Goal: Complete application form: Complete application form

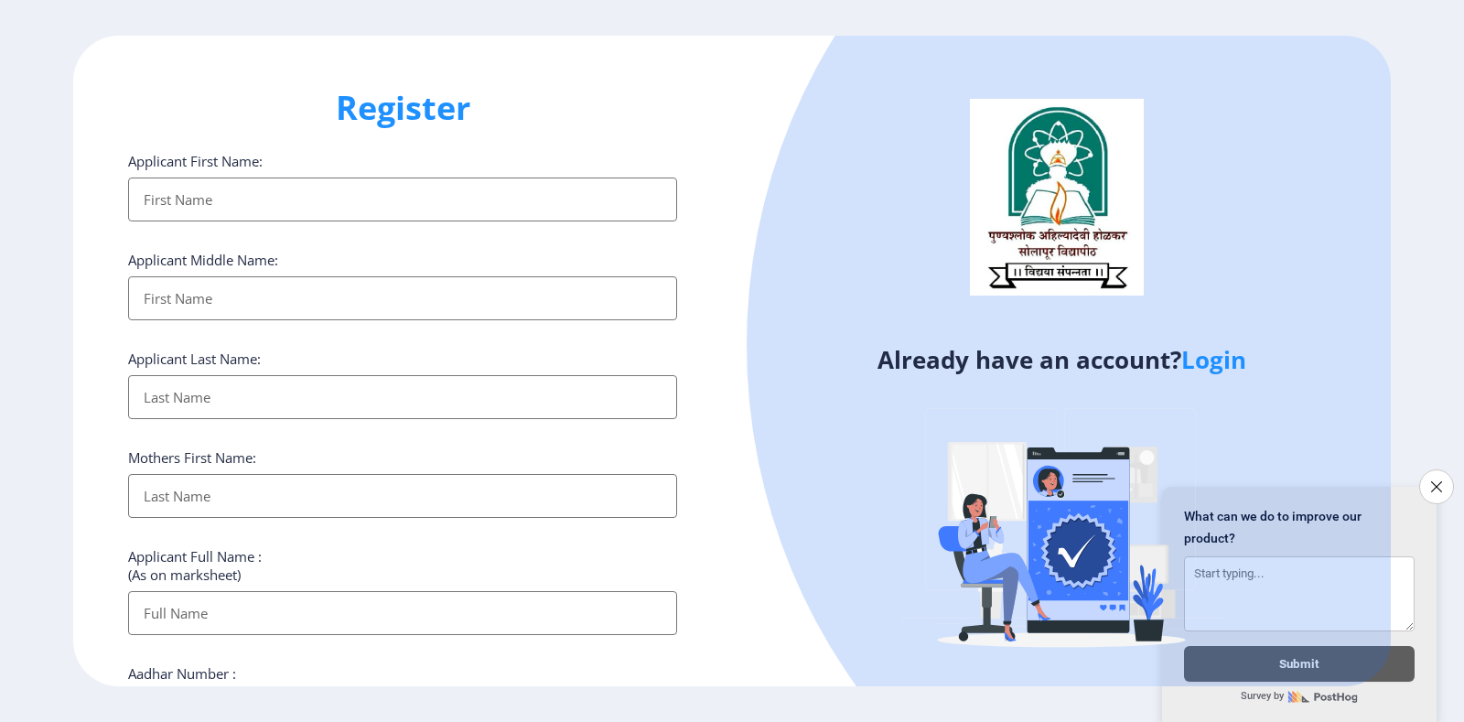
select select
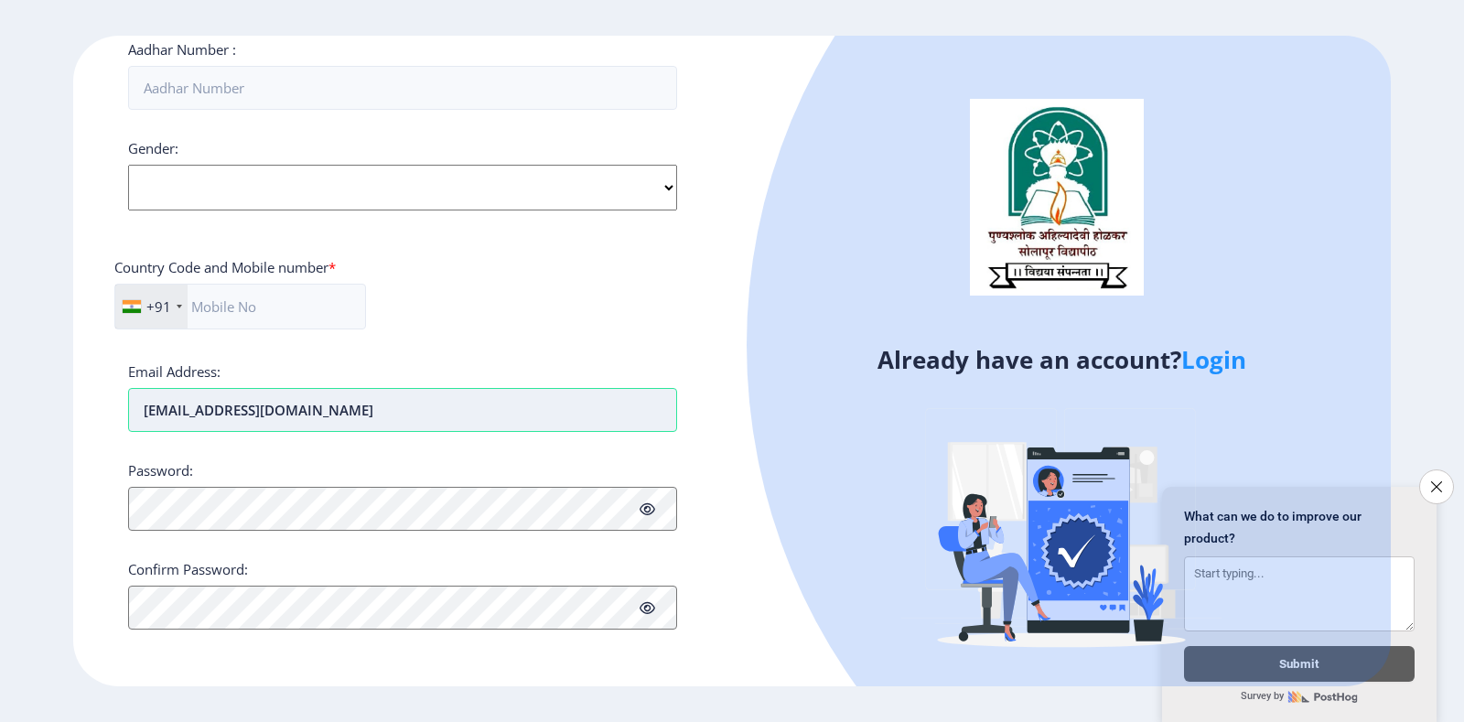
type input "[EMAIL_ADDRESS][DOMAIN_NAME]"
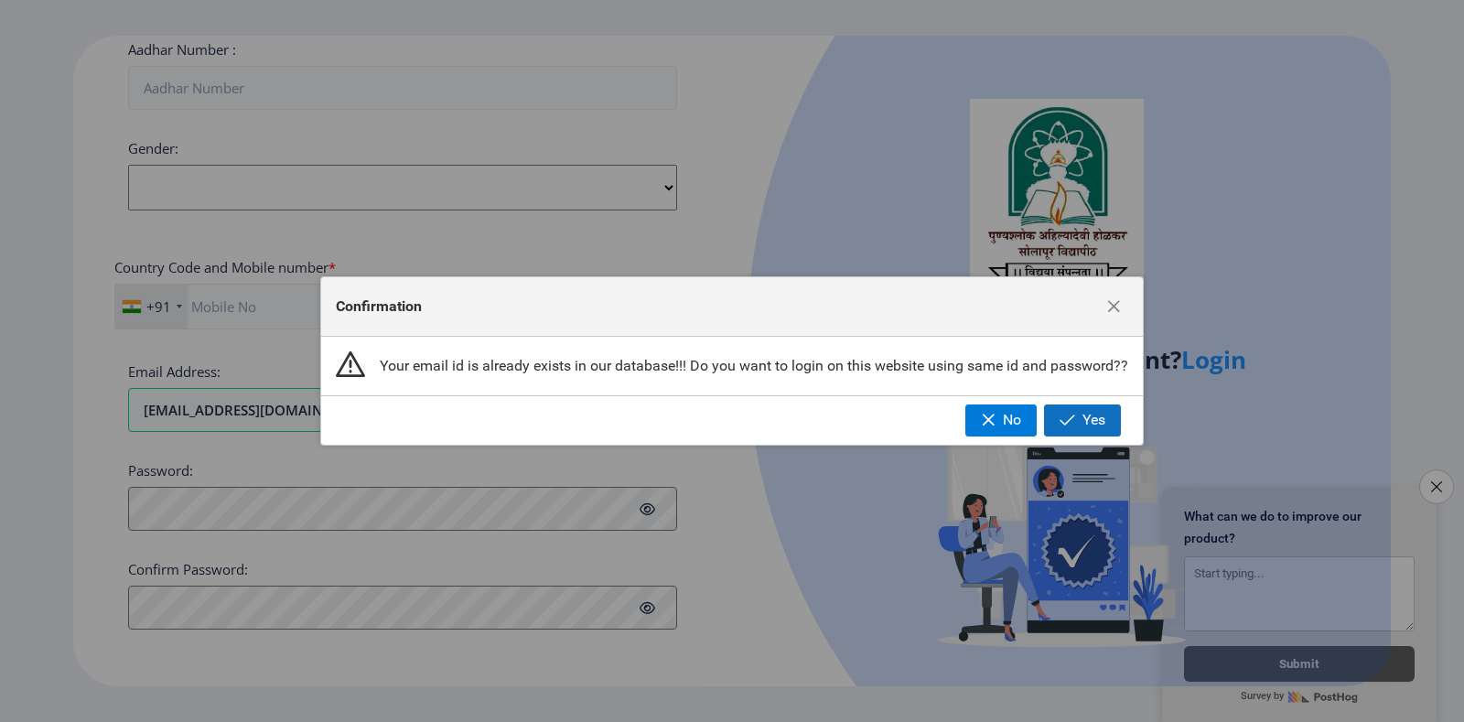
click at [1086, 419] on span "Yes" at bounding box center [1094, 420] width 23 height 16
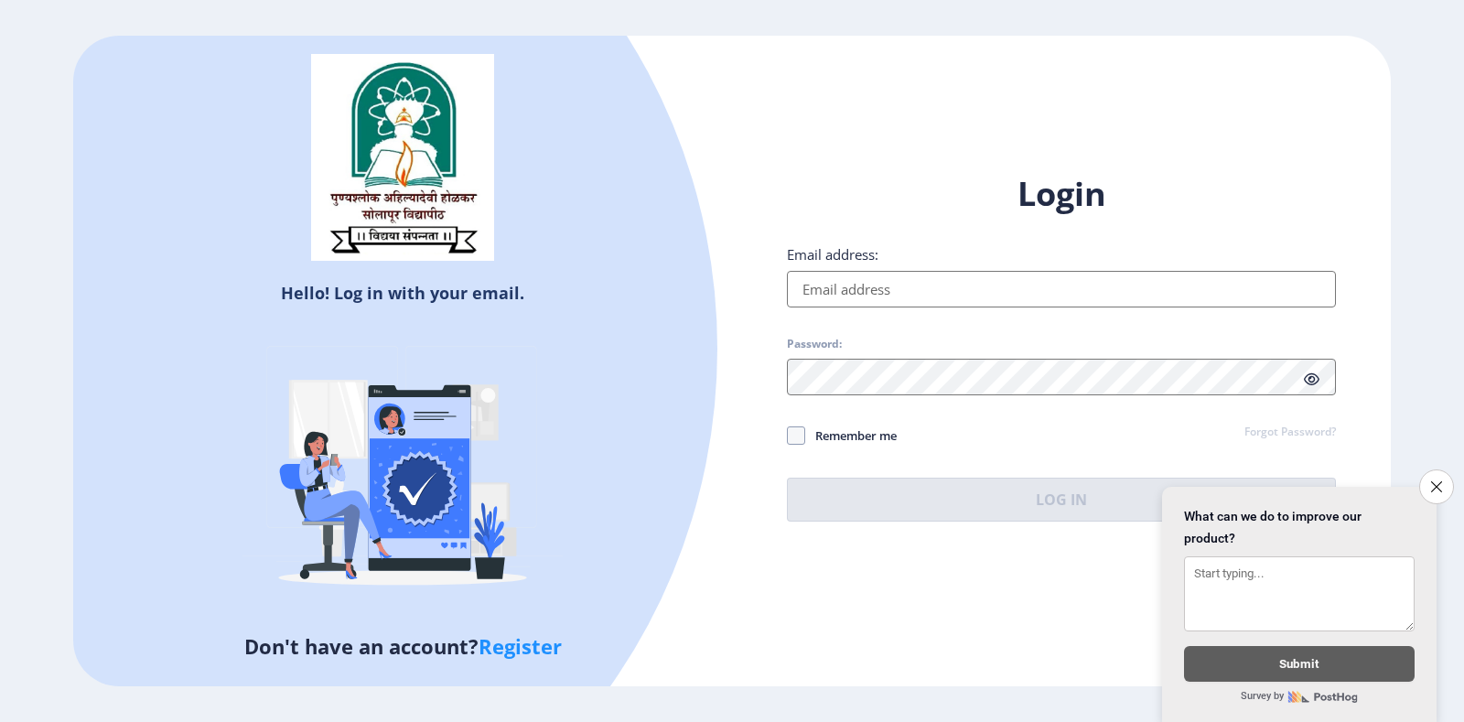
click at [858, 296] on input "Email address:" at bounding box center [1061, 289] width 549 height 37
type input "[EMAIL_ADDRESS][DOMAIN_NAME]"
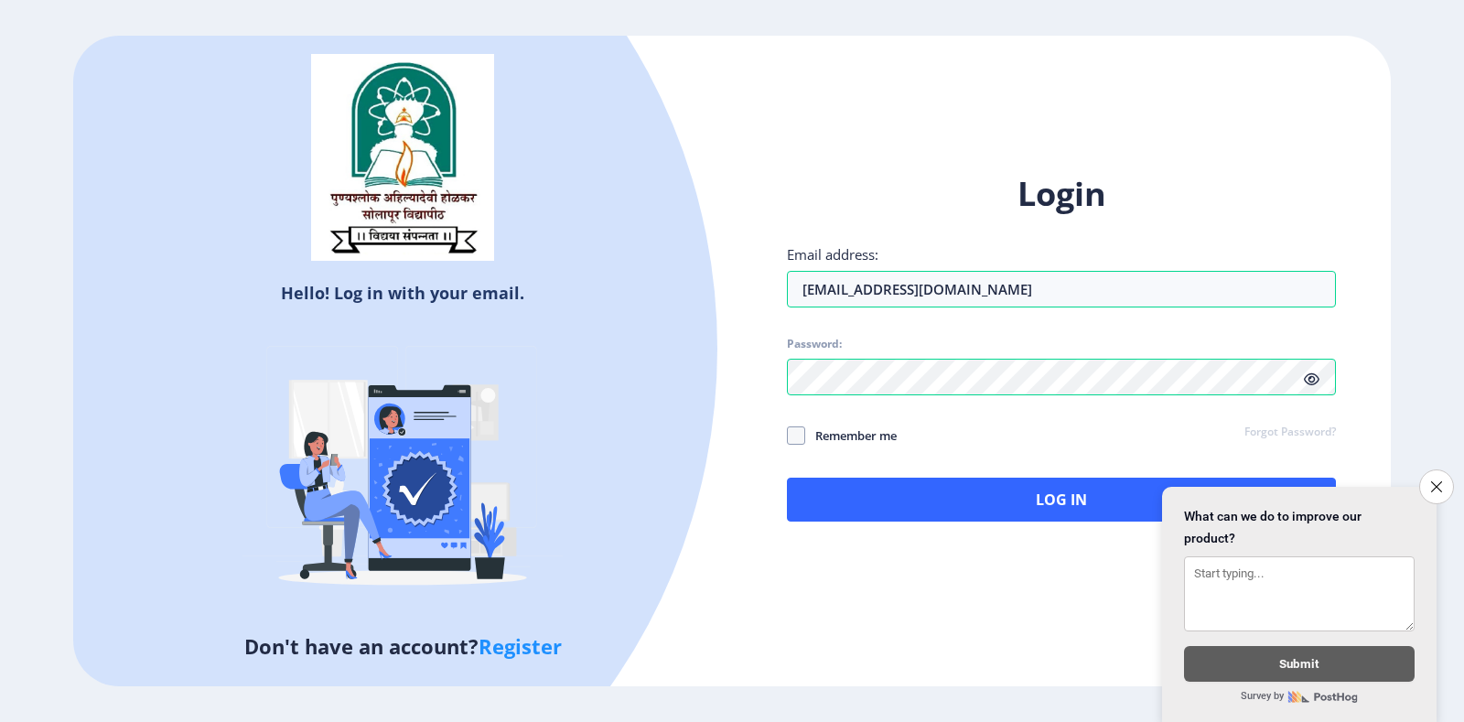
click at [831, 432] on span "Remember me" at bounding box center [851, 436] width 92 height 22
click at [788, 435] on input "Remember me" at bounding box center [787, 435] width 1 height 1
checkbox input "true"
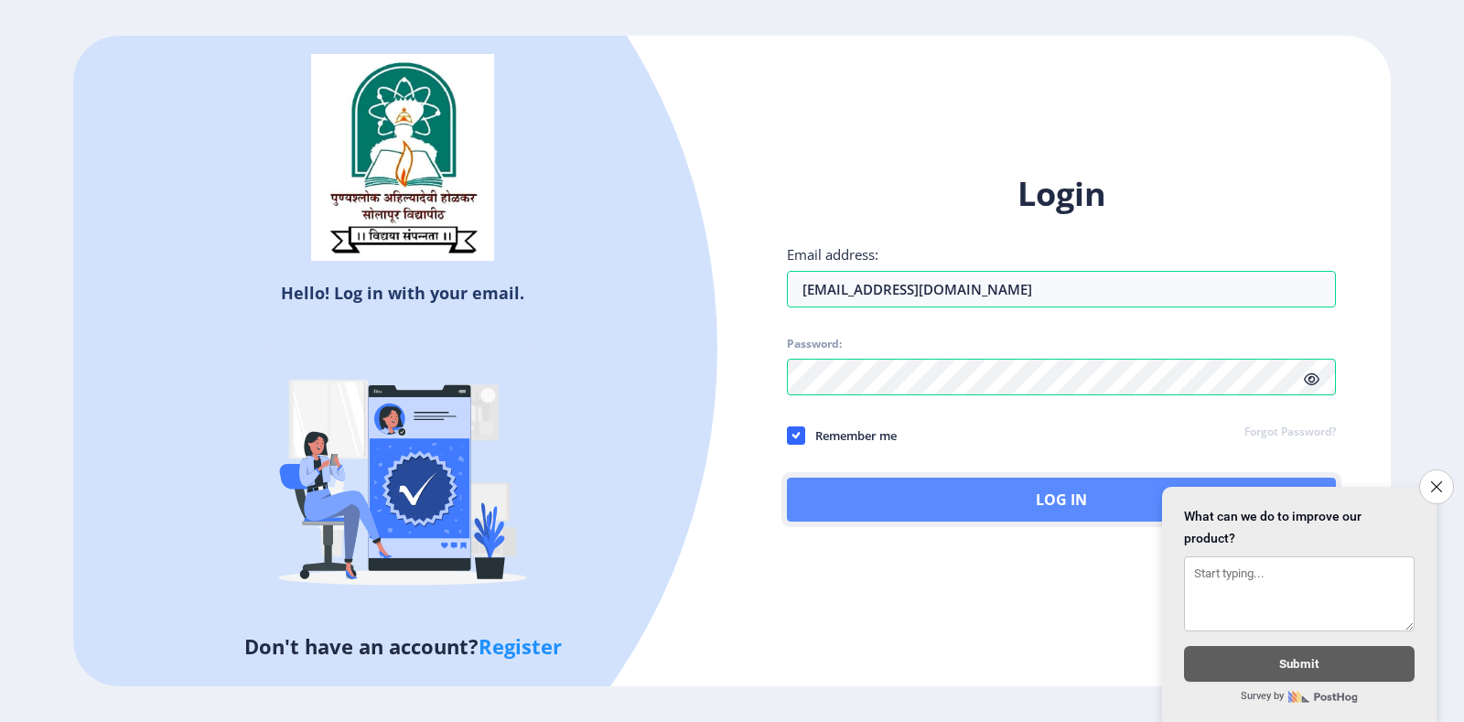
click at [1052, 512] on button "Log In" at bounding box center [1061, 500] width 549 height 44
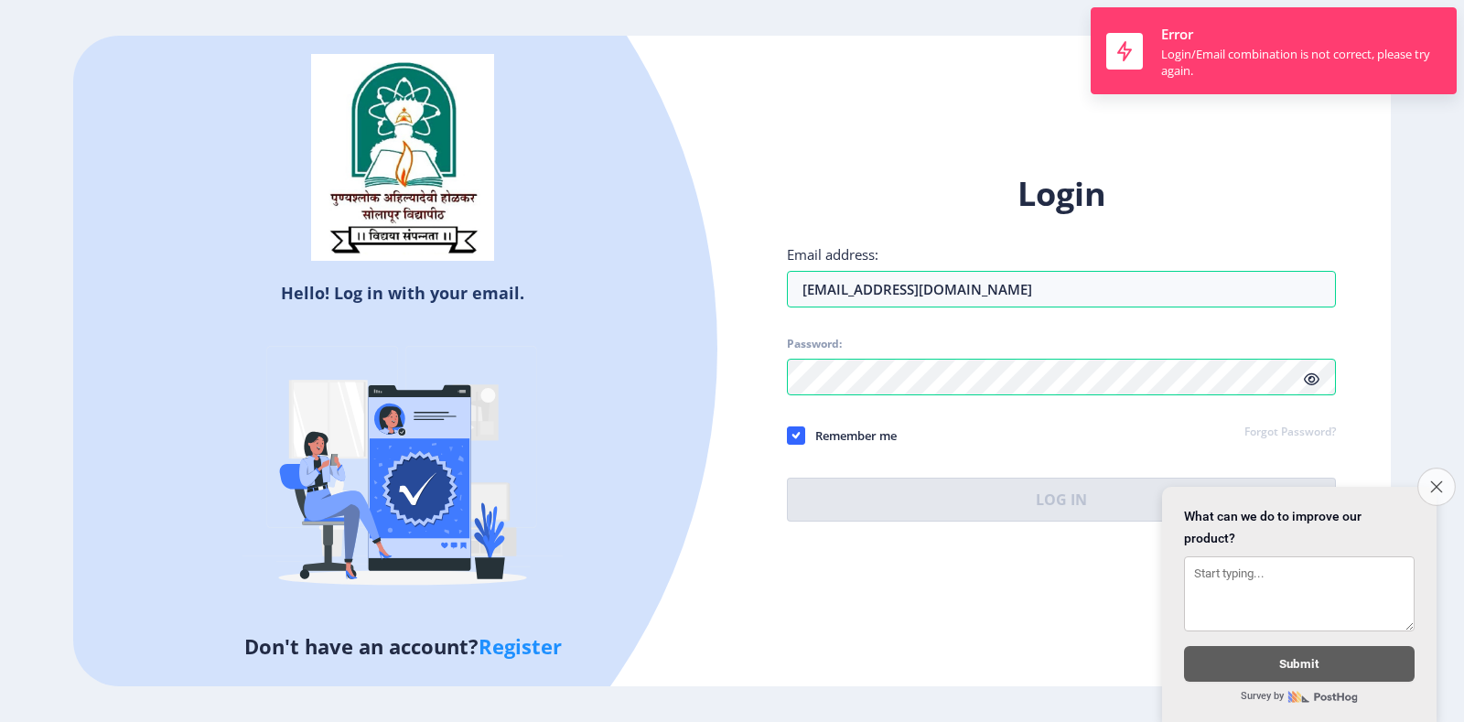
click at [1434, 480] on icon "Close survey" at bounding box center [1436, 486] width 12 height 12
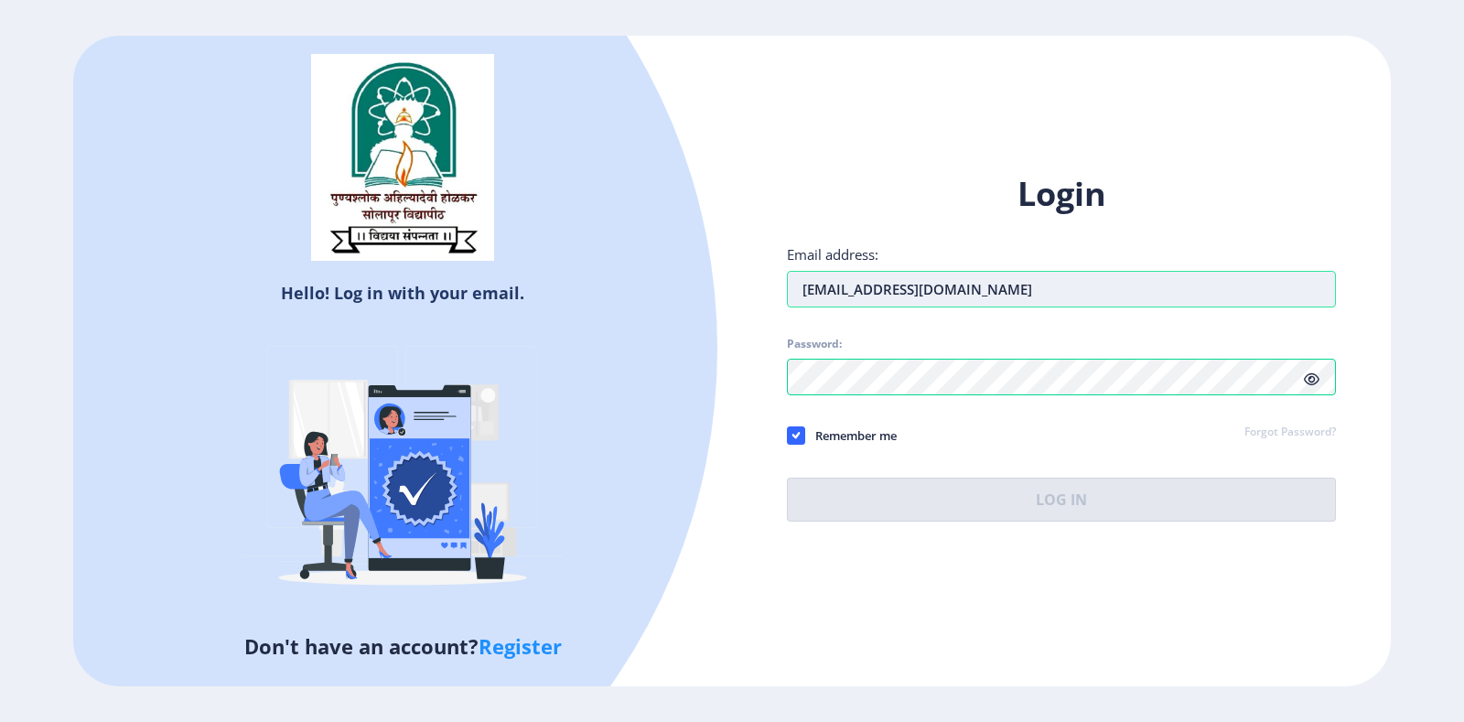
drag, startPoint x: 804, startPoint y: 293, endPoint x: 1037, endPoint y: 284, distance: 233.6
click at [1037, 284] on input "[EMAIL_ADDRESS][DOMAIN_NAME]" at bounding box center [1061, 289] width 549 height 37
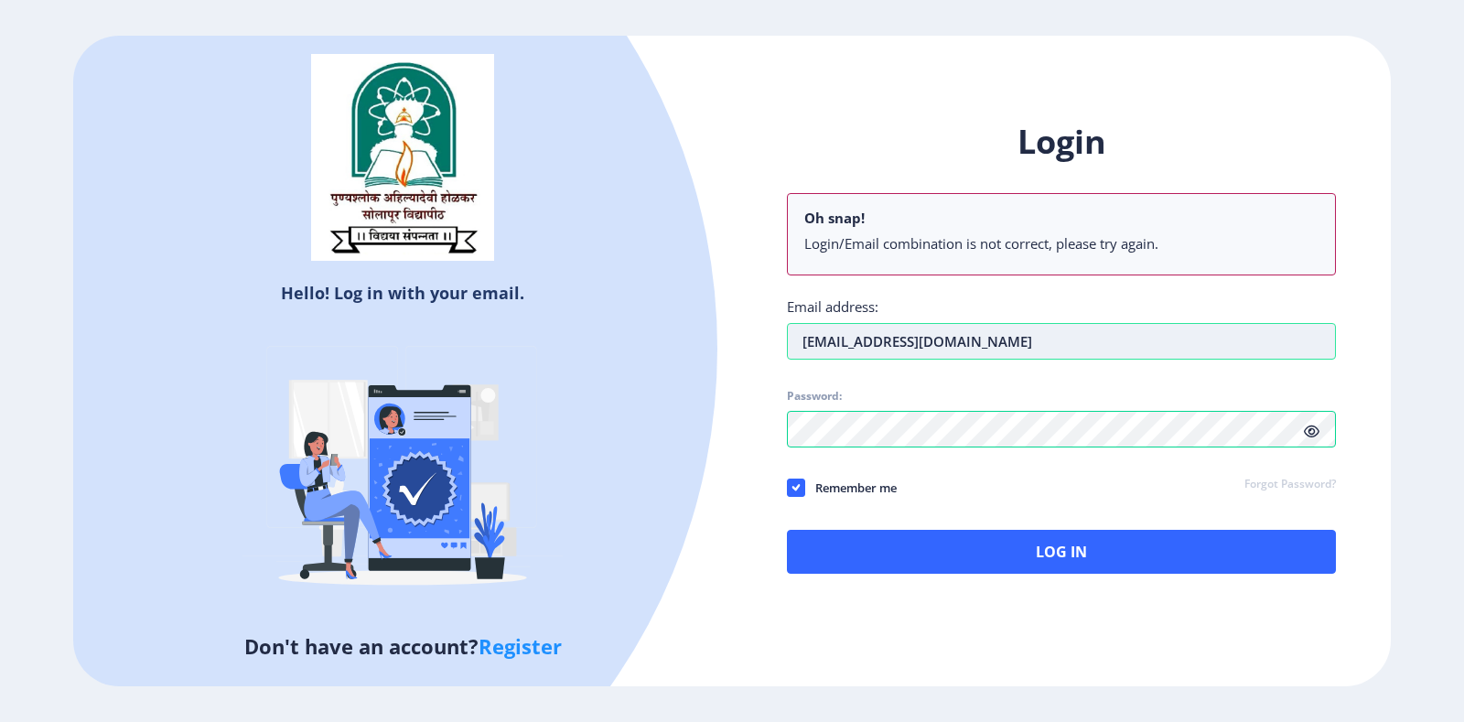
click at [1080, 353] on input "[EMAIL_ADDRESS][DOMAIN_NAME]" at bounding box center [1061, 341] width 549 height 37
drag, startPoint x: 1051, startPoint y: 344, endPoint x: 793, endPoint y: 350, distance: 257.2
click at [793, 350] on input "[EMAIL_ADDRESS][DOMAIN_NAME]" at bounding box center [1061, 341] width 549 height 37
type input "J"
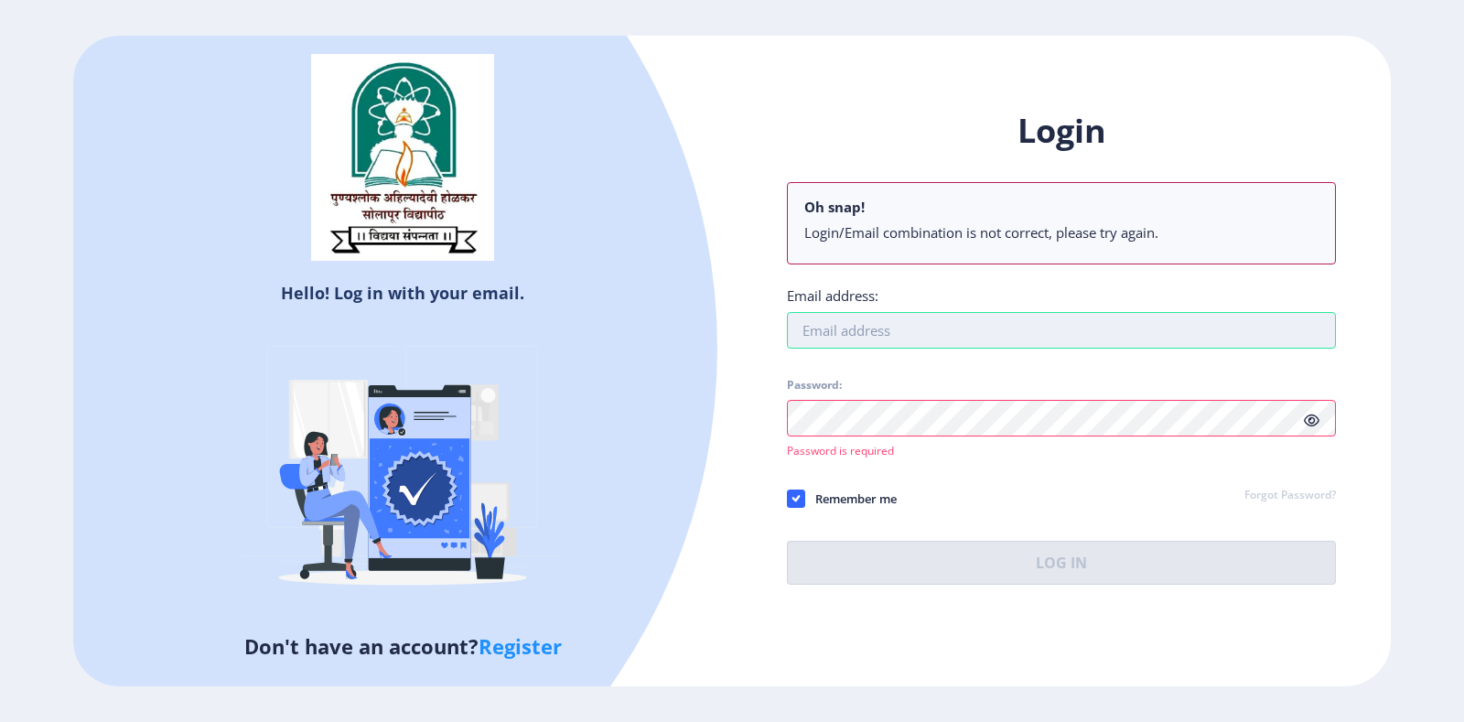
click at [885, 327] on input "Email address:" at bounding box center [1061, 330] width 549 height 37
type input "J"
type input "[EMAIL_ADDRESS][DOMAIN_NAME]"
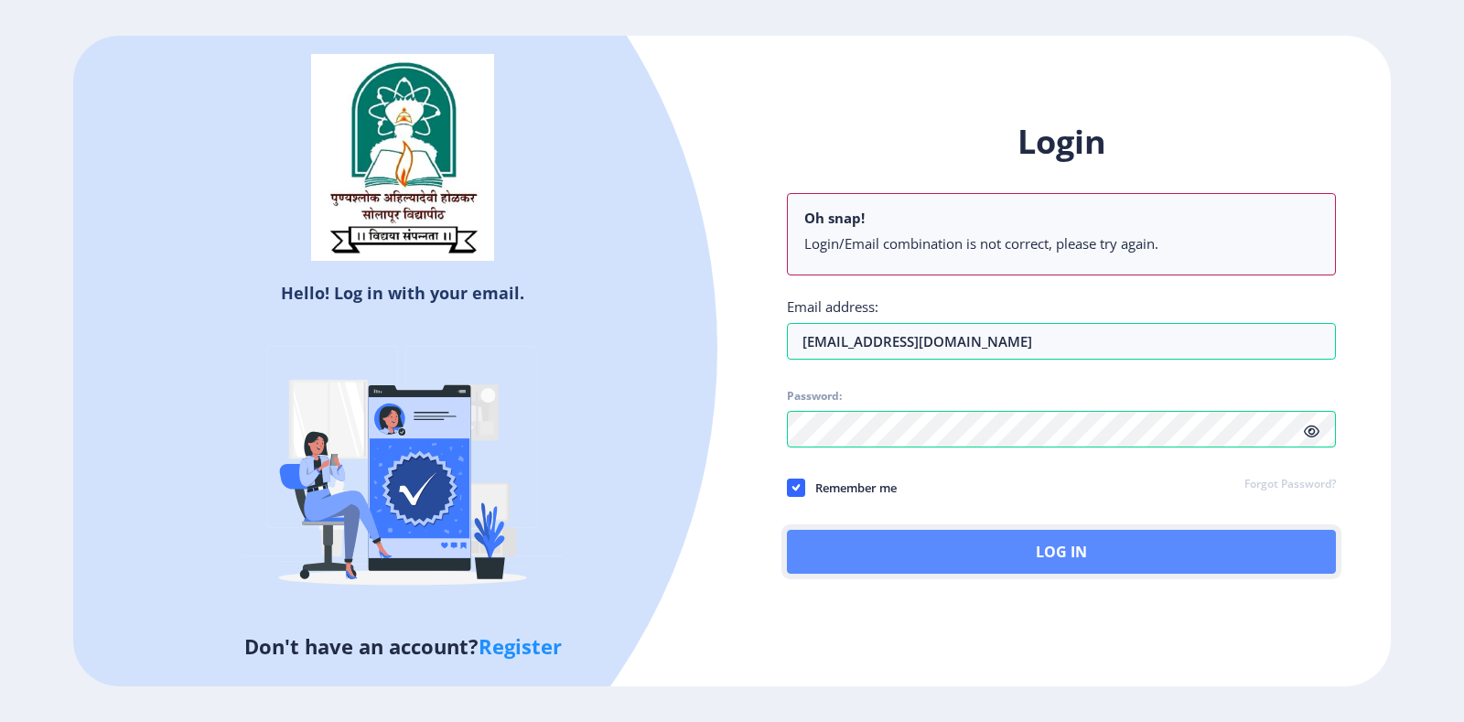
click at [1068, 557] on button "Log In" at bounding box center [1061, 552] width 549 height 44
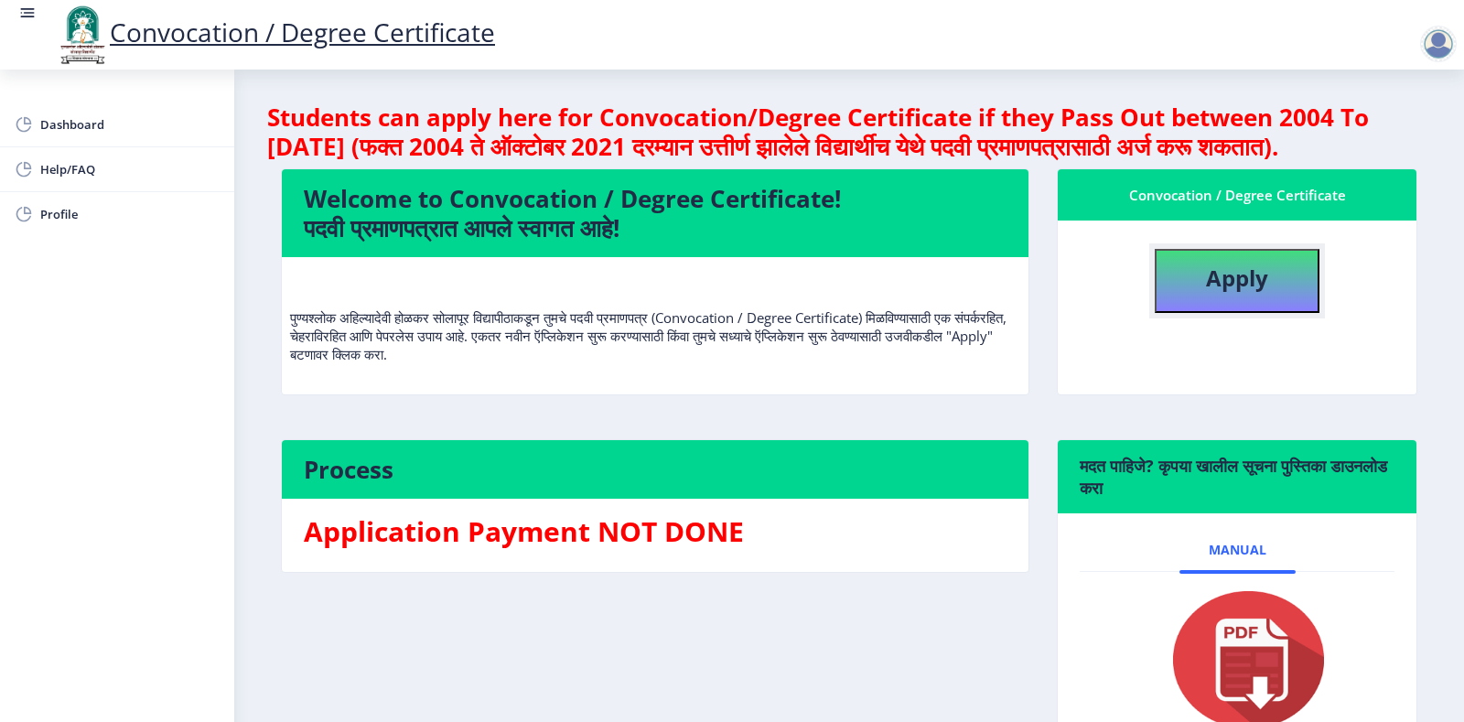
click at [1229, 293] on b "Apply" at bounding box center [1237, 278] width 62 height 30
select select
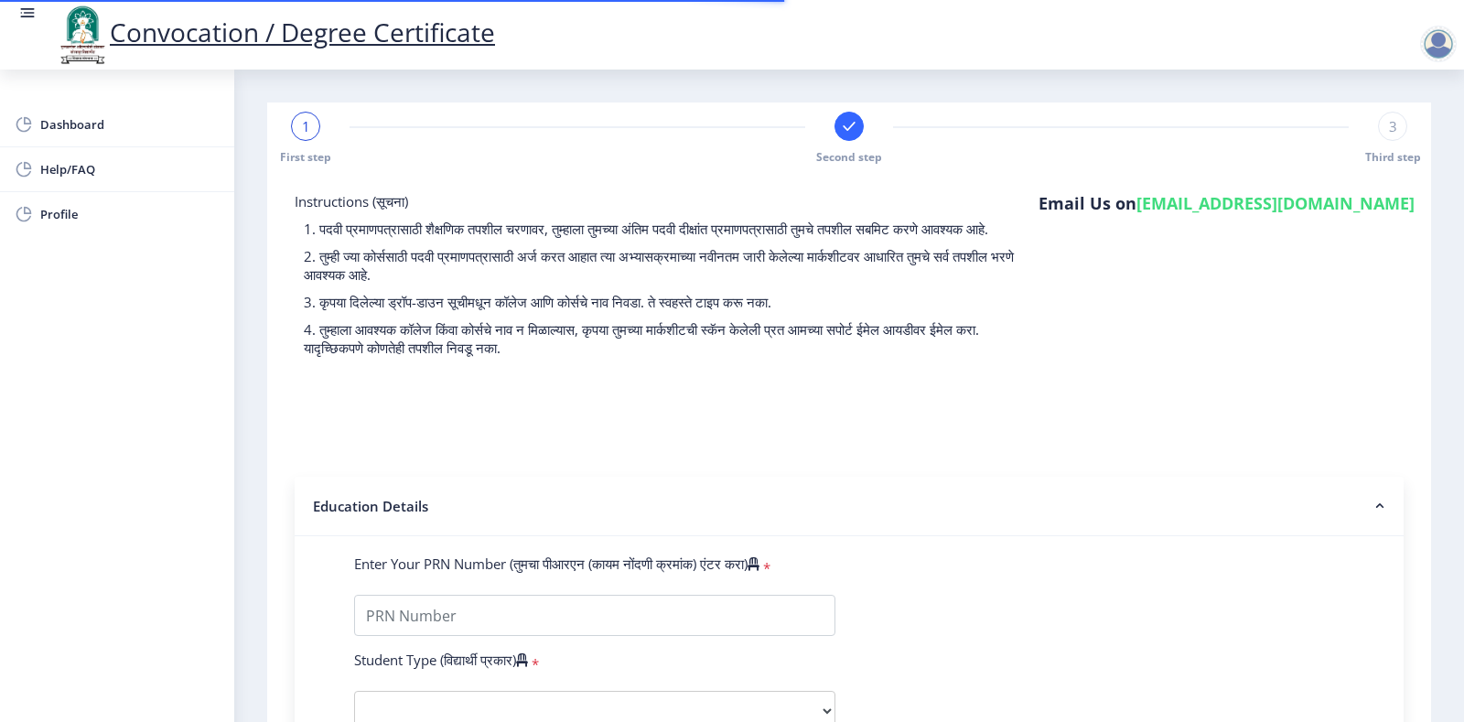
select select
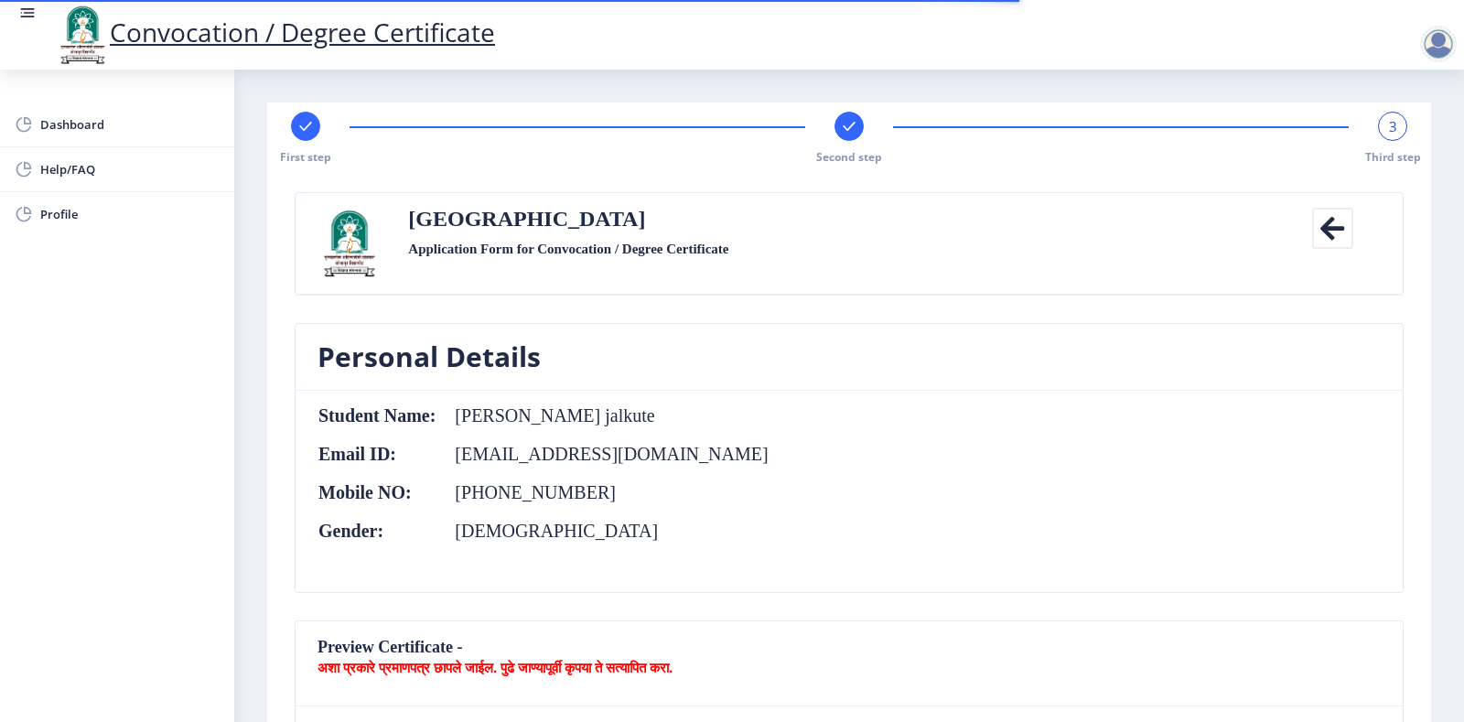
scroll to position [92, 0]
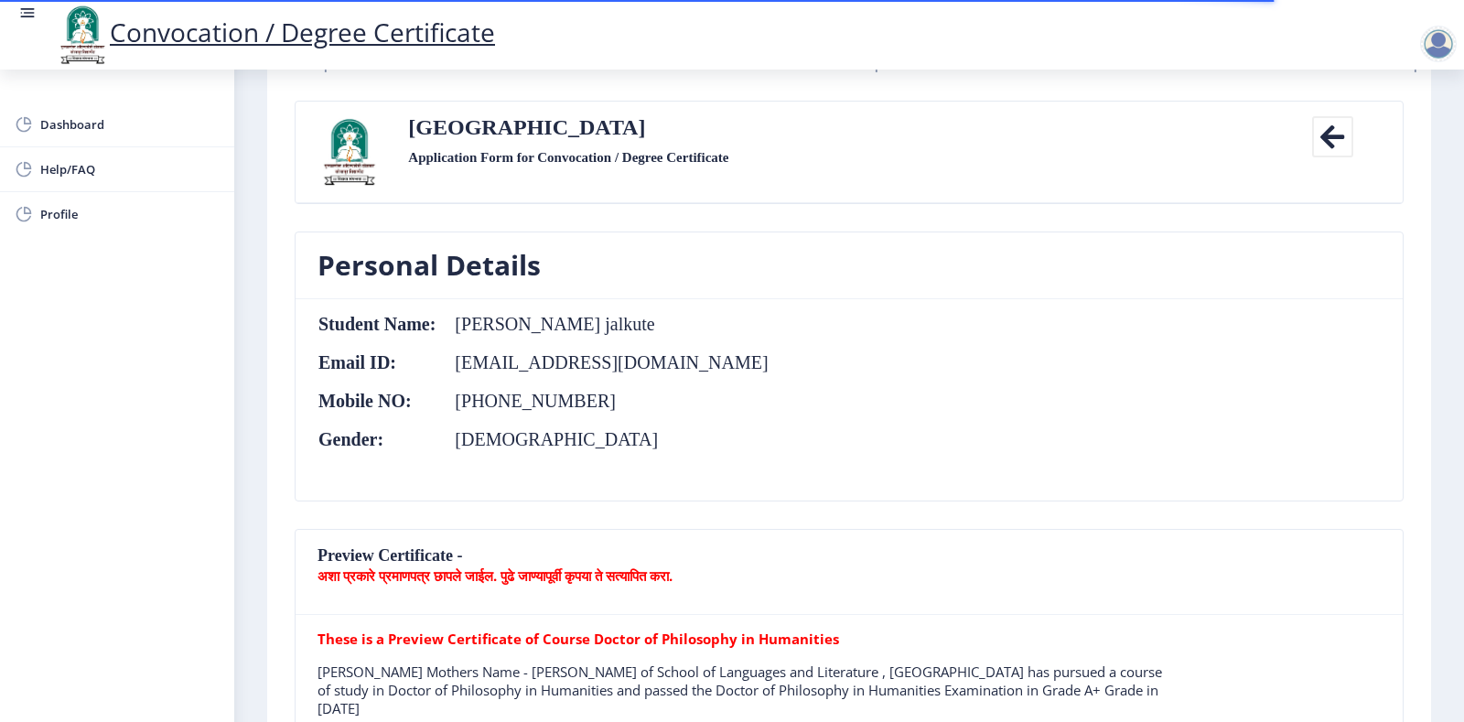
click at [531, 330] on td "[PERSON_NAME] jalkute" at bounding box center [603, 324] width 332 height 20
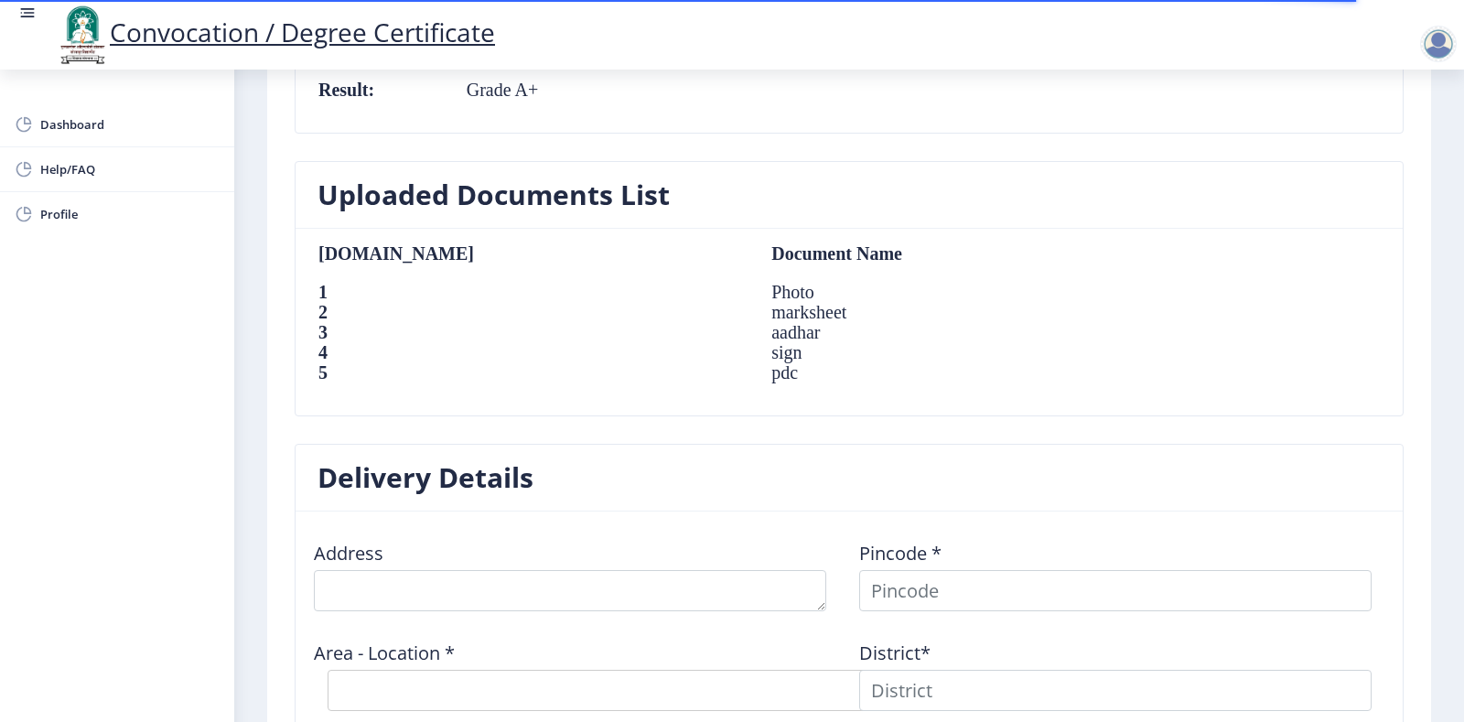
scroll to position [1440, 0]
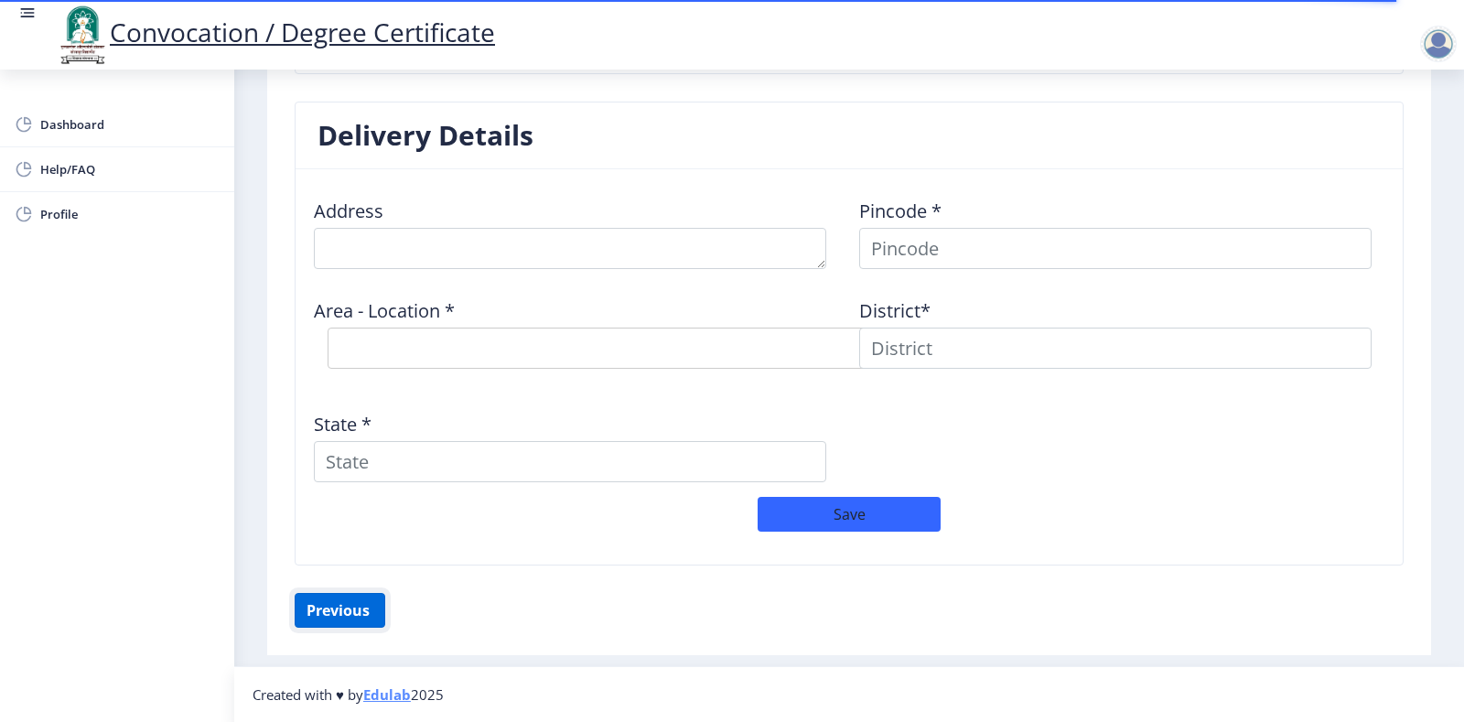
click at [333, 610] on button "Previous ‍" at bounding box center [340, 610] width 91 height 35
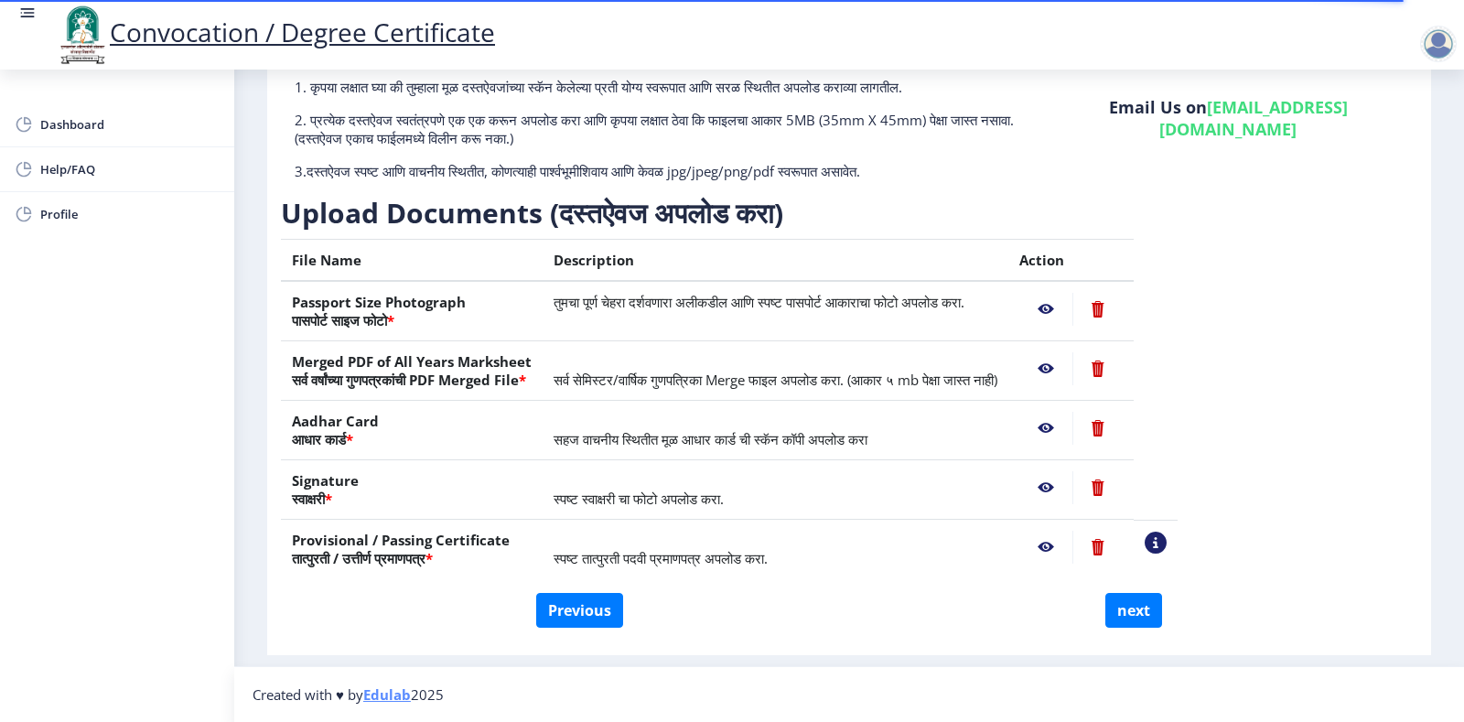
scroll to position [147, 0]
click at [574, 612] on button "Previous" at bounding box center [579, 610] width 87 height 35
select select "Regular"
select select "March"
select select "Grade A+"
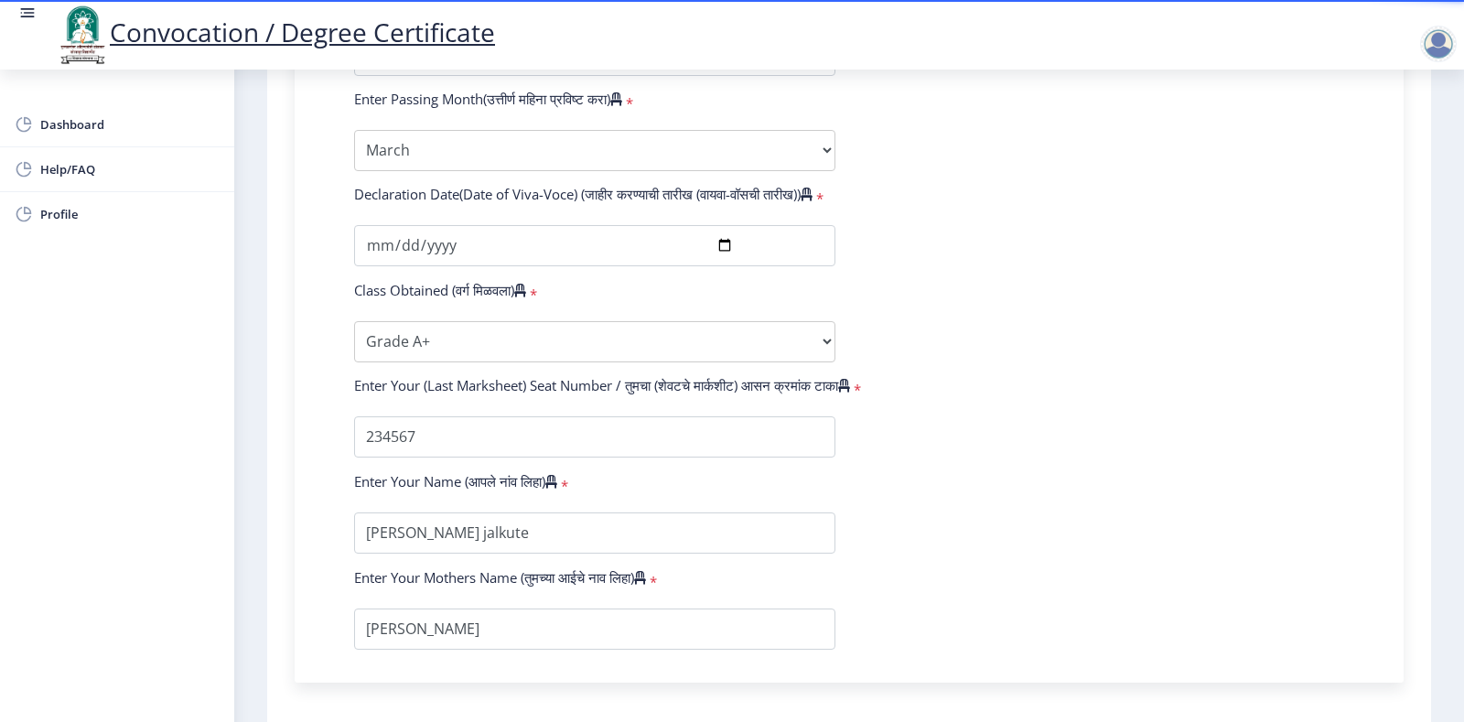
scroll to position [1063, 0]
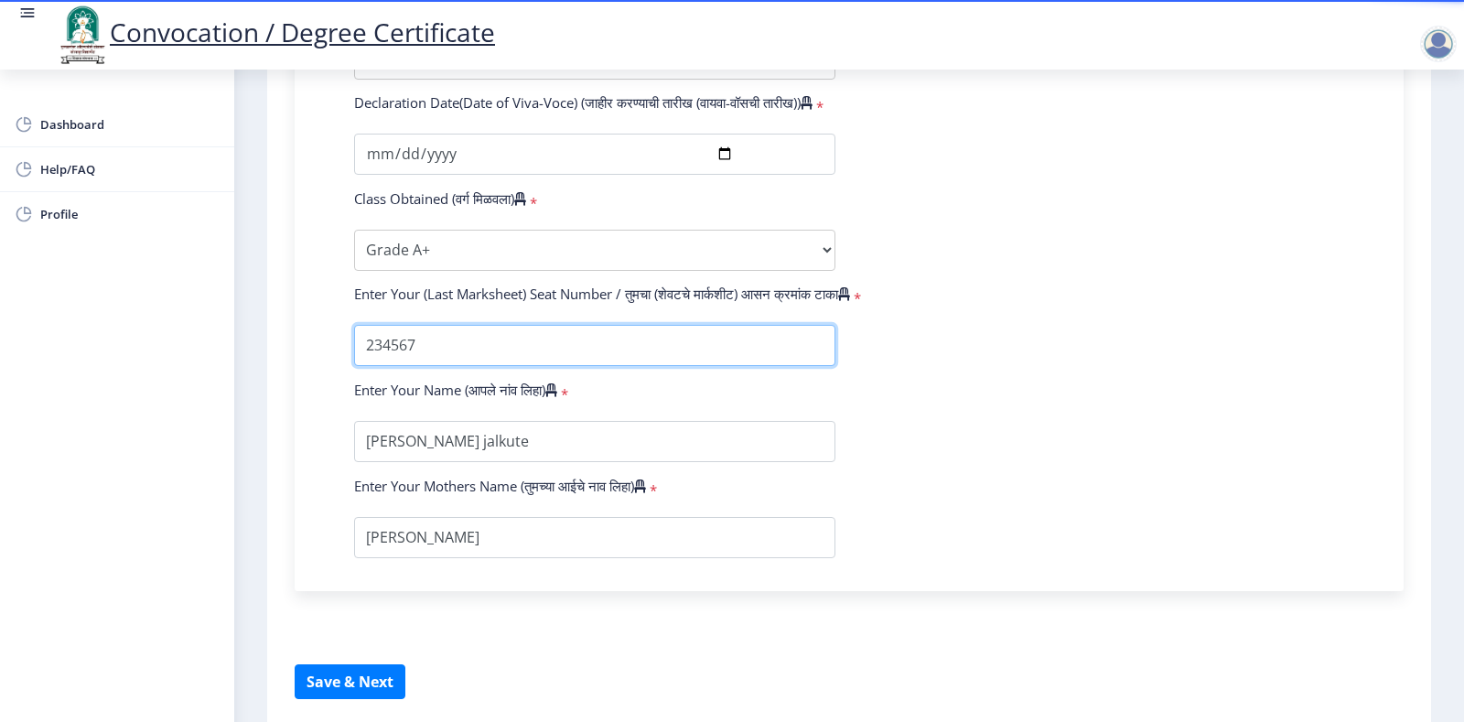
drag, startPoint x: 366, startPoint y: 363, endPoint x: 419, endPoint y: 363, distance: 53.1
click at [419, 363] on input "textarea" at bounding box center [594, 345] width 481 height 41
type input "202203302"
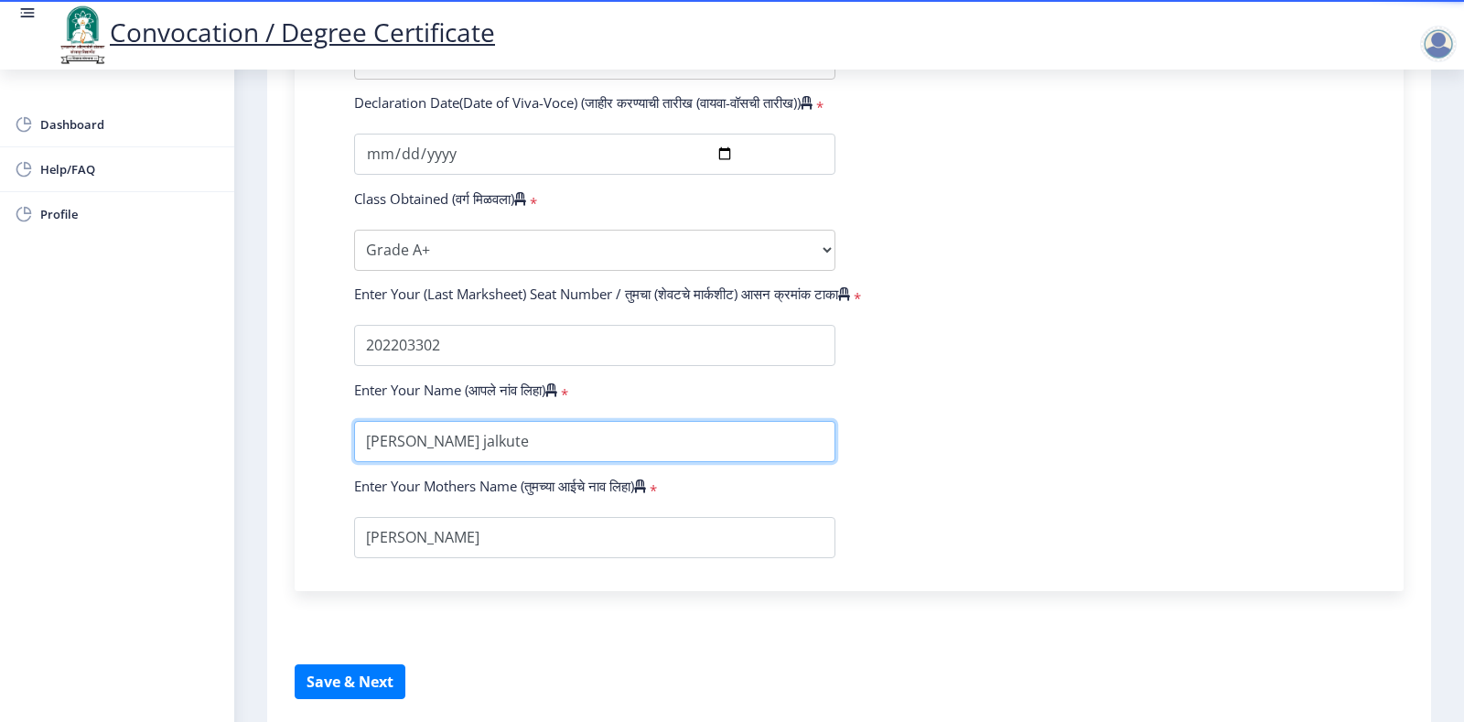
drag, startPoint x: 424, startPoint y: 459, endPoint x: 435, endPoint y: 459, distance: 11.0
click at [435, 459] on input "textarea" at bounding box center [594, 441] width 481 height 41
click at [491, 459] on input "textarea" at bounding box center [594, 441] width 481 height 41
click at [564, 461] on input "textarea" at bounding box center [594, 441] width 481 height 41
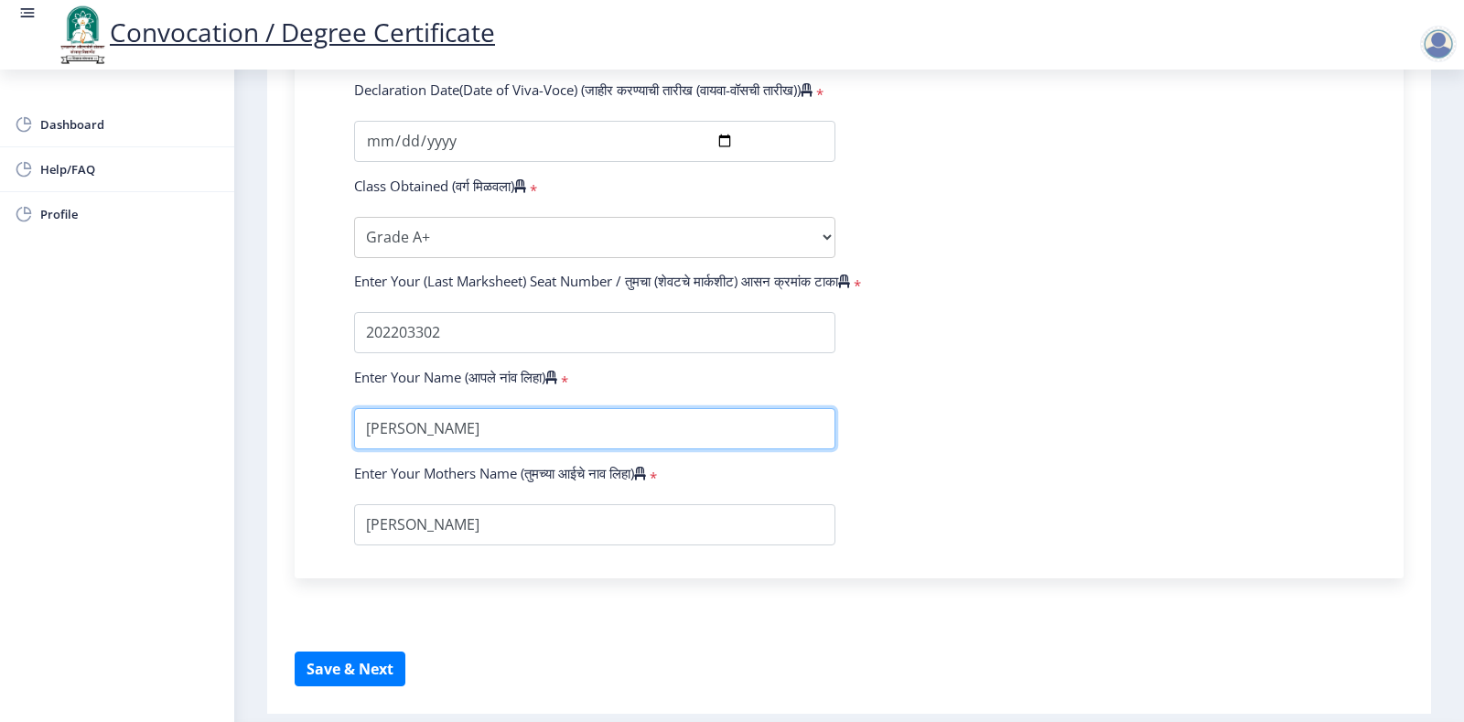
scroll to position [1151, 0]
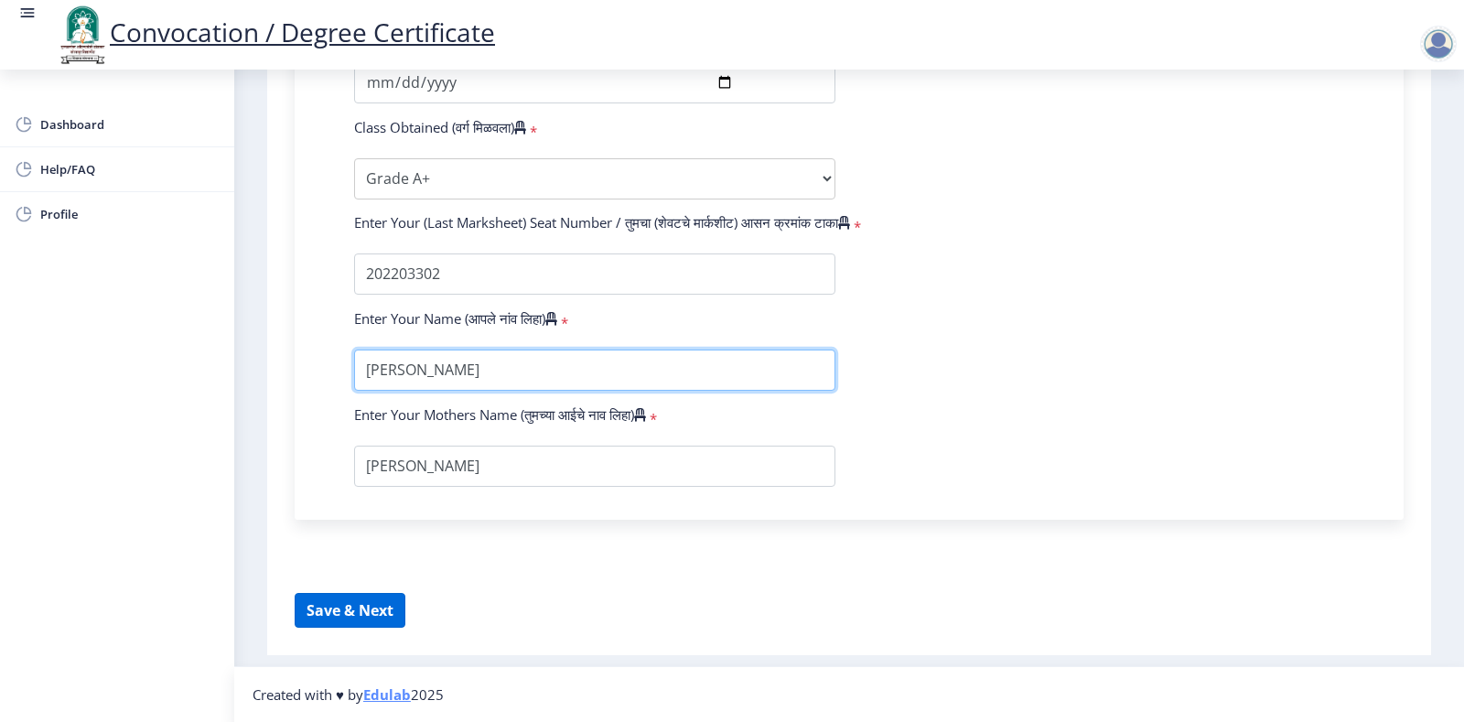
type input "[PERSON_NAME]"
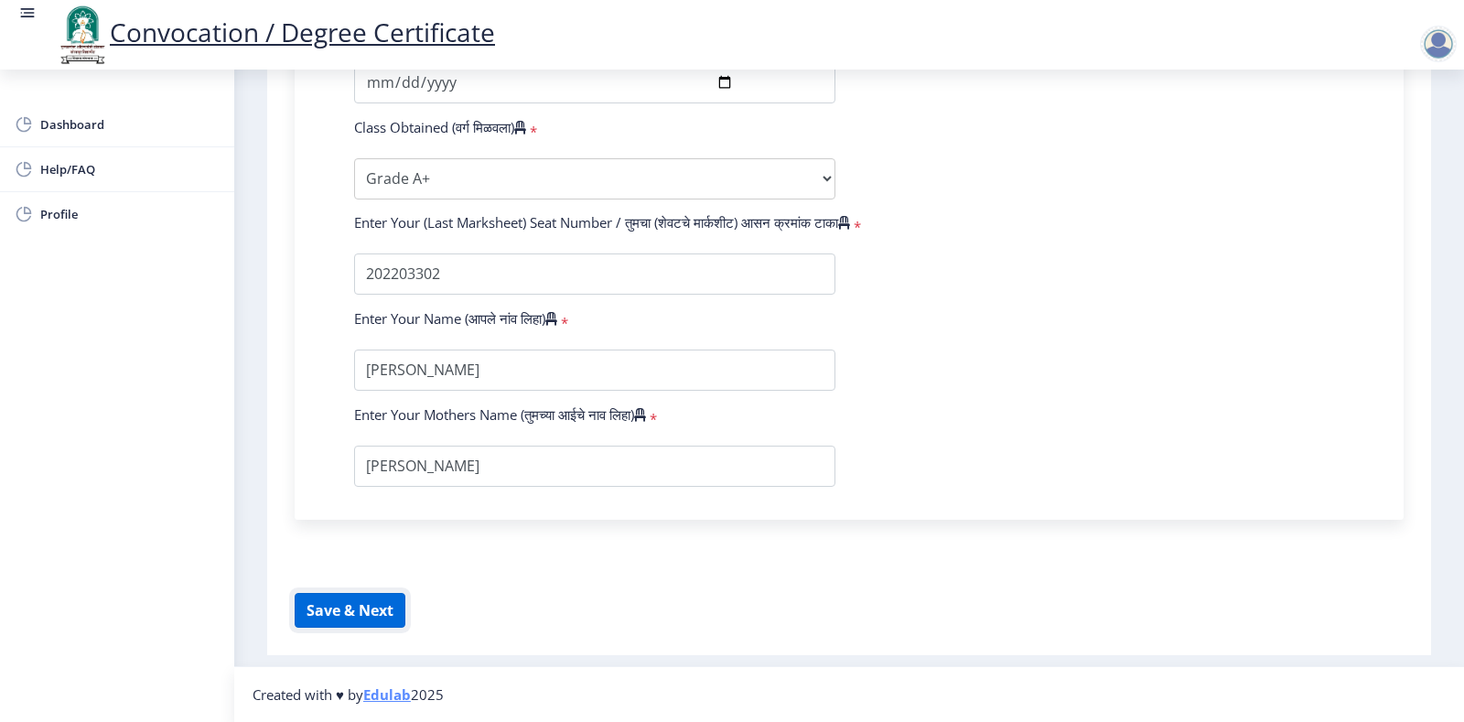
click at [341, 611] on button "Save & Next" at bounding box center [350, 610] width 111 height 35
select select
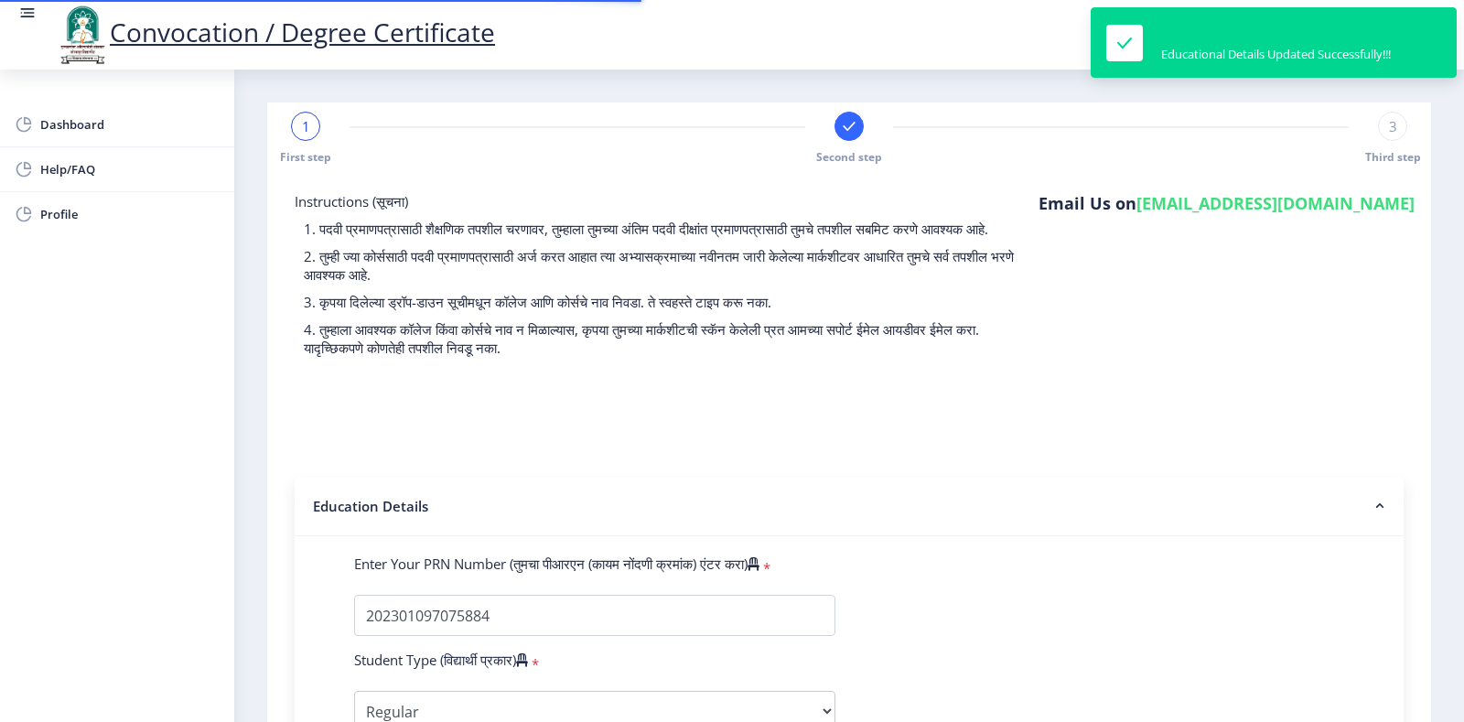
select select
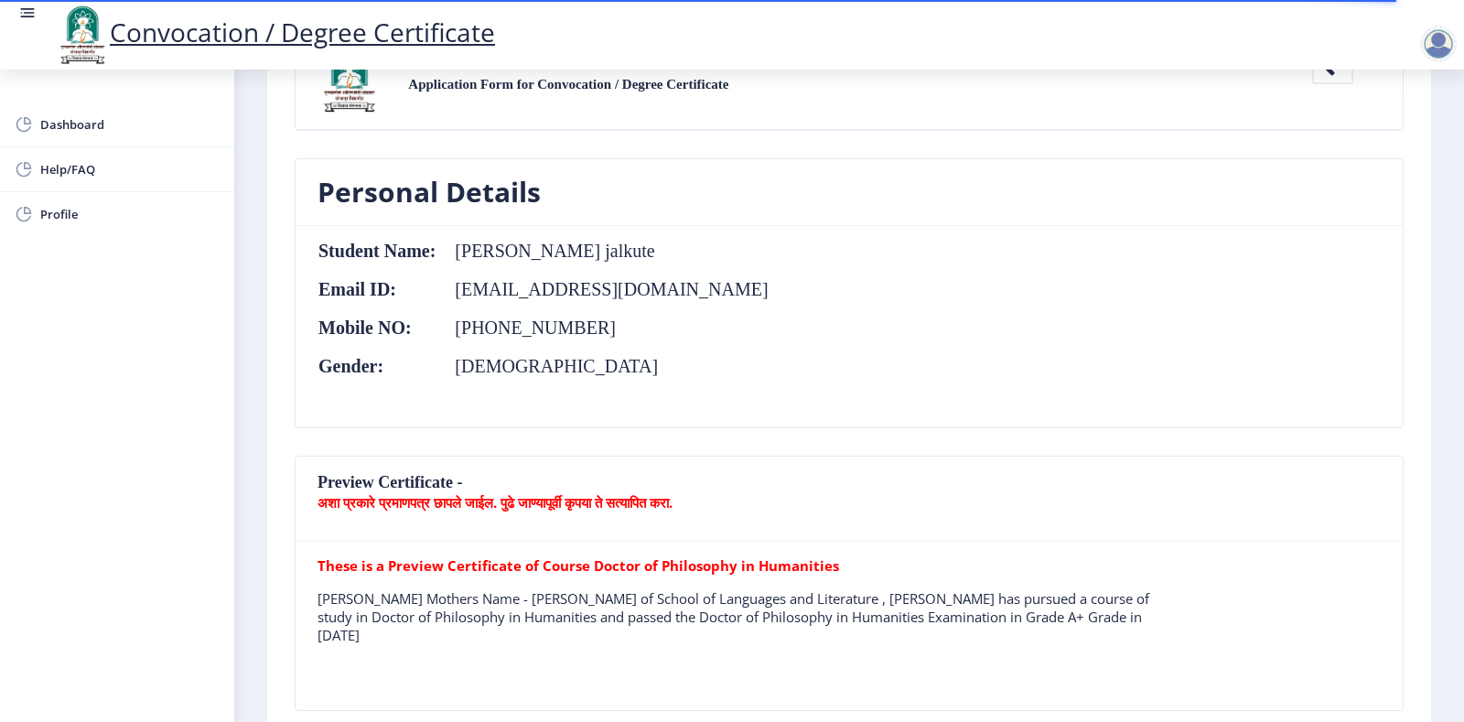
scroll to position [183, 0]
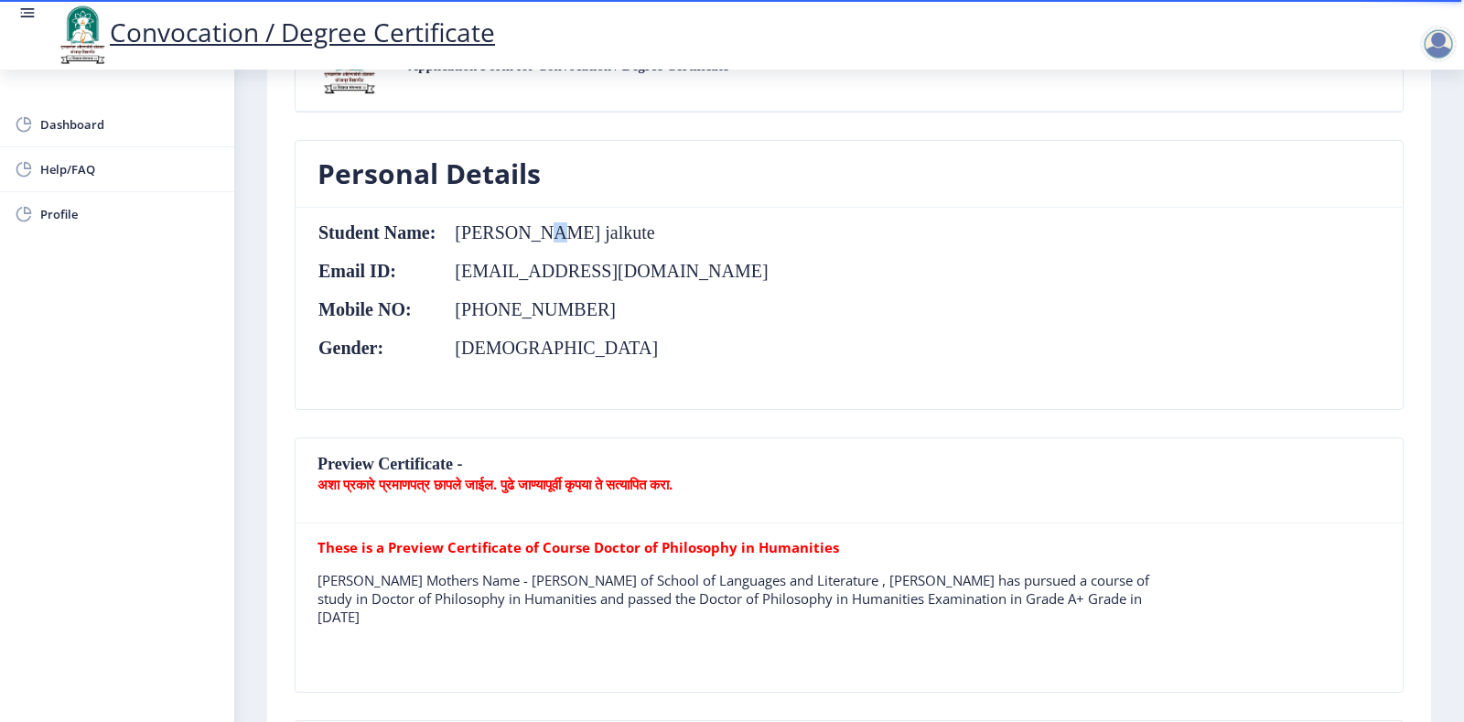
click at [526, 235] on td "[PERSON_NAME] jalkute" at bounding box center [603, 232] width 332 height 20
click at [675, 243] on nb-card-body "Student Name: [PERSON_NAME] Email ID: [EMAIL_ADDRESS][DOMAIN_NAME] Mobile NO: […" at bounding box center [849, 308] width 1107 height 201
click at [637, 240] on td "[PERSON_NAME] jalkute" at bounding box center [603, 232] width 332 height 20
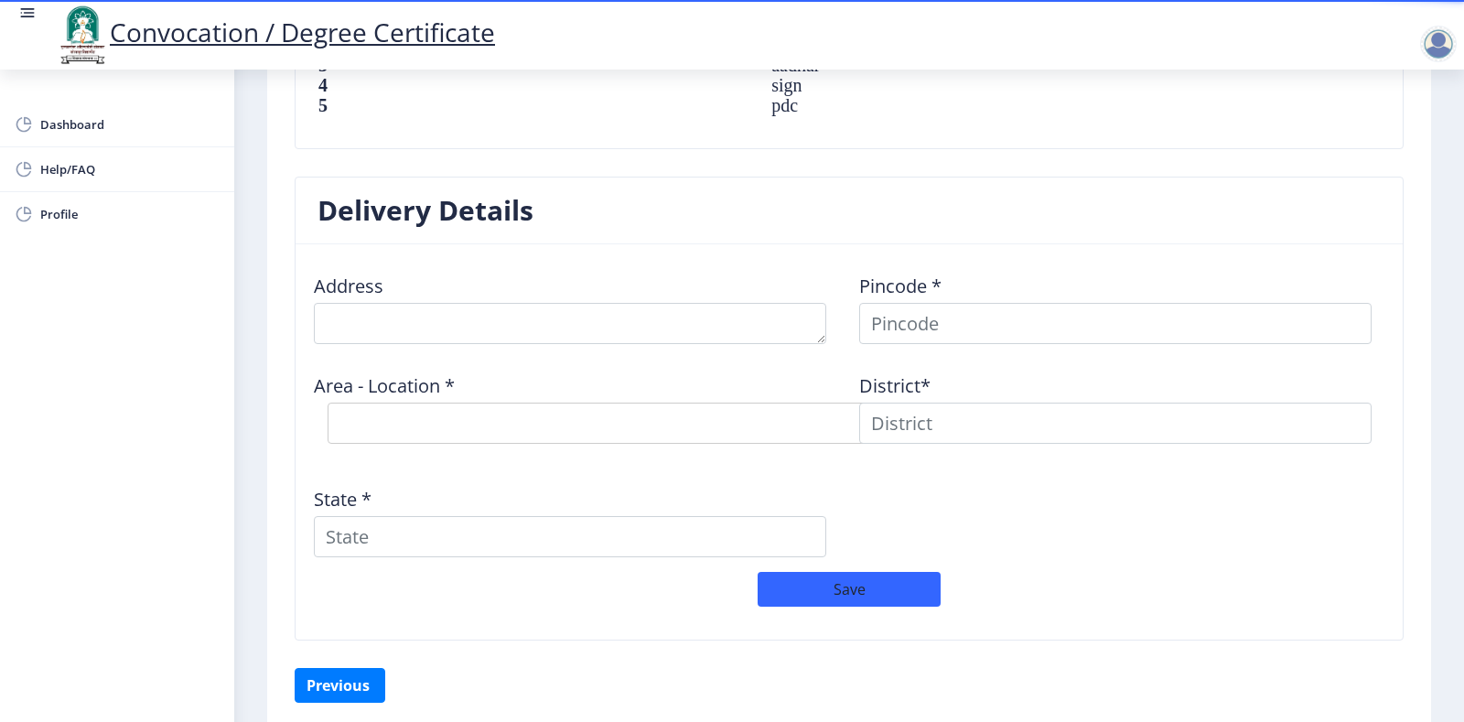
scroll to position [1440, 0]
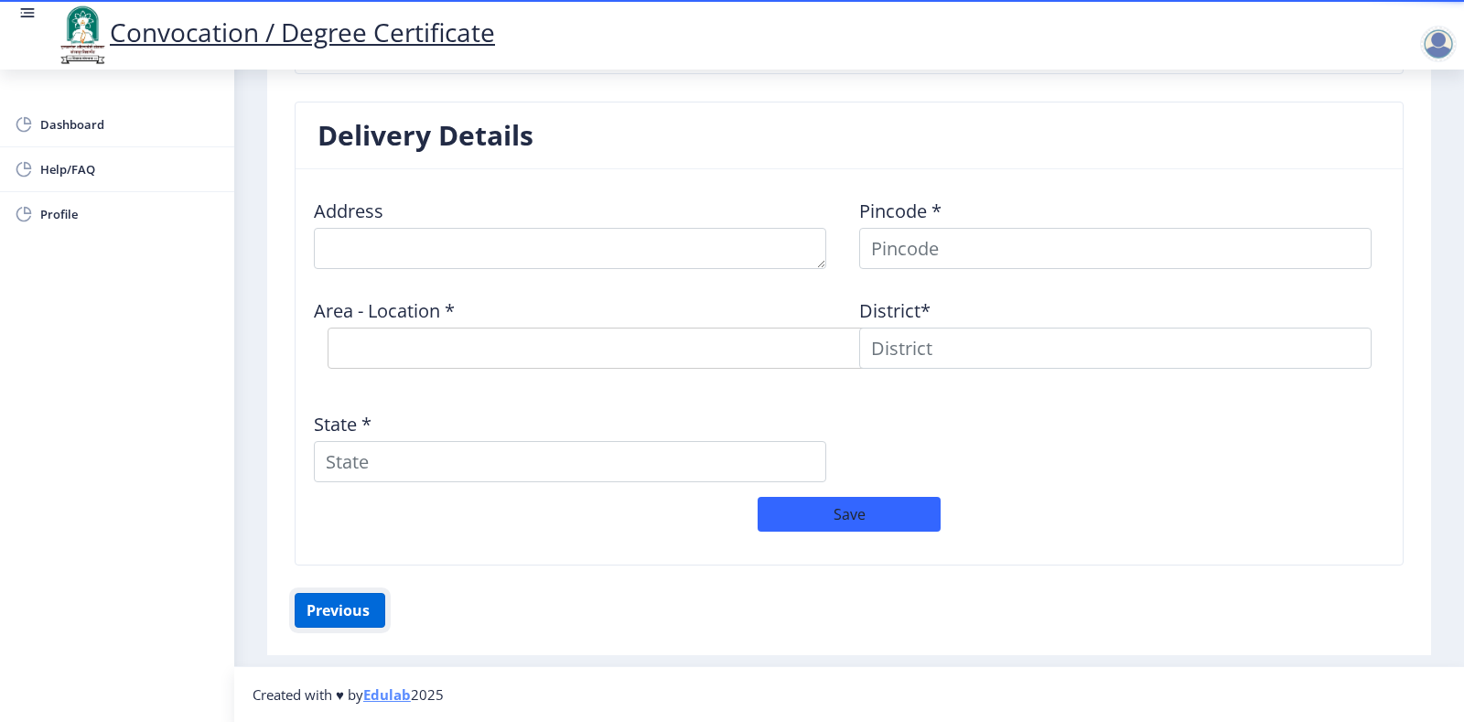
click at [334, 610] on button "Previous ‍" at bounding box center [340, 610] width 91 height 35
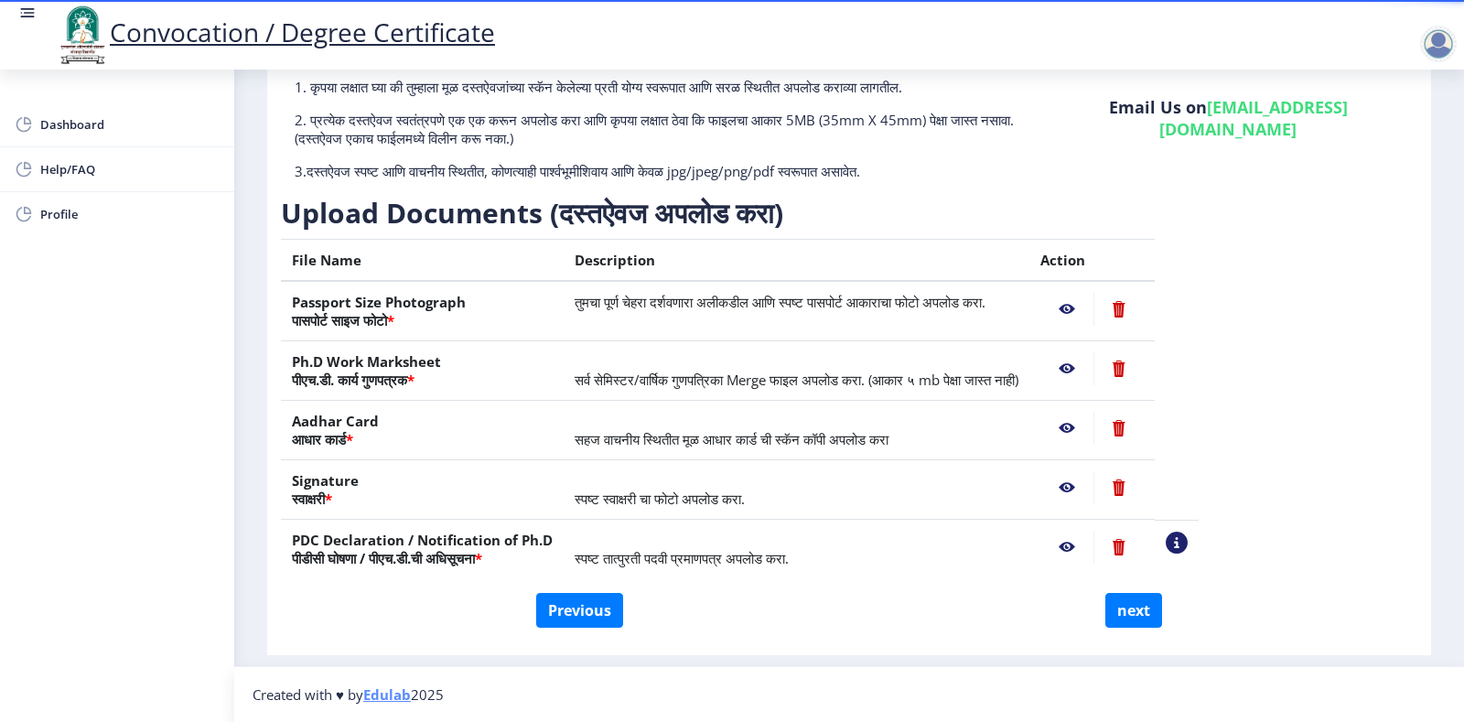
scroll to position [147, 0]
click at [570, 615] on button "Previous" at bounding box center [579, 610] width 87 height 35
select select "Regular"
select select
select select "March"
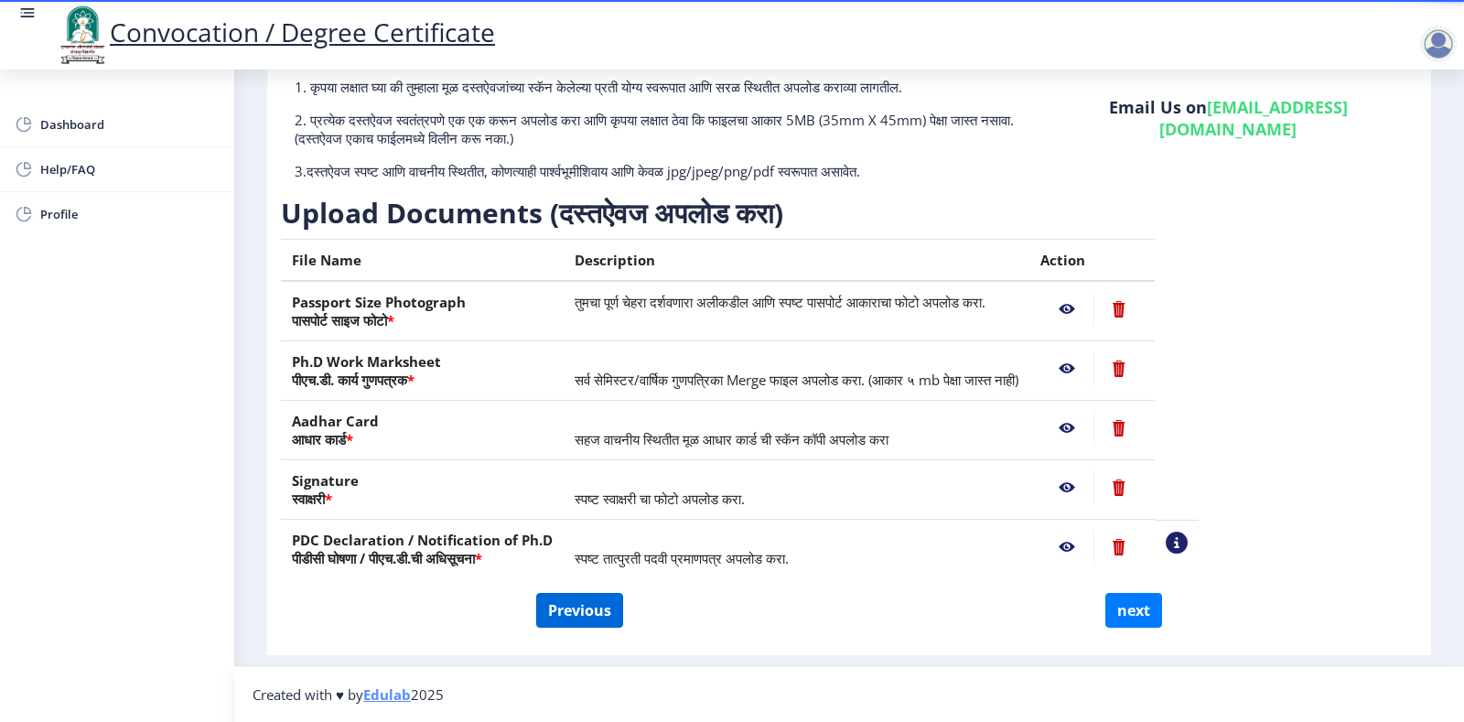
select select "Grade A+"
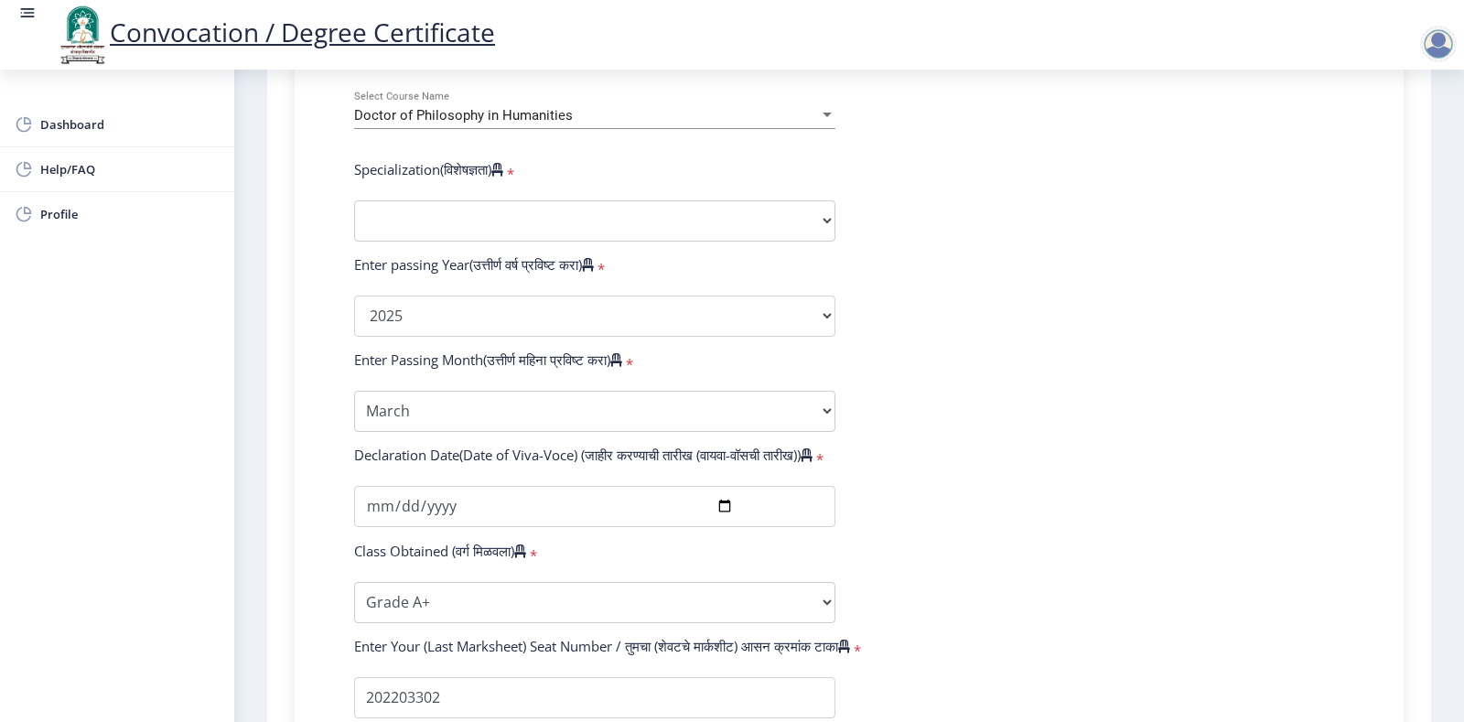
scroll to position [824, 0]
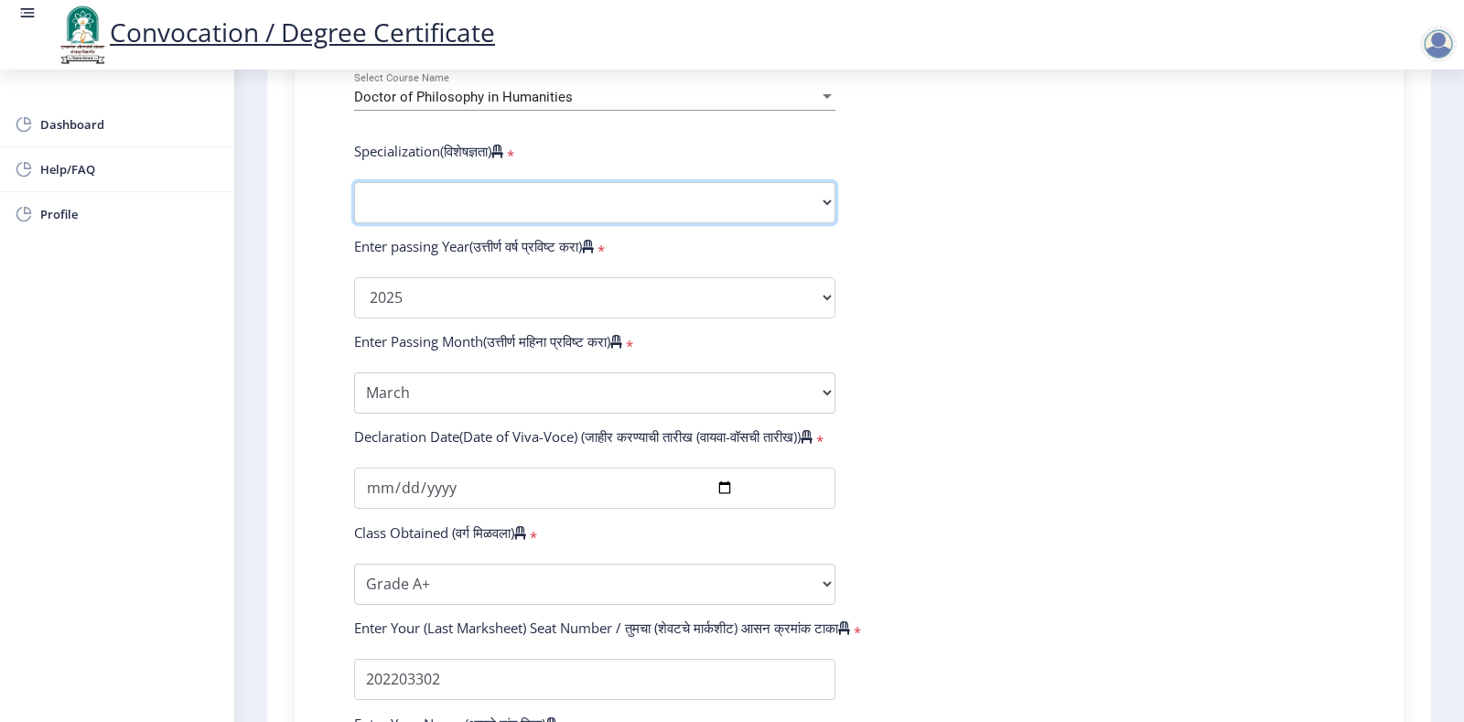
click at [824, 221] on select "Specialization AIHC&A Economics English Hindi History Kannada Law Marathi Polit…" at bounding box center [594, 202] width 481 height 41
select select "English"
click at [354, 200] on select "Specialization AIHC&A Economics English Hindi History Kannada Law Marathi Polit…" at bounding box center [594, 202] width 481 height 41
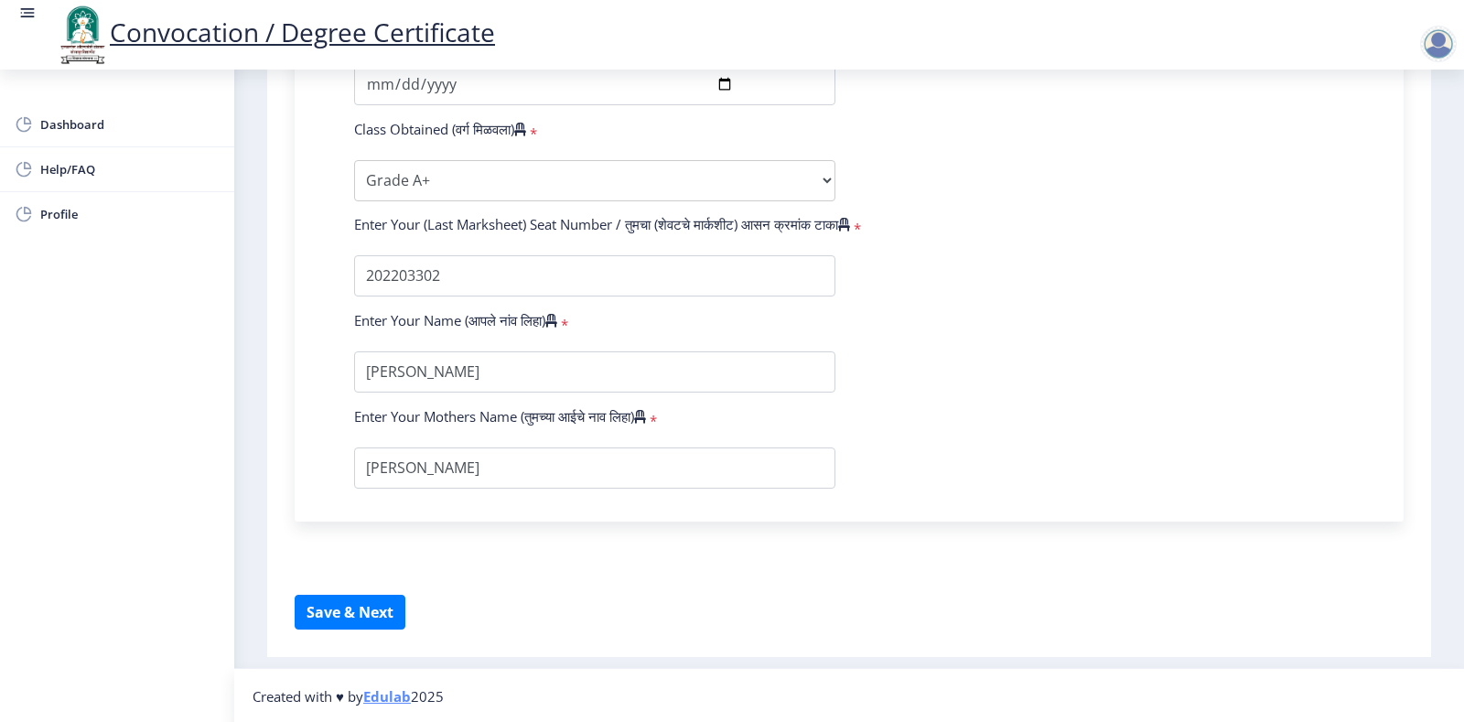
scroll to position [1246, 0]
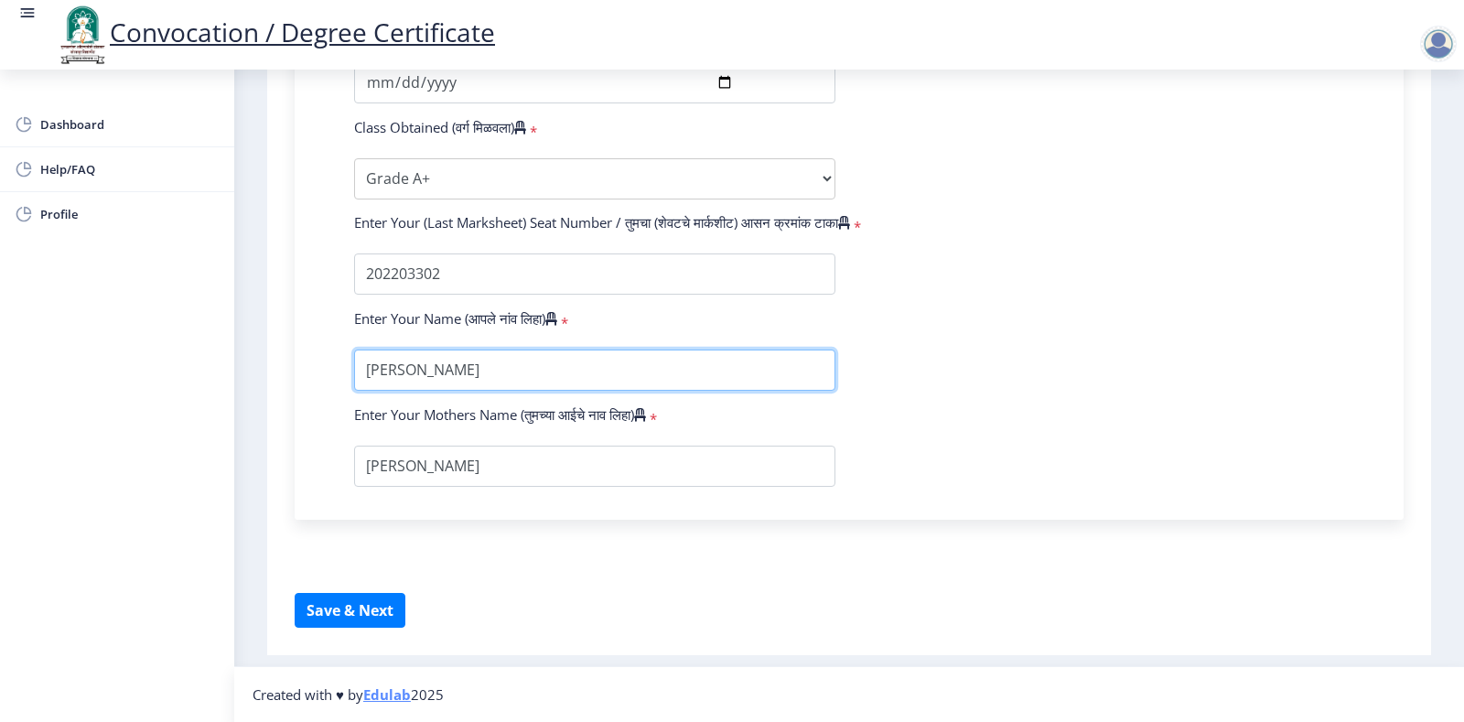
click at [534, 372] on input "textarea" at bounding box center [594, 370] width 481 height 41
click at [483, 372] on input "textarea" at bounding box center [594, 370] width 481 height 41
drag, startPoint x: 542, startPoint y: 363, endPoint x: 353, endPoint y: 375, distance: 188.9
click at [353, 375] on div at bounding box center [594, 370] width 509 height 41
type input "[PERSON_NAME] JALKUTE"
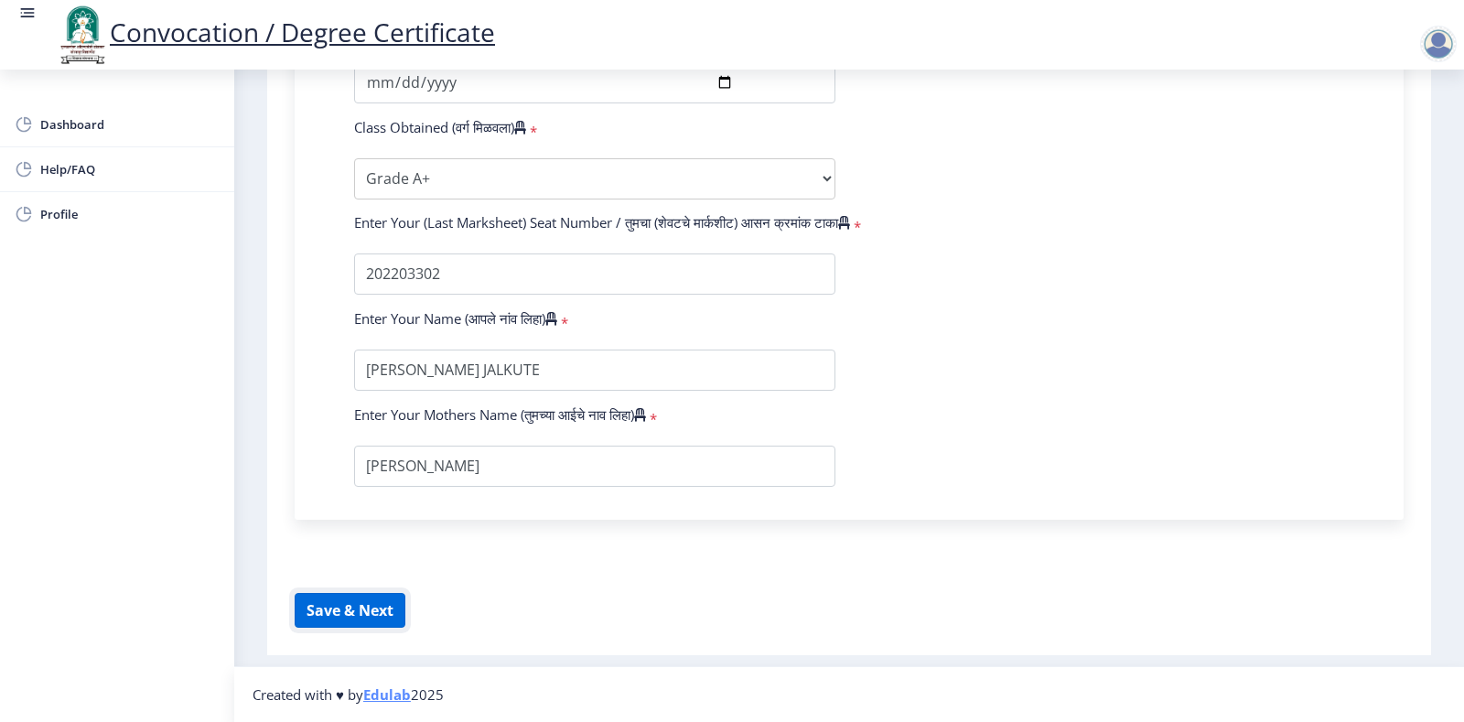
click at [352, 614] on button "Save & Next" at bounding box center [350, 610] width 111 height 35
select select
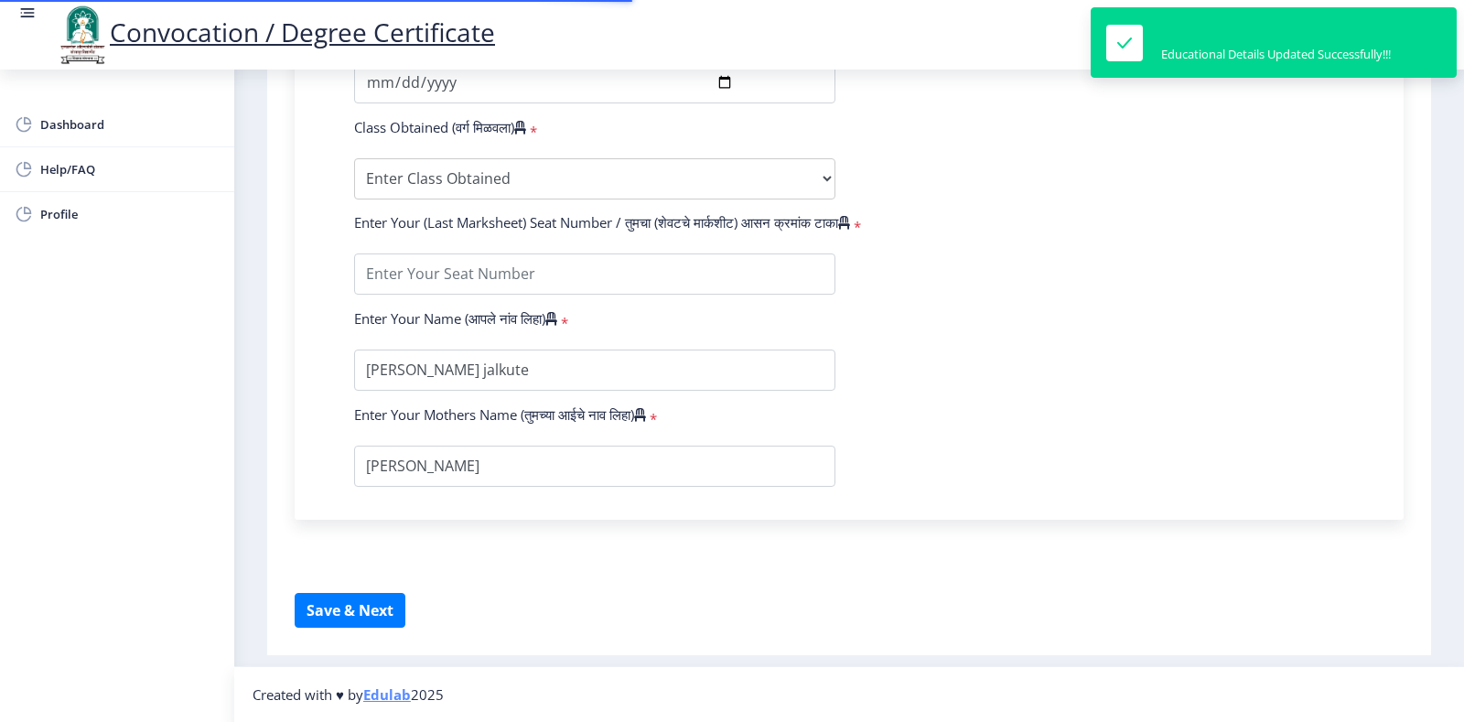
type input "202301097075884"
select select "Regular"
select select "2025"
select select "March"
select select "Grade A+"
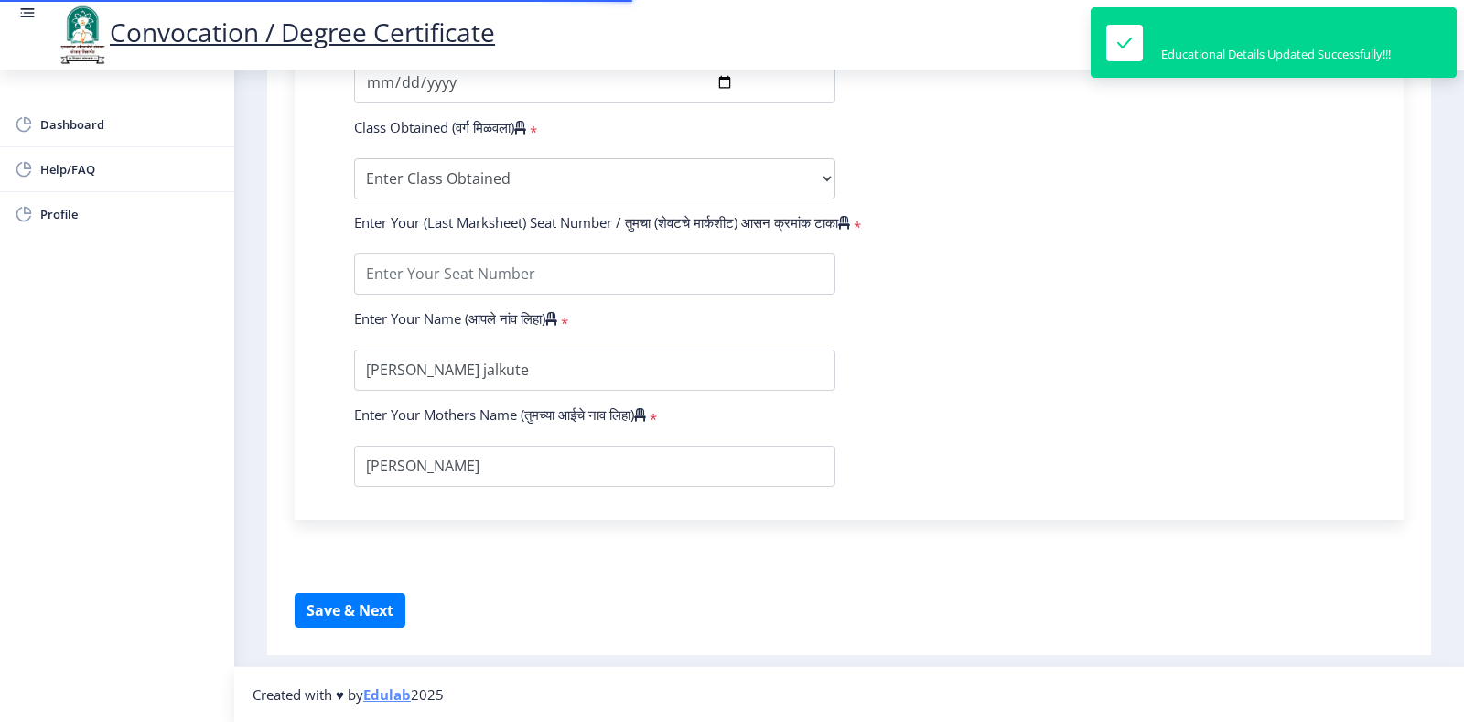
type input "202203302"
type input "[PERSON_NAME] JALKUTE"
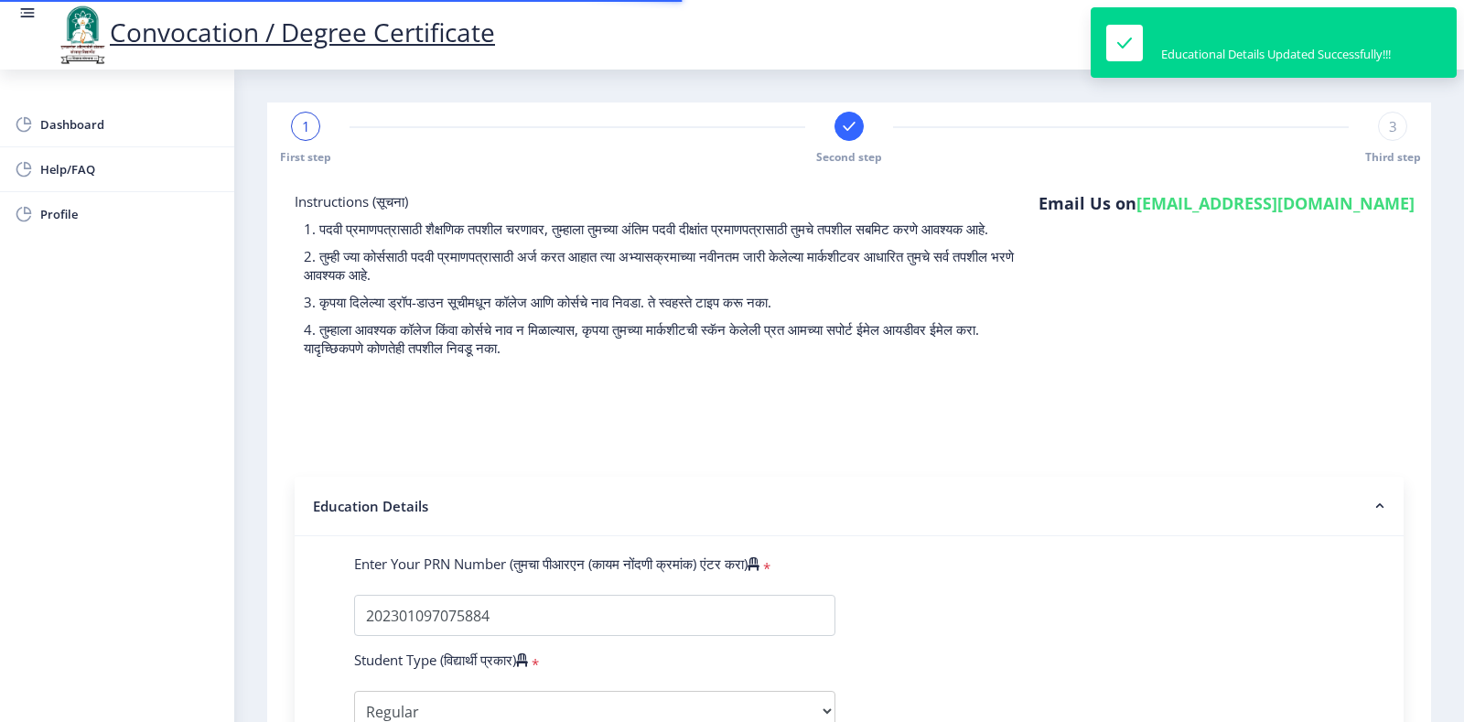
select select
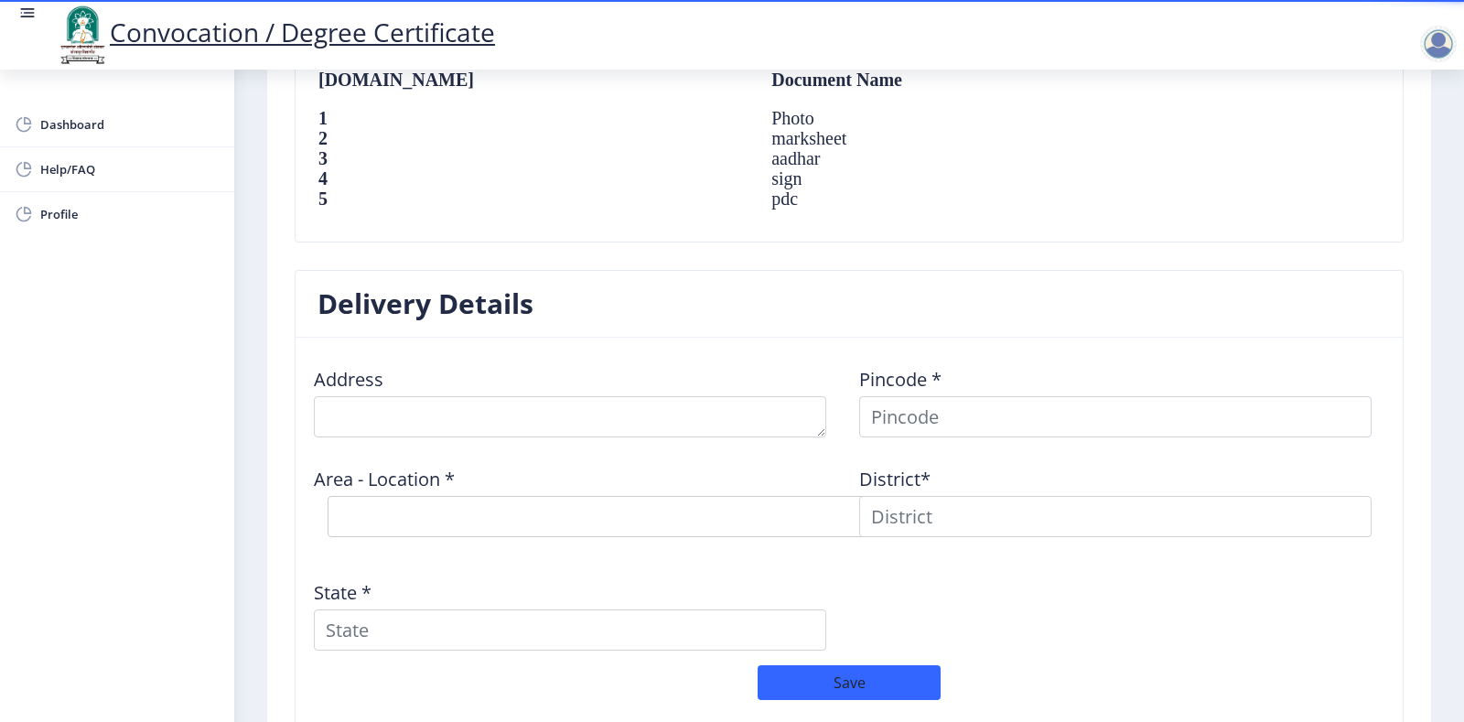
scroll to position [1440, 0]
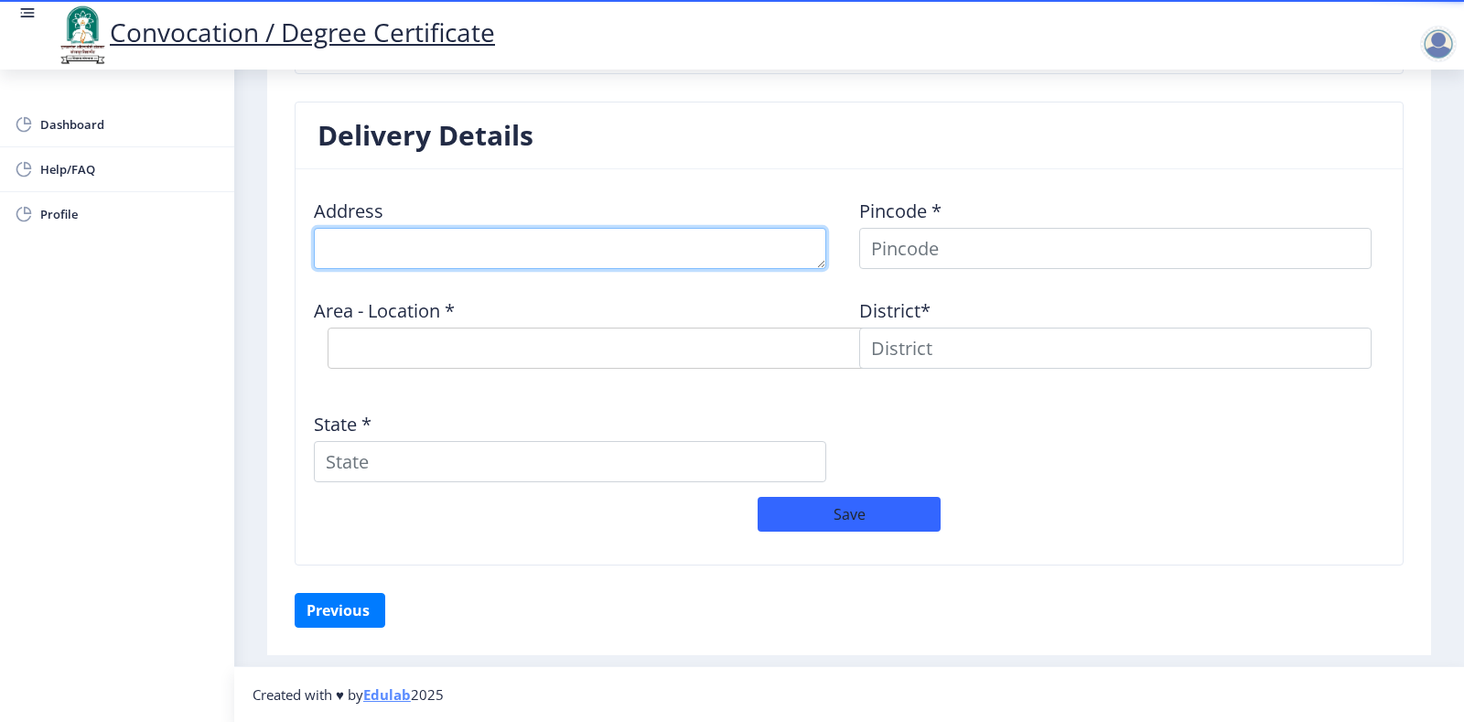
click at [405, 254] on textarea at bounding box center [570, 248] width 513 height 41
type textarea "a"
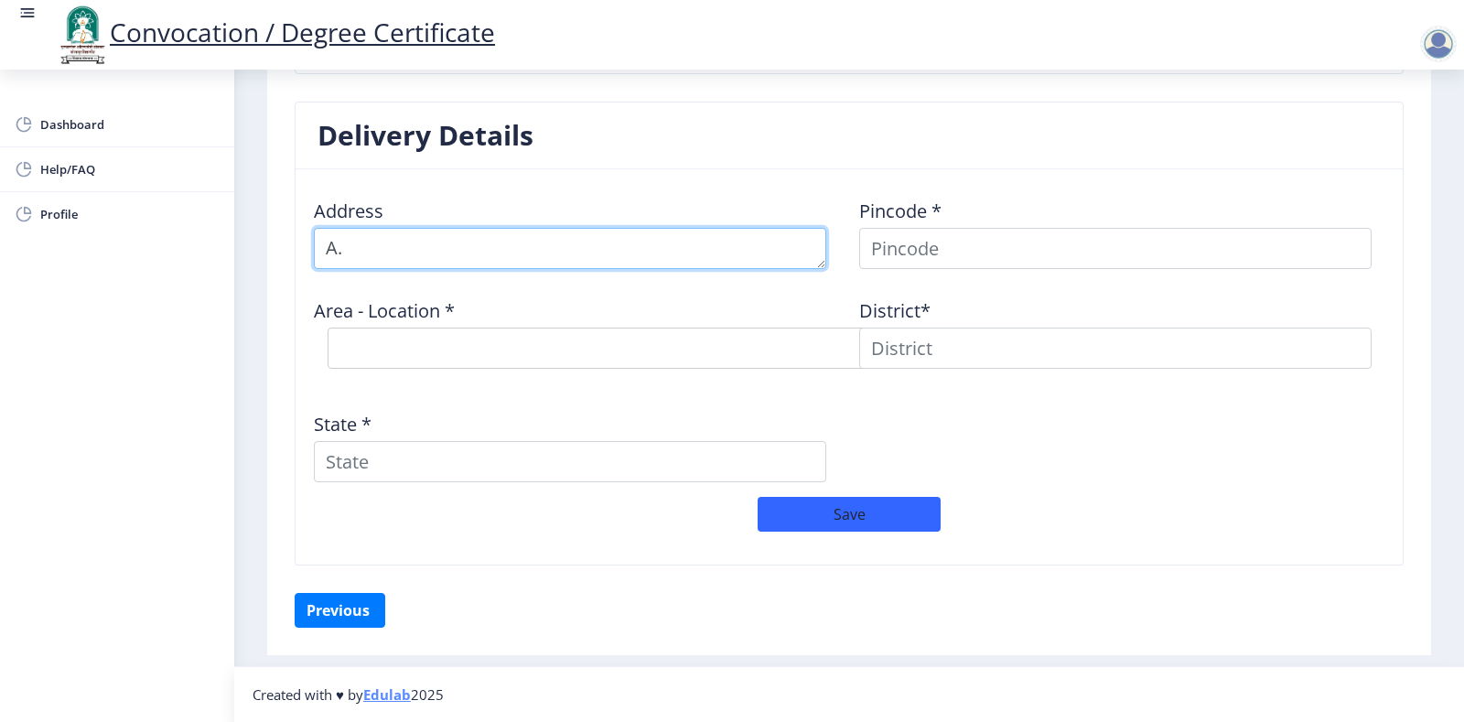
type textarea "A"
type textarea "A.P-JAMGAON [A] TAL. BARSHI DIST. SOLAPUR 413411"
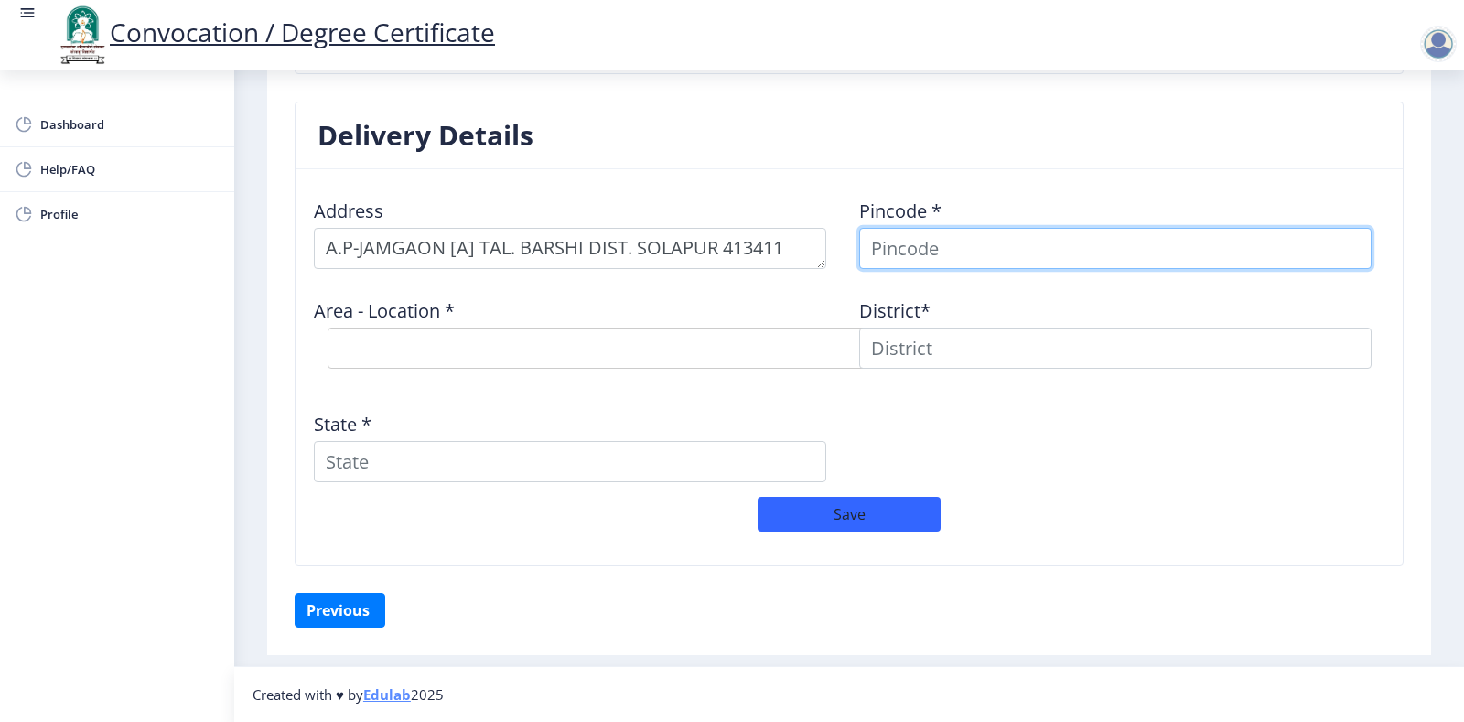
click at [922, 255] on input at bounding box center [1115, 248] width 513 height 41
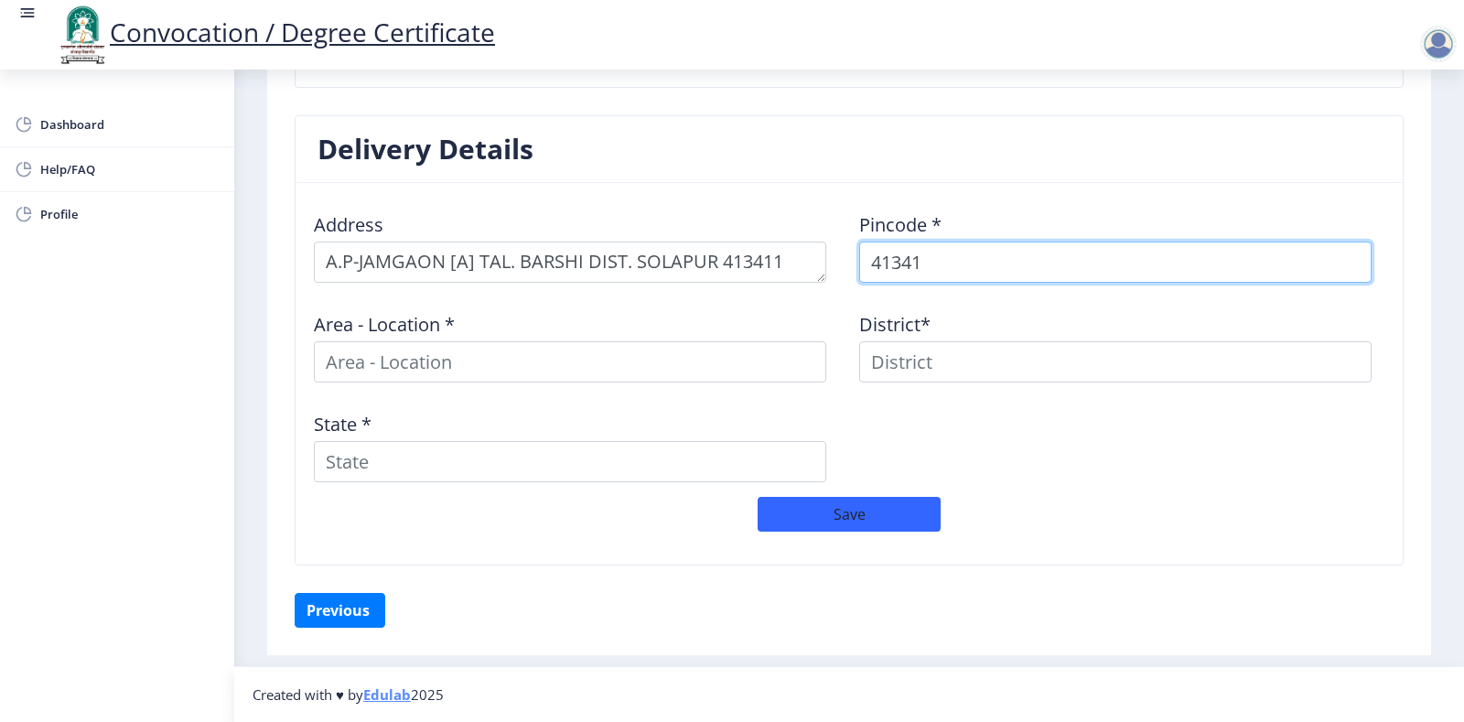
type input "413411"
select select
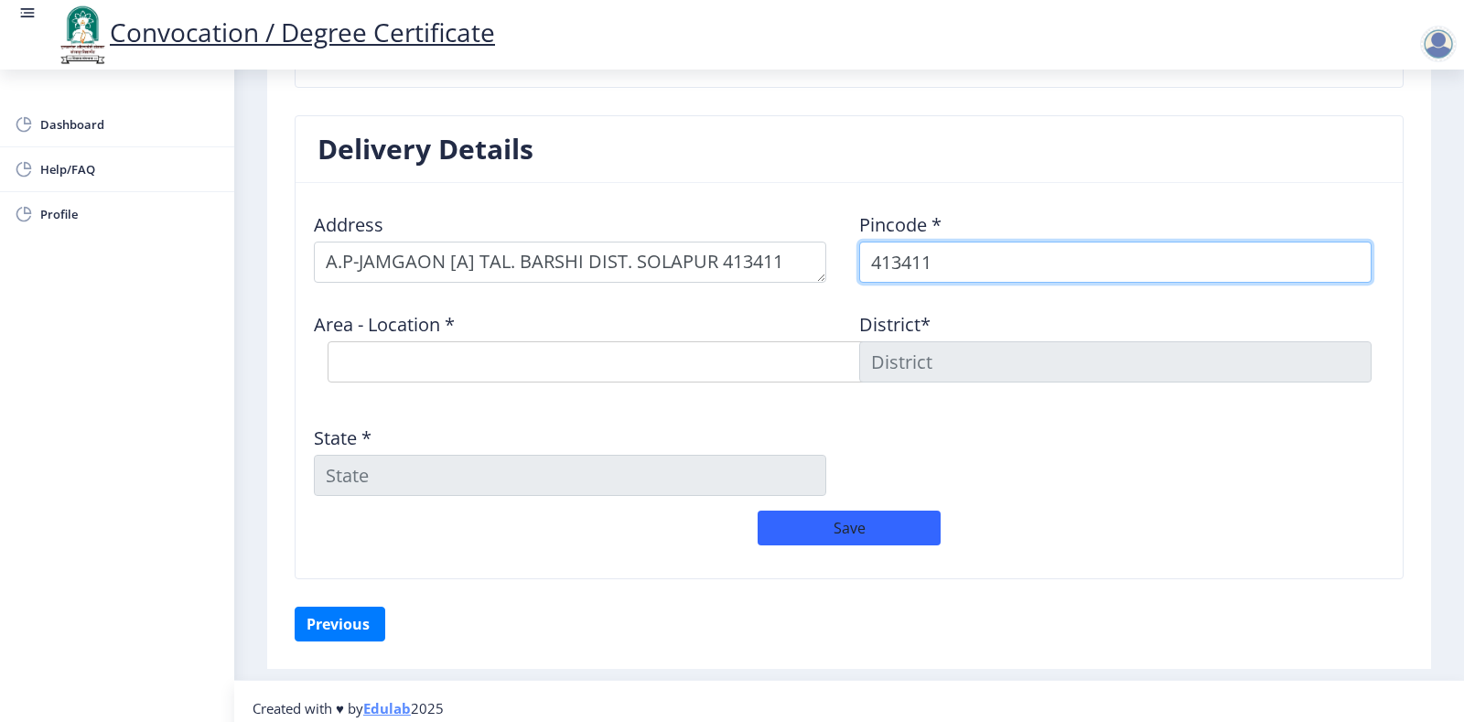
scroll to position [1440, 0]
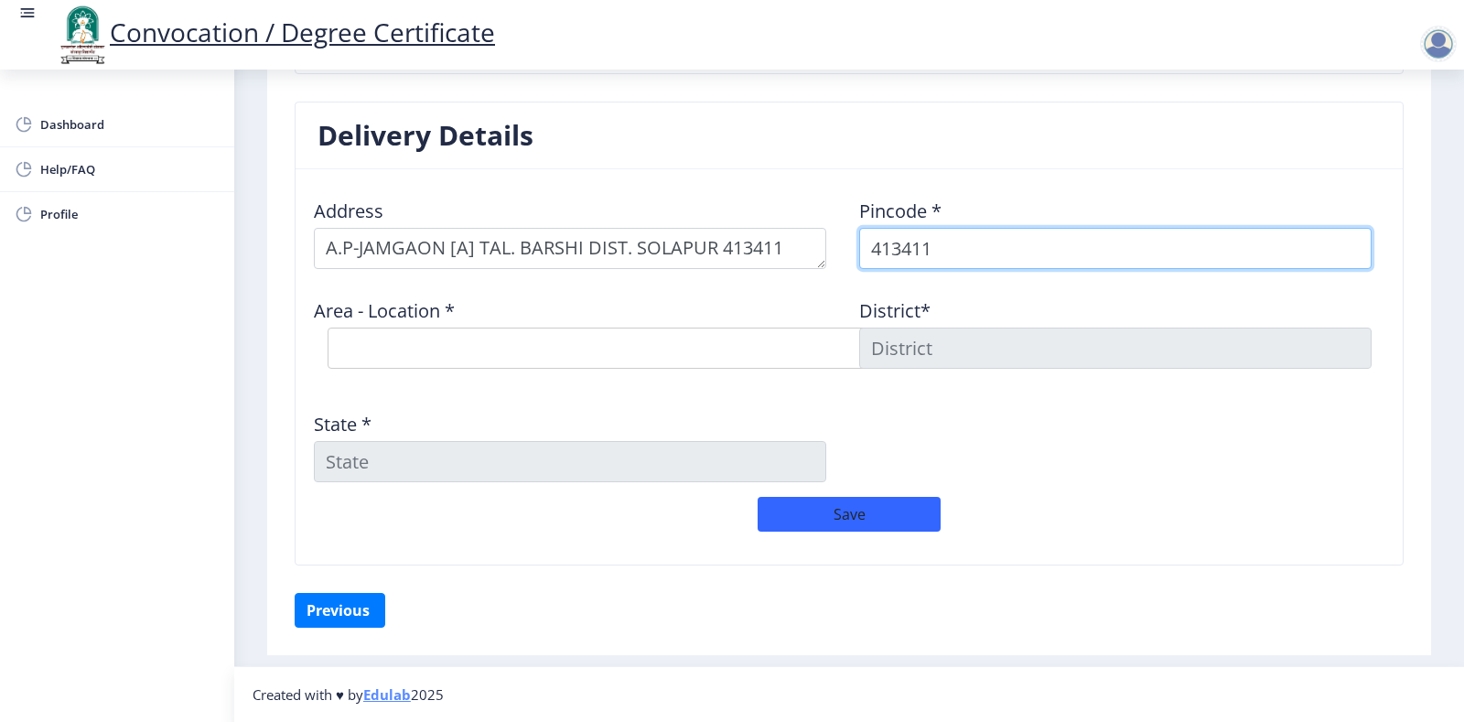
type input "413411"
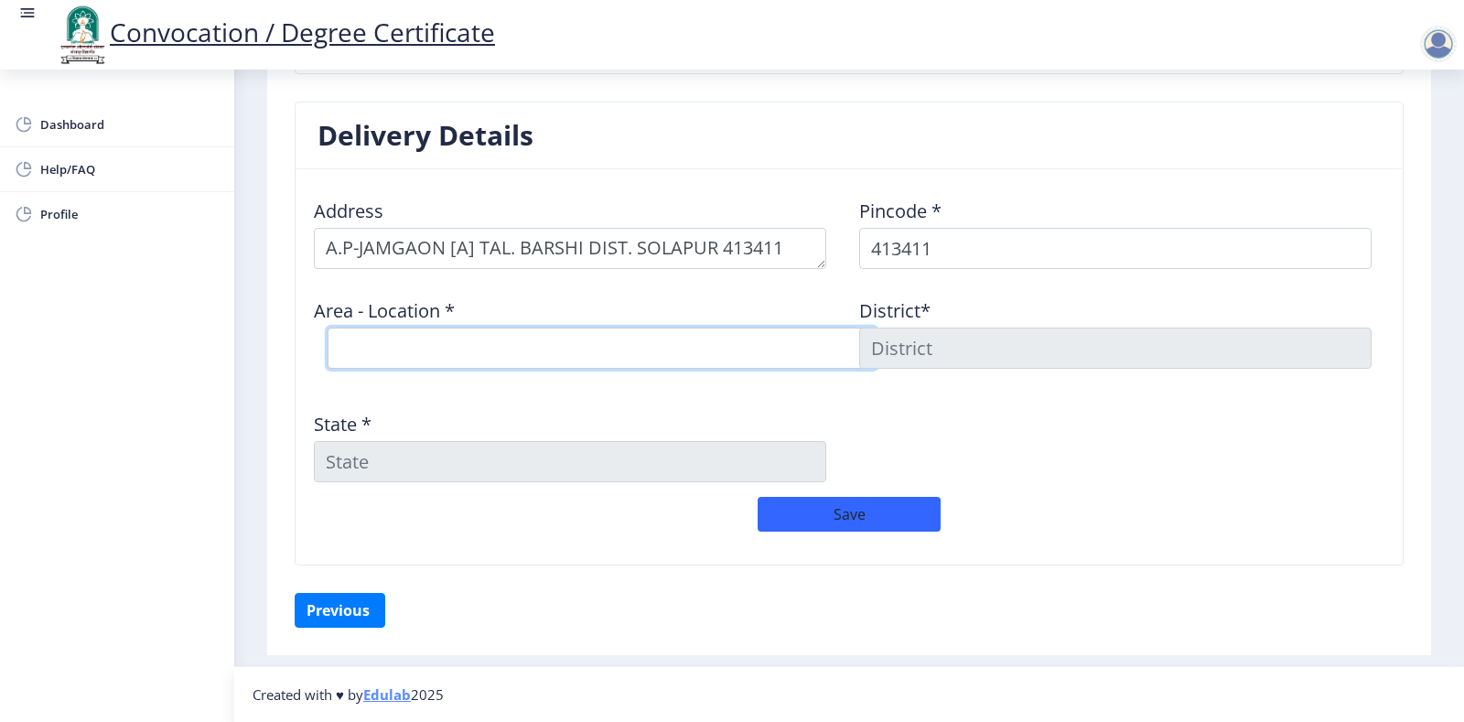
click at [452, 350] on select "Select Area Location K.V.Nagar Barshi S.O" at bounding box center [602, 348] width 549 height 41
select select "1: Object"
click at [328, 328] on select "Select Area Location K.V.Nagar Barshi S.O" at bounding box center [602, 348] width 549 height 41
type input "SOLAPUR"
type input "[GEOGRAPHIC_DATA]"
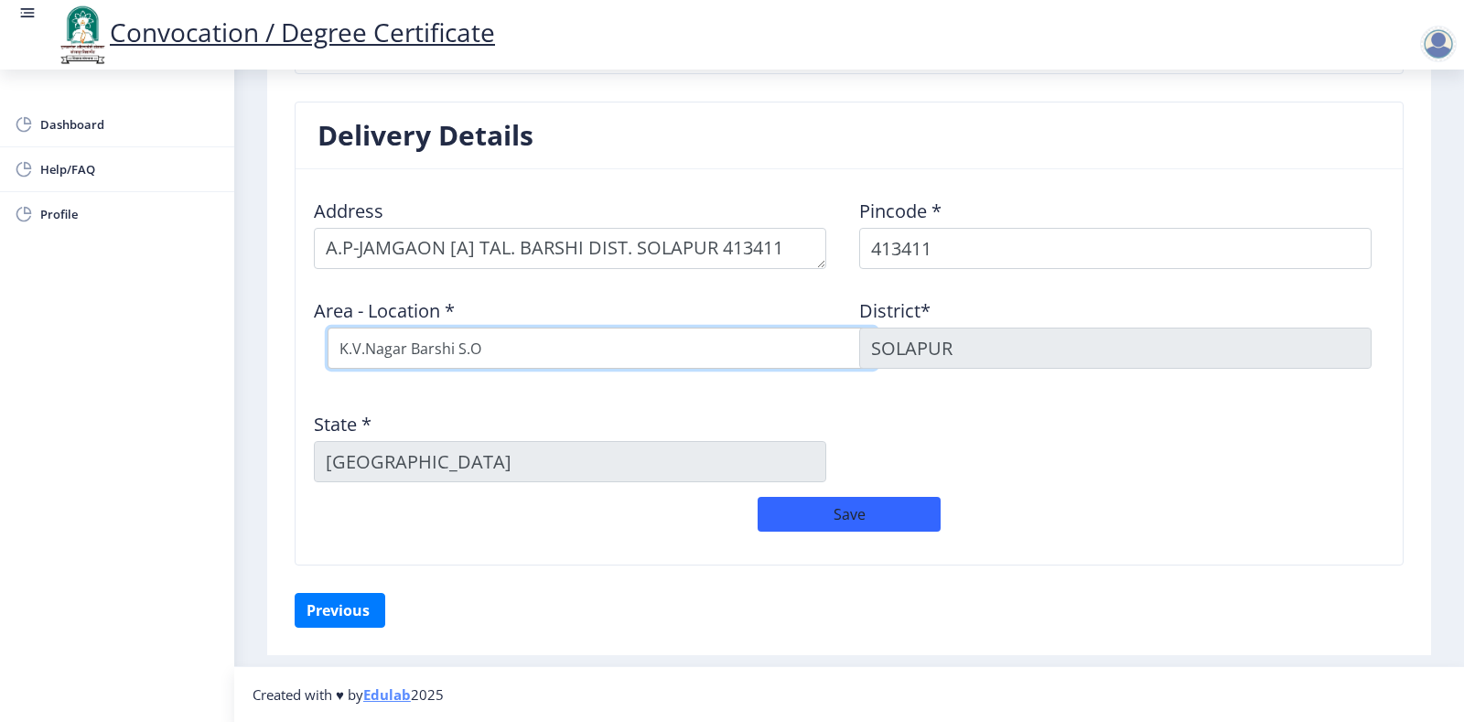
click at [485, 351] on select "Select Area Location K.V.Nagar Barshi S.O" at bounding box center [602, 348] width 549 height 41
click at [411, 469] on input "[GEOGRAPHIC_DATA]" at bounding box center [570, 461] width 513 height 41
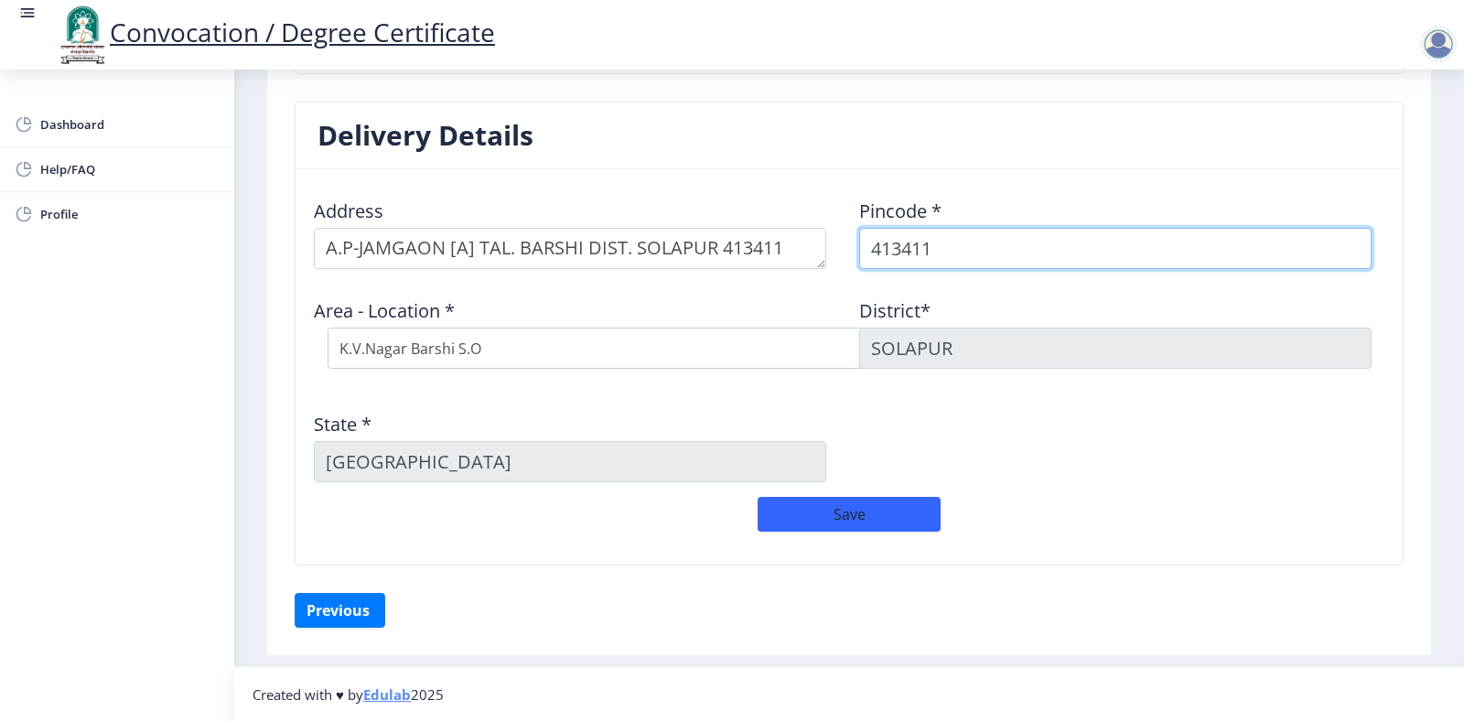
drag, startPoint x: 933, startPoint y: 251, endPoint x: 912, endPoint y: 253, distance: 21.1
click at [912, 253] on input "413411" at bounding box center [1115, 248] width 513 height 41
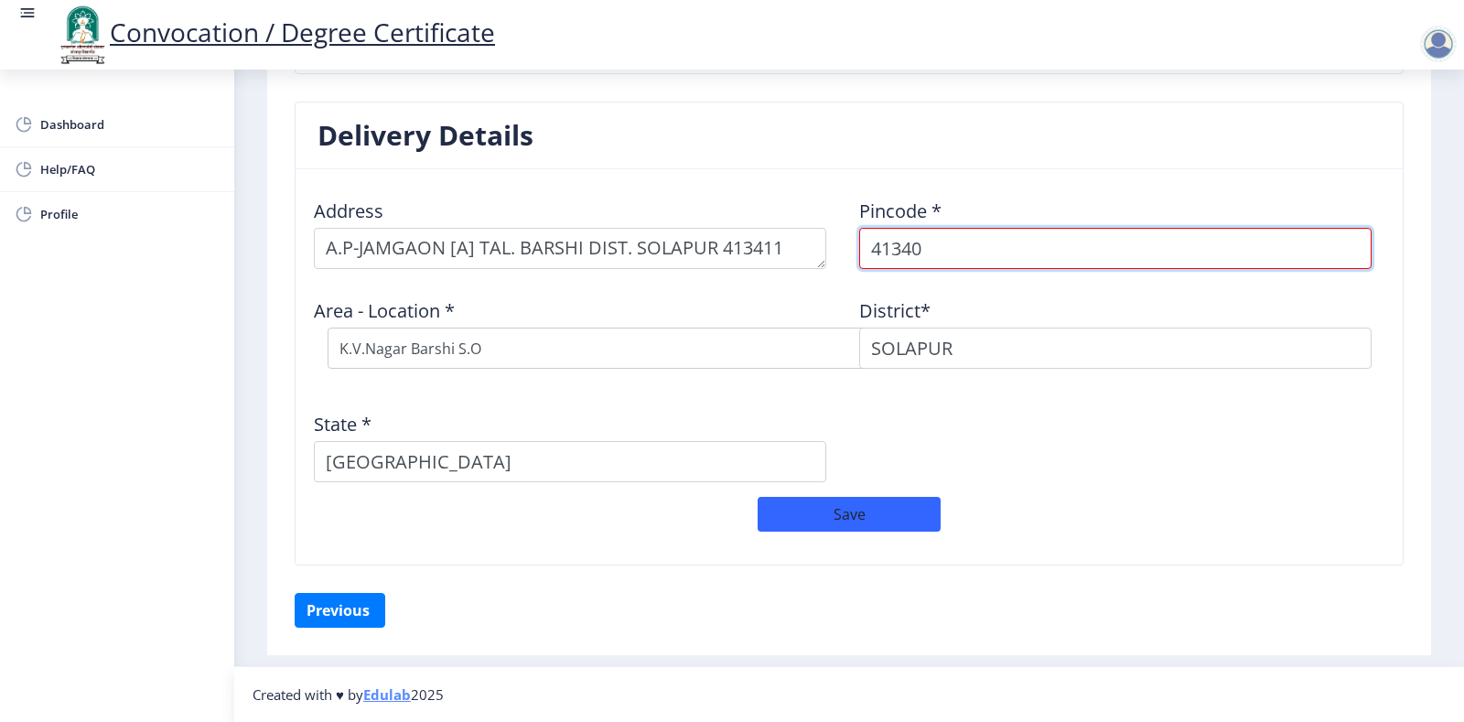
type input "413401"
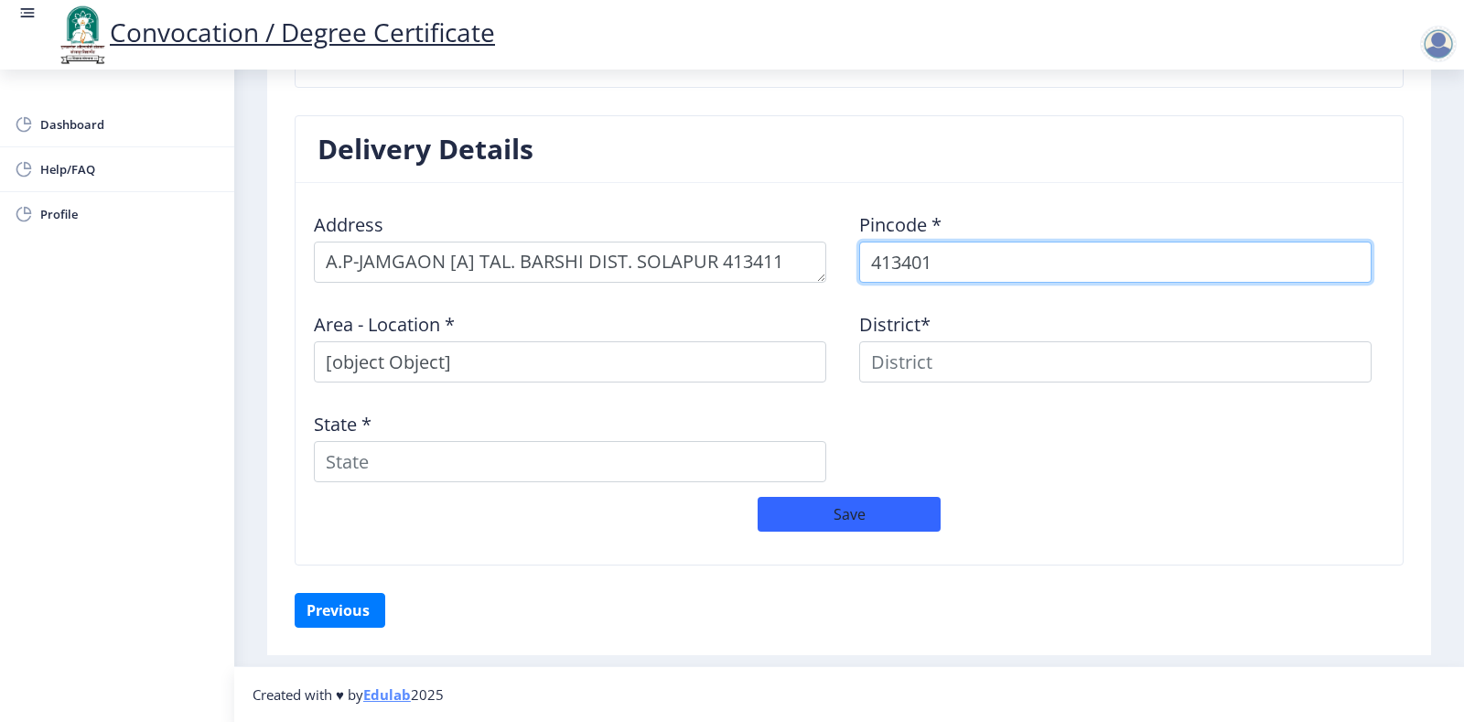
select select
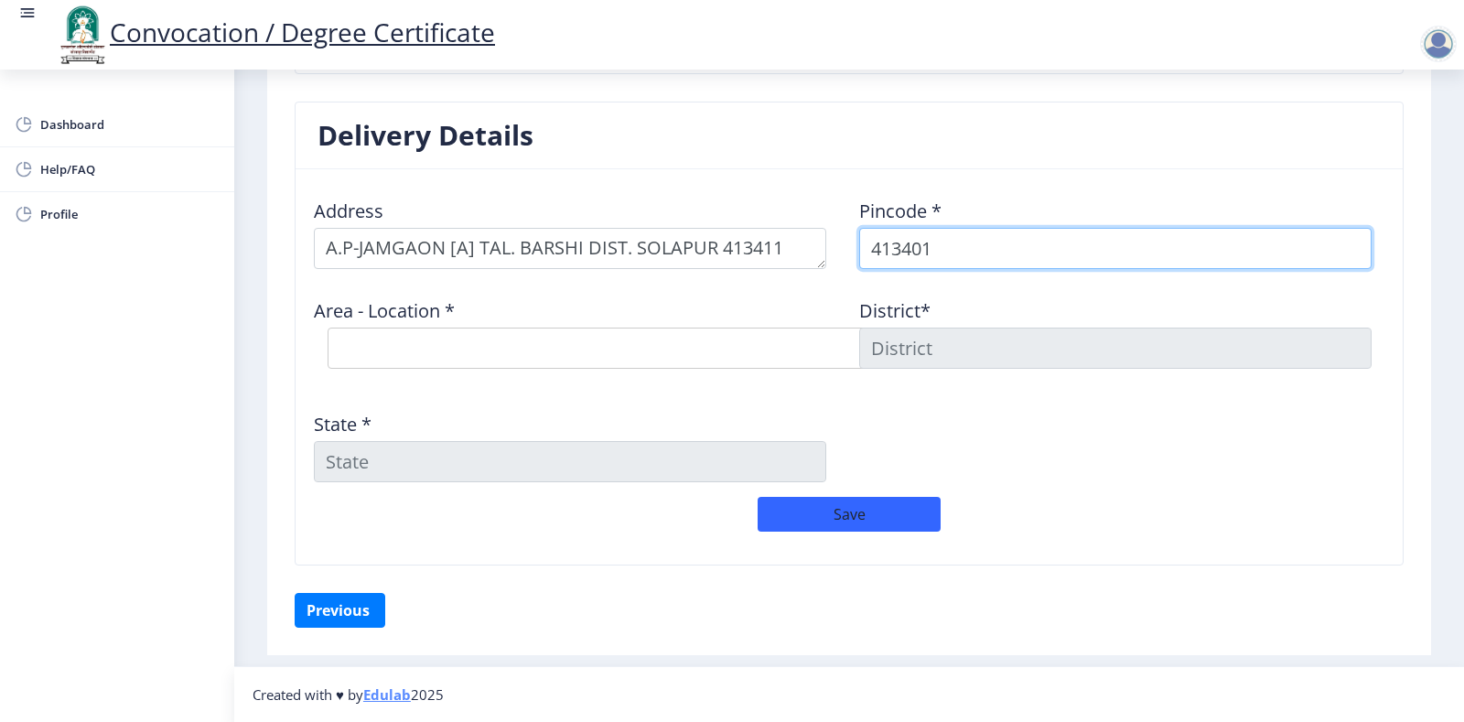
type input "413401"
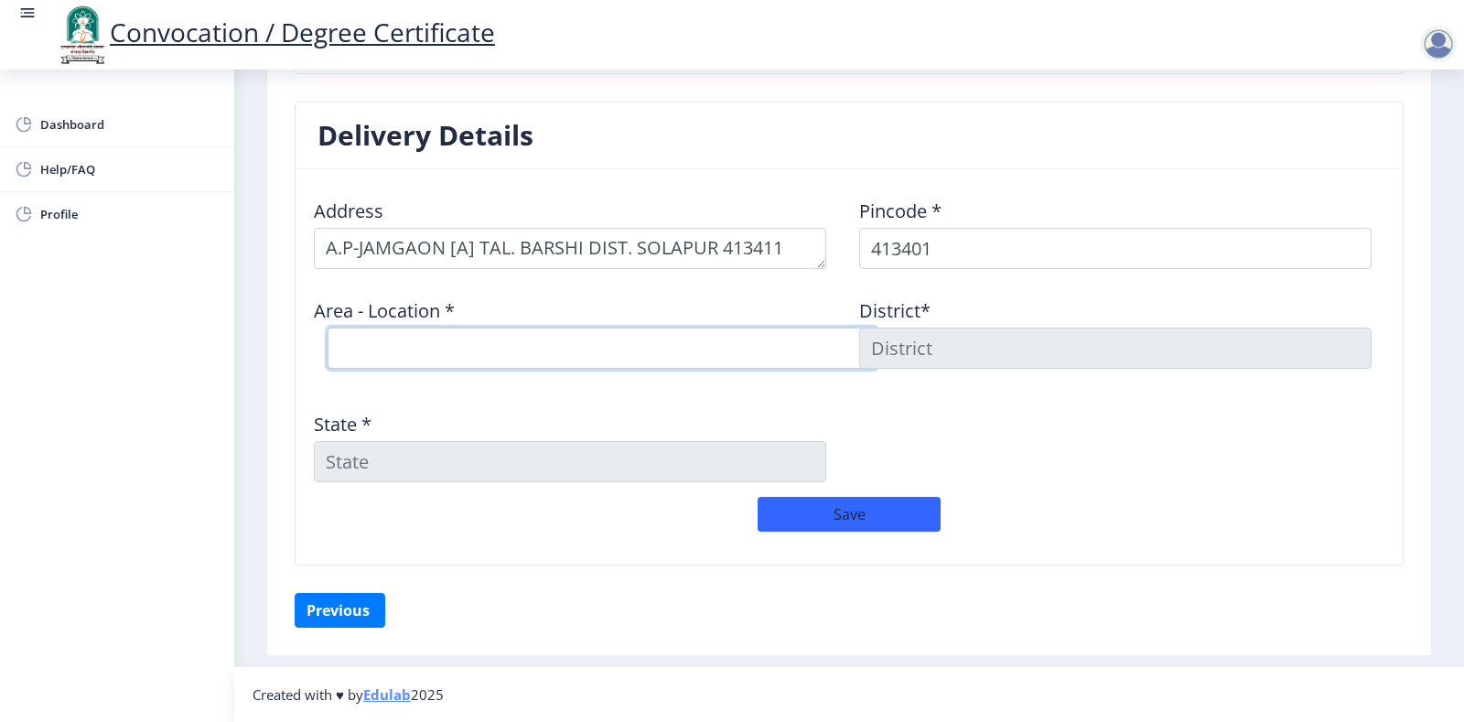
click at [448, 349] on select "Select Area Location Barshi S.O [PERSON_NAME] Deogaon B.O Gadegaon B.O Gulpoli …" at bounding box center [602, 348] width 549 height 41
select select "7: Object"
click at [328, 328] on select "Select Area Location Barshi S.O [PERSON_NAME] Deogaon B.O Gadegaon B.O Gulpoli …" at bounding box center [602, 348] width 549 height 41
type input "SOLAPUR"
type input "[GEOGRAPHIC_DATA]"
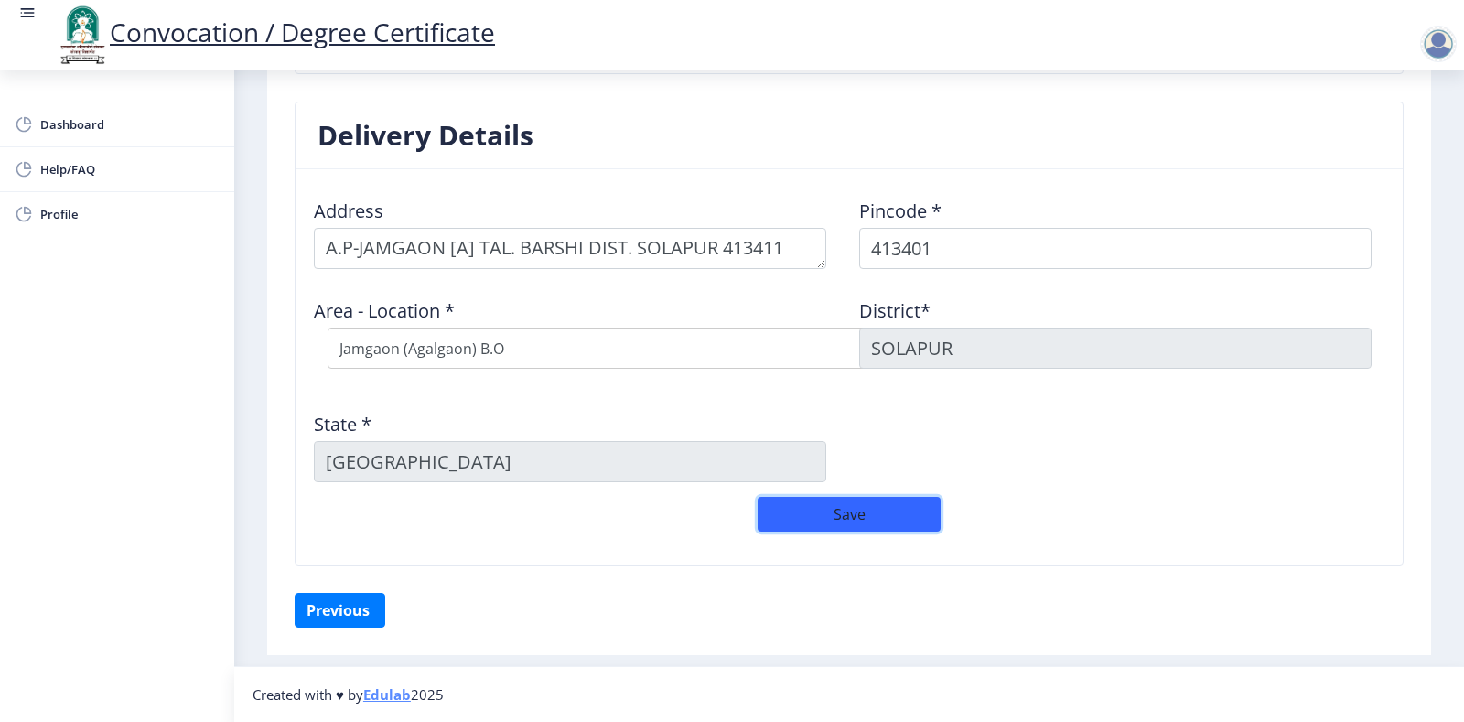
click at [843, 517] on button "Save" at bounding box center [849, 514] width 183 height 35
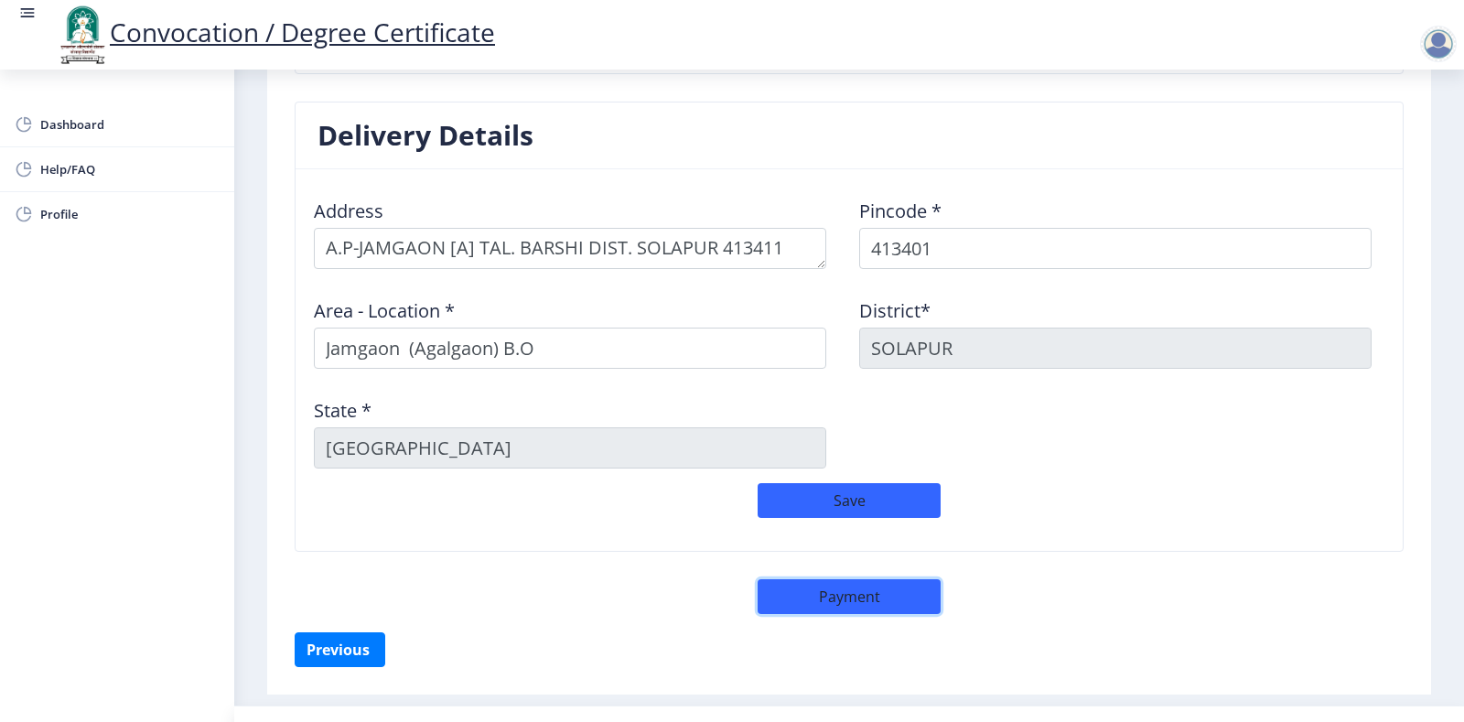
click at [848, 596] on button "Payment" at bounding box center [849, 596] width 183 height 35
select select "sealed"
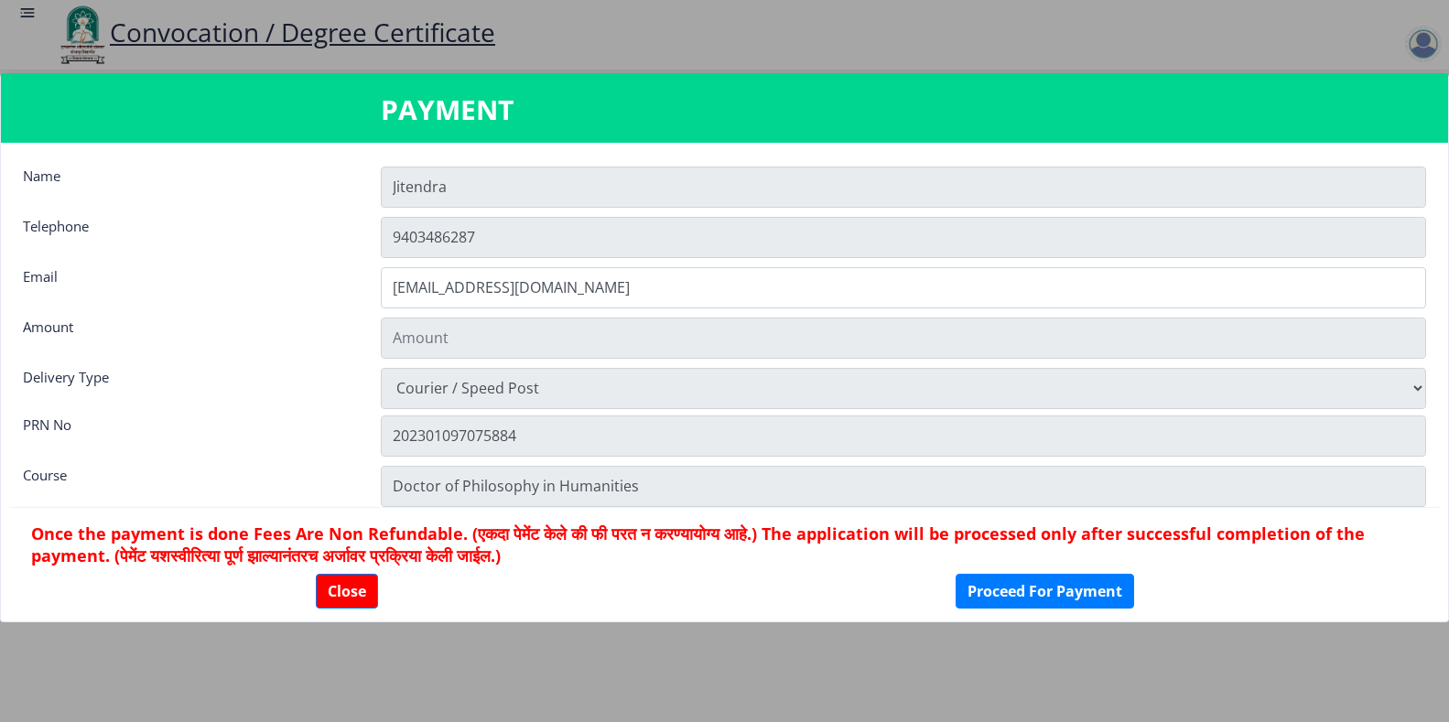
type input "1885"
click at [333, 597] on button "Close" at bounding box center [347, 591] width 62 height 35
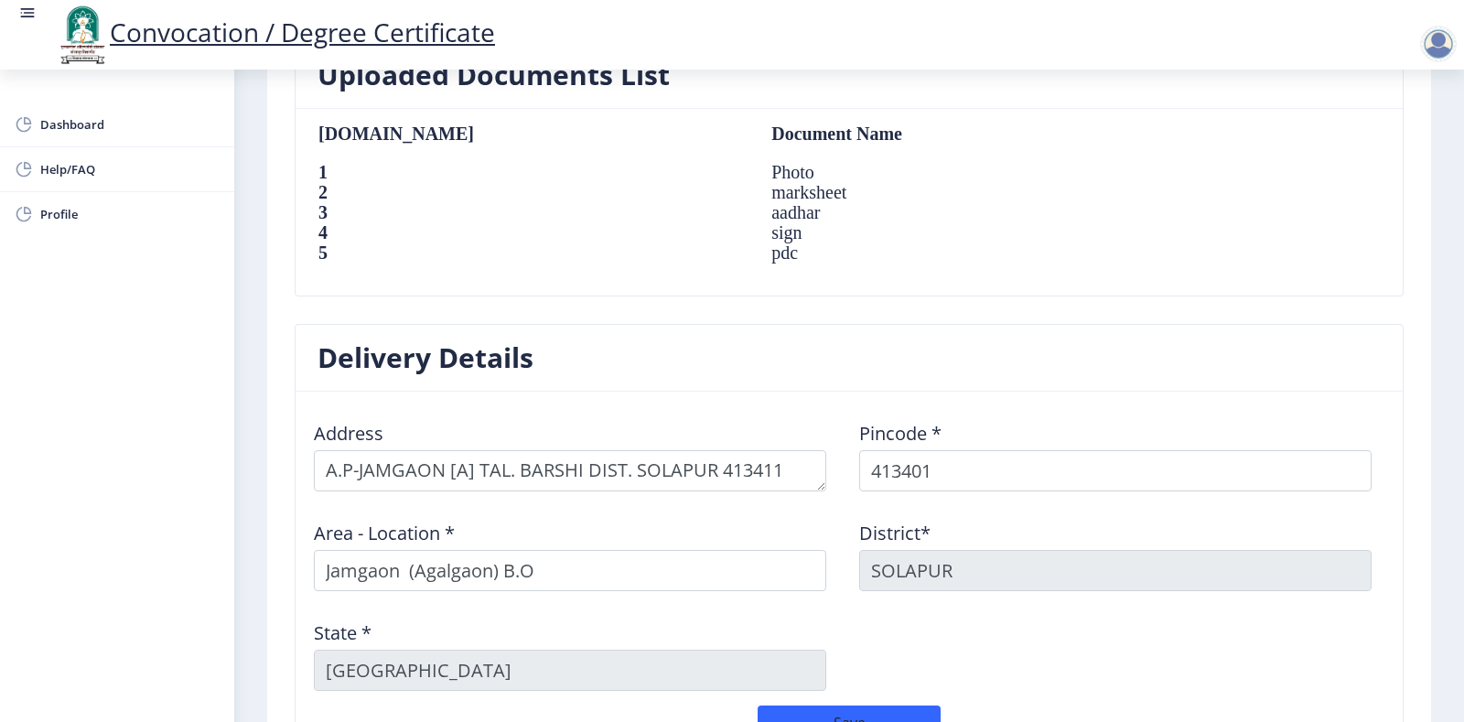
scroll to position [1373, 0]
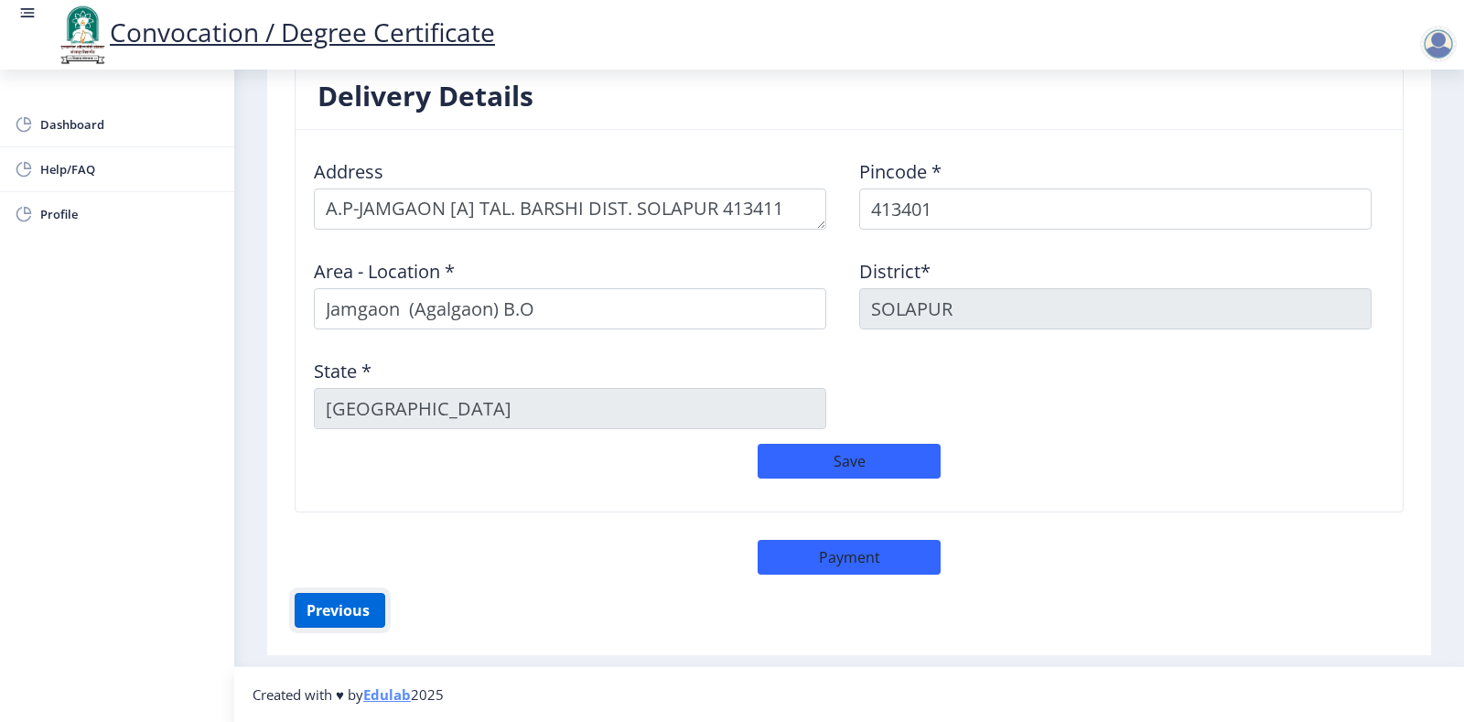
click at [351, 600] on button "Previous ‍" at bounding box center [340, 610] width 91 height 35
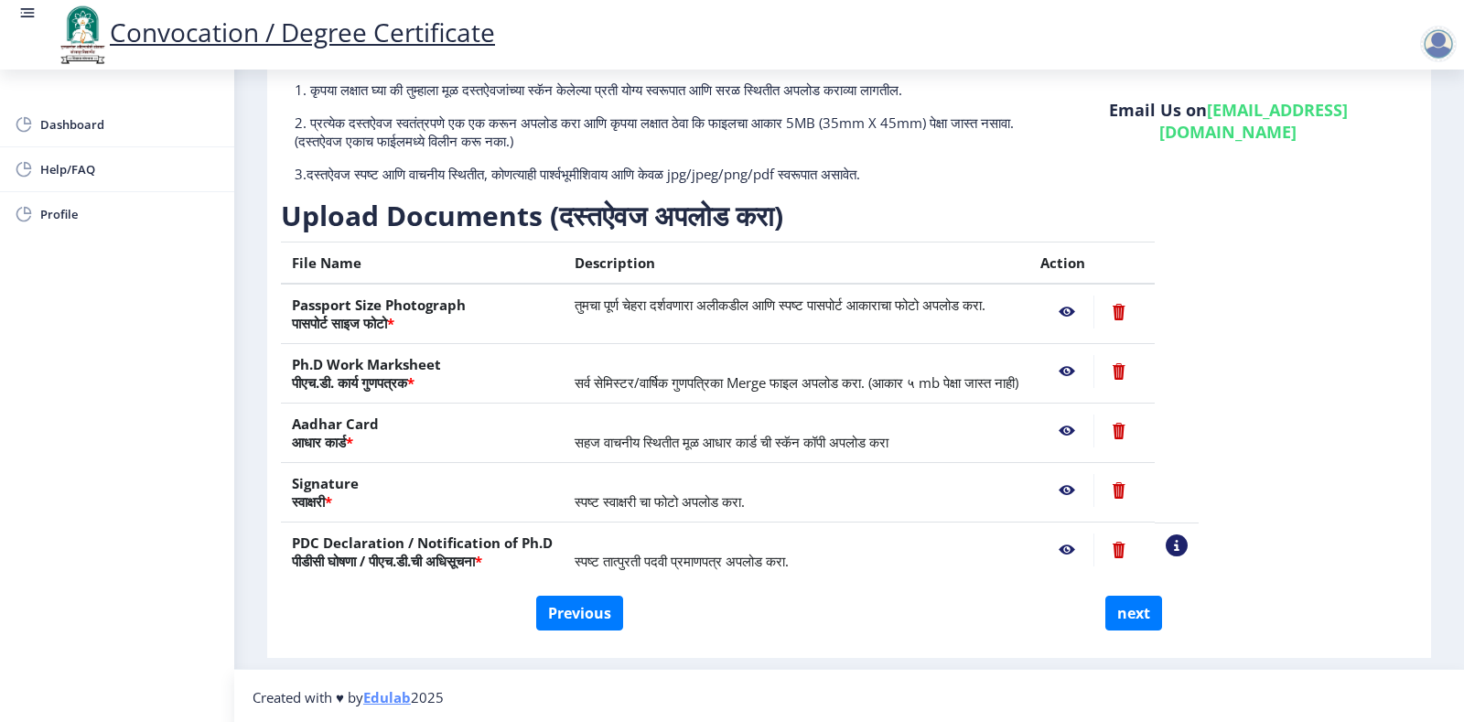
scroll to position [147, 0]
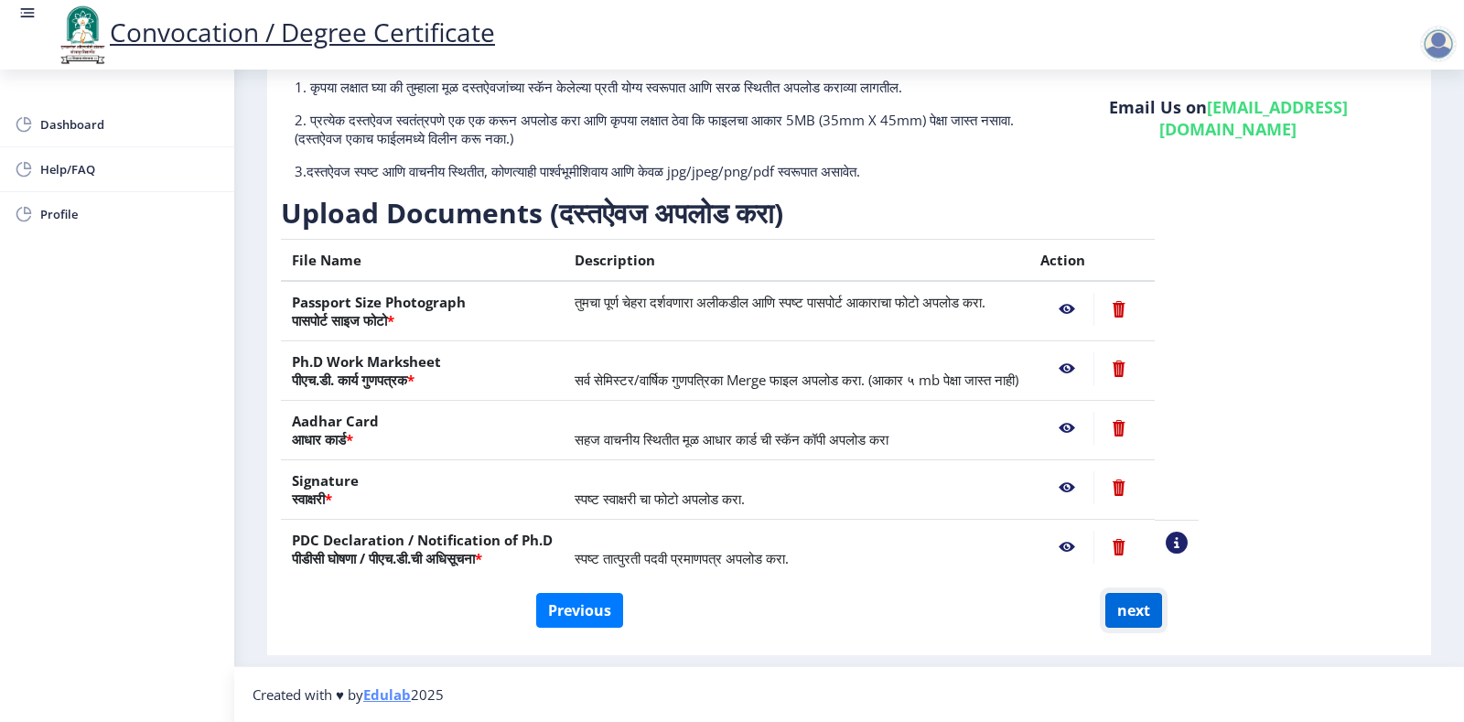
click at [1133, 610] on button "next" at bounding box center [1134, 610] width 57 height 35
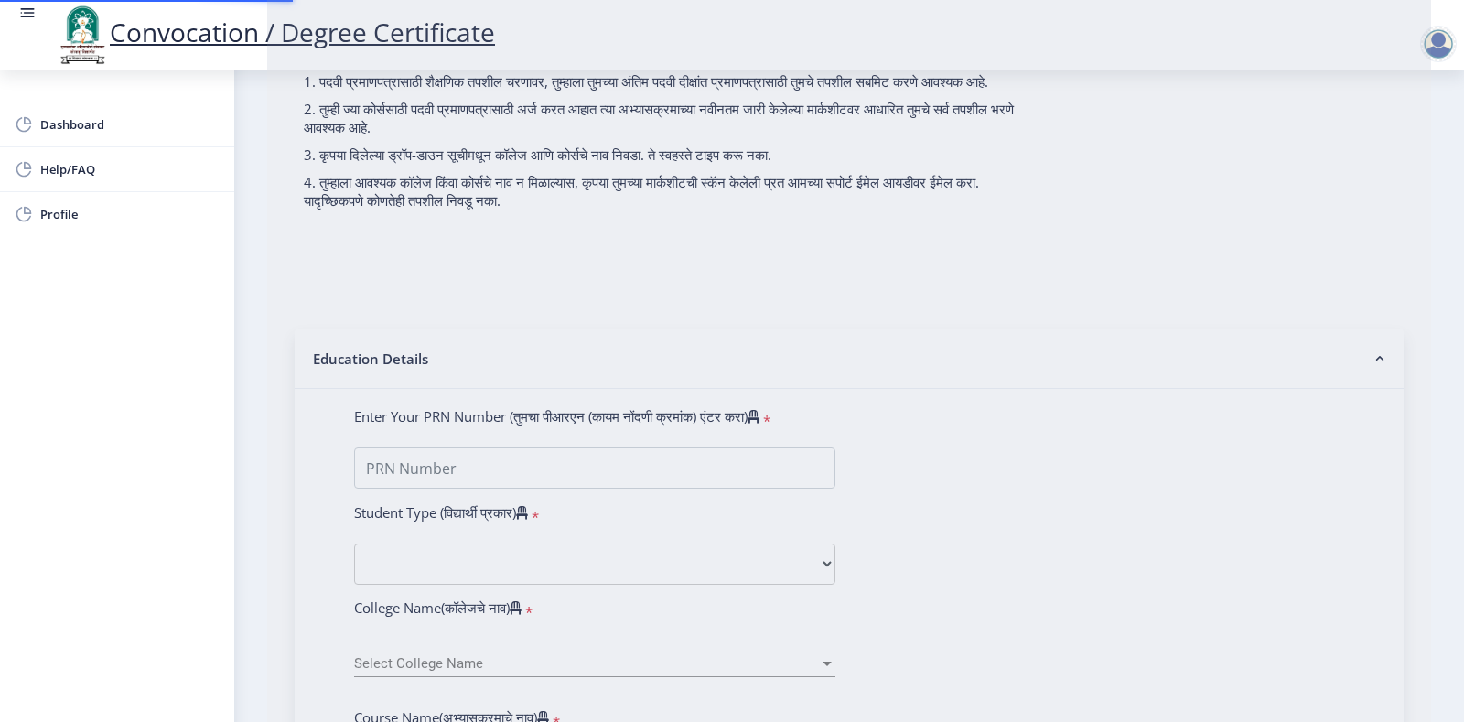
select select
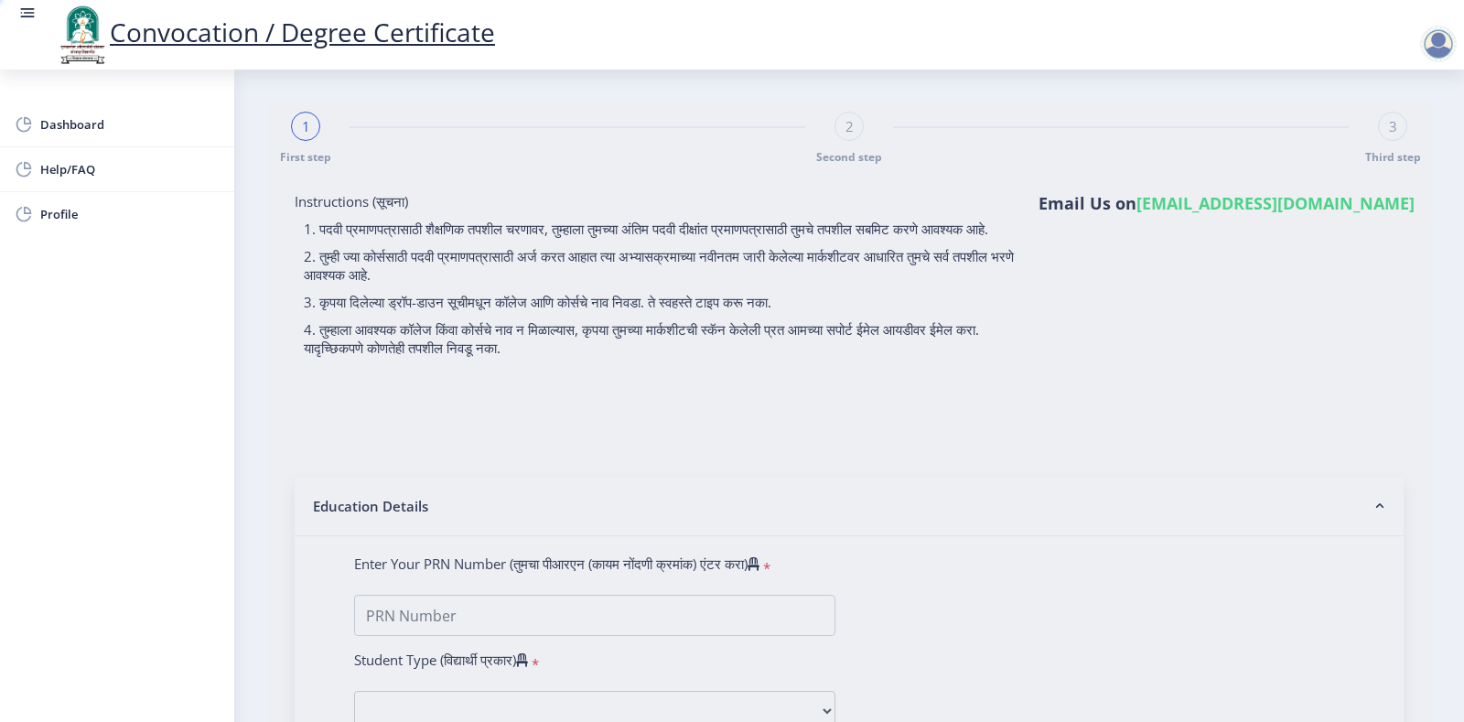
select select
type input "[PERSON_NAME] jalkute"
type input "[PERSON_NAME]"
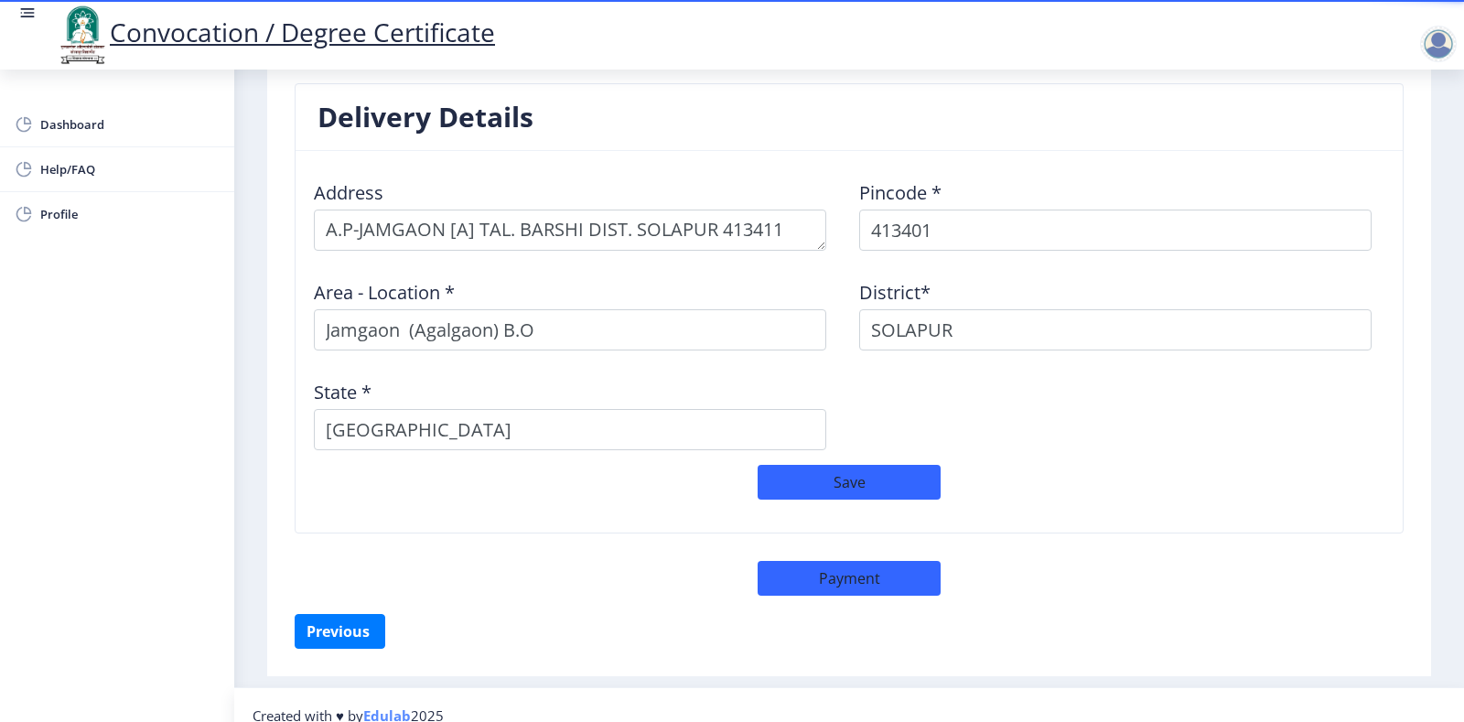
scroll to position [1480, 0]
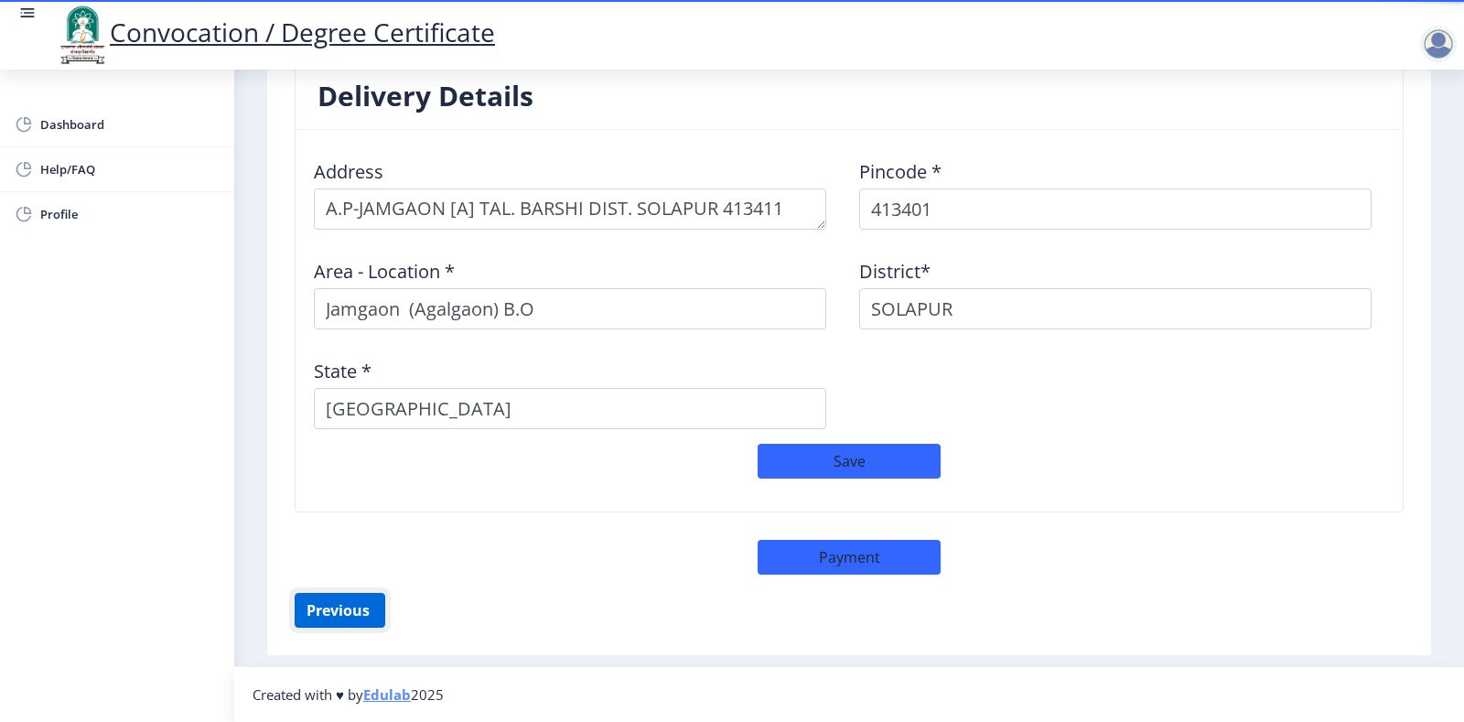
click at [341, 593] on button "Previous ‍" at bounding box center [340, 610] width 91 height 35
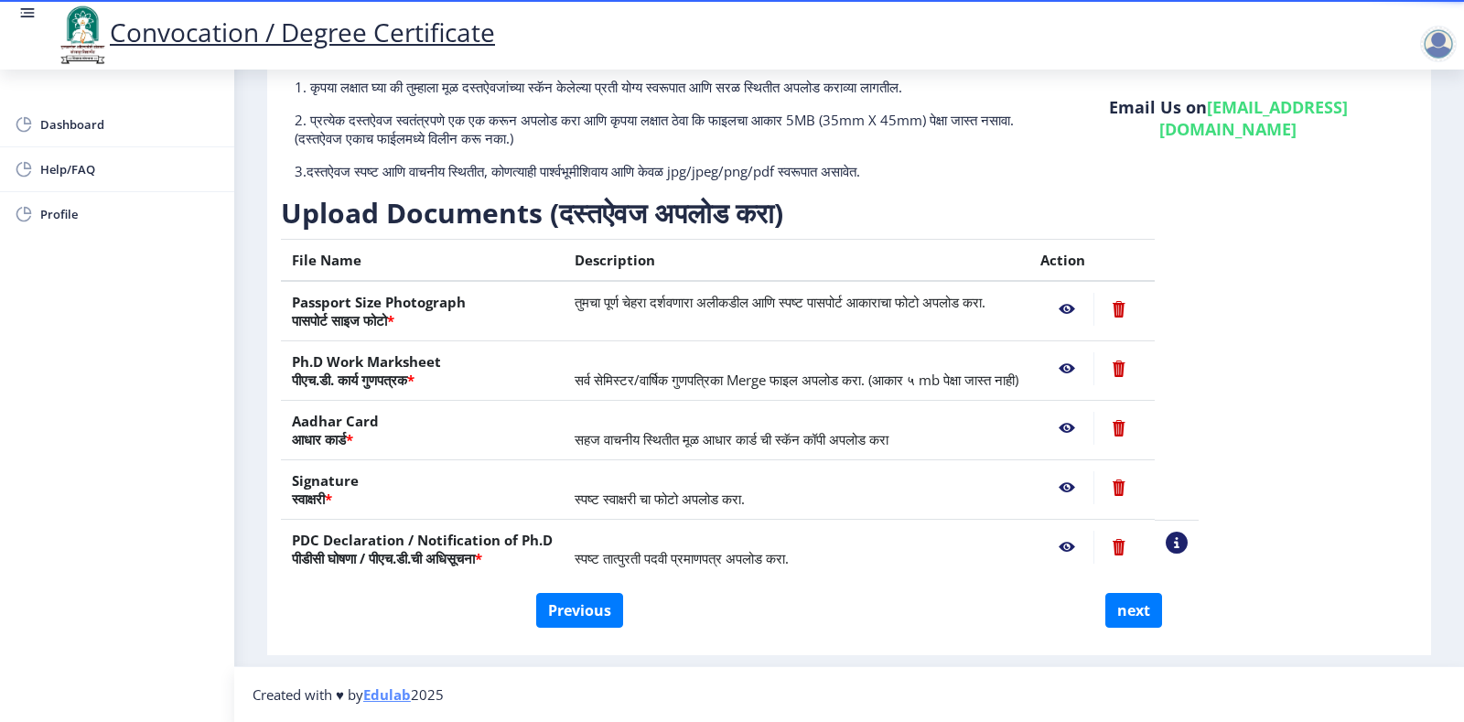
scroll to position [147, 0]
click at [540, 607] on button "Previous" at bounding box center [579, 610] width 87 height 35
select select "Regular"
select select "English"
select select "March"
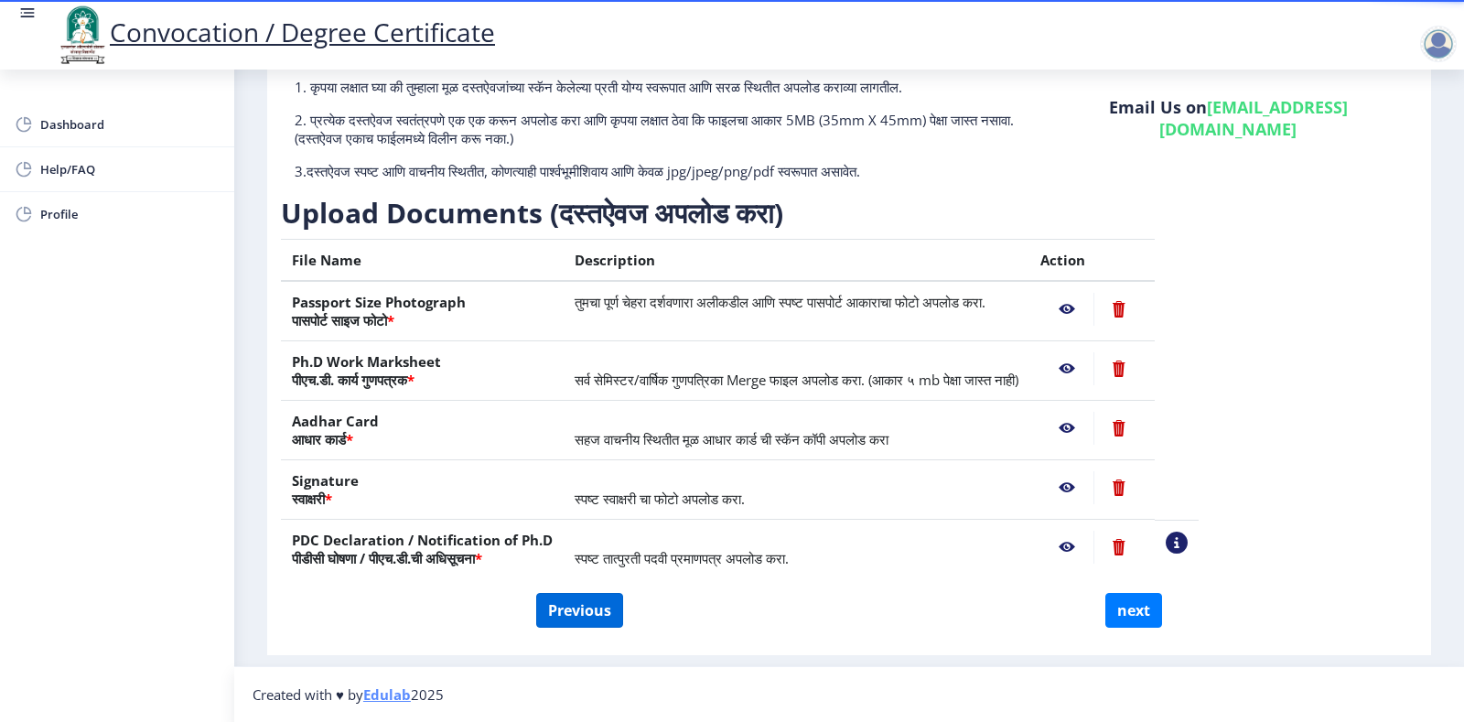
select select "Grade A+"
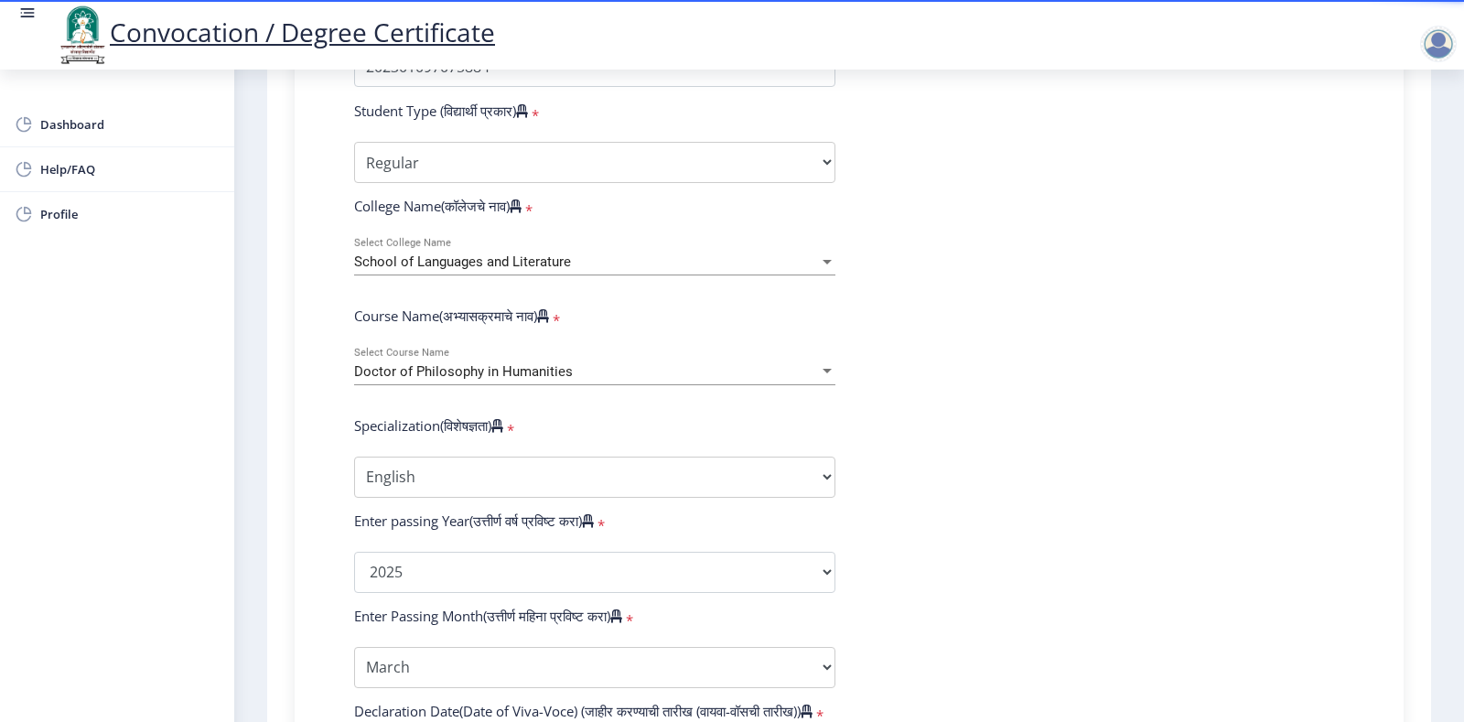
scroll to position [458, 0]
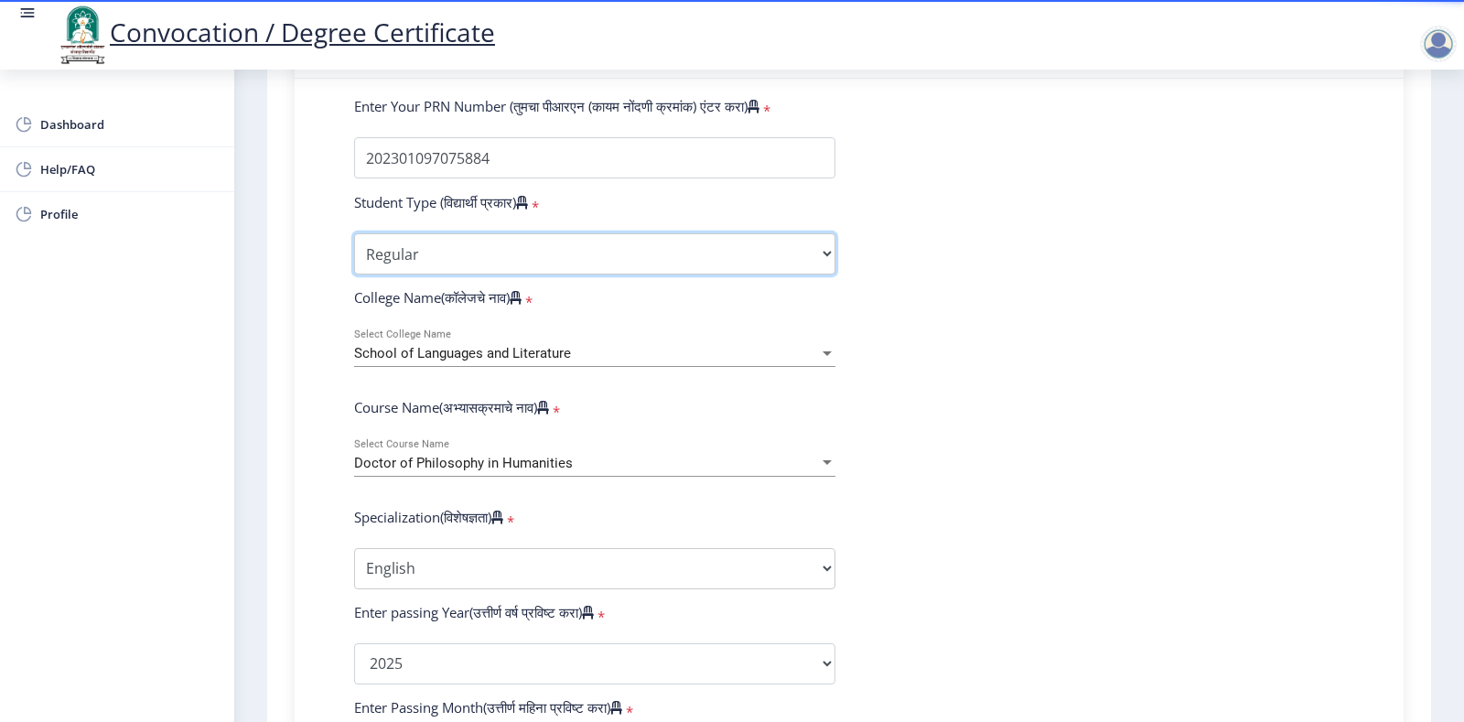
click at [621, 264] on select "Select Student Type Regular External" at bounding box center [594, 253] width 481 height 41
click at [354, 251] on select "Select Student Type Regular External" at bounding box center [594, 253] width 481 height 41
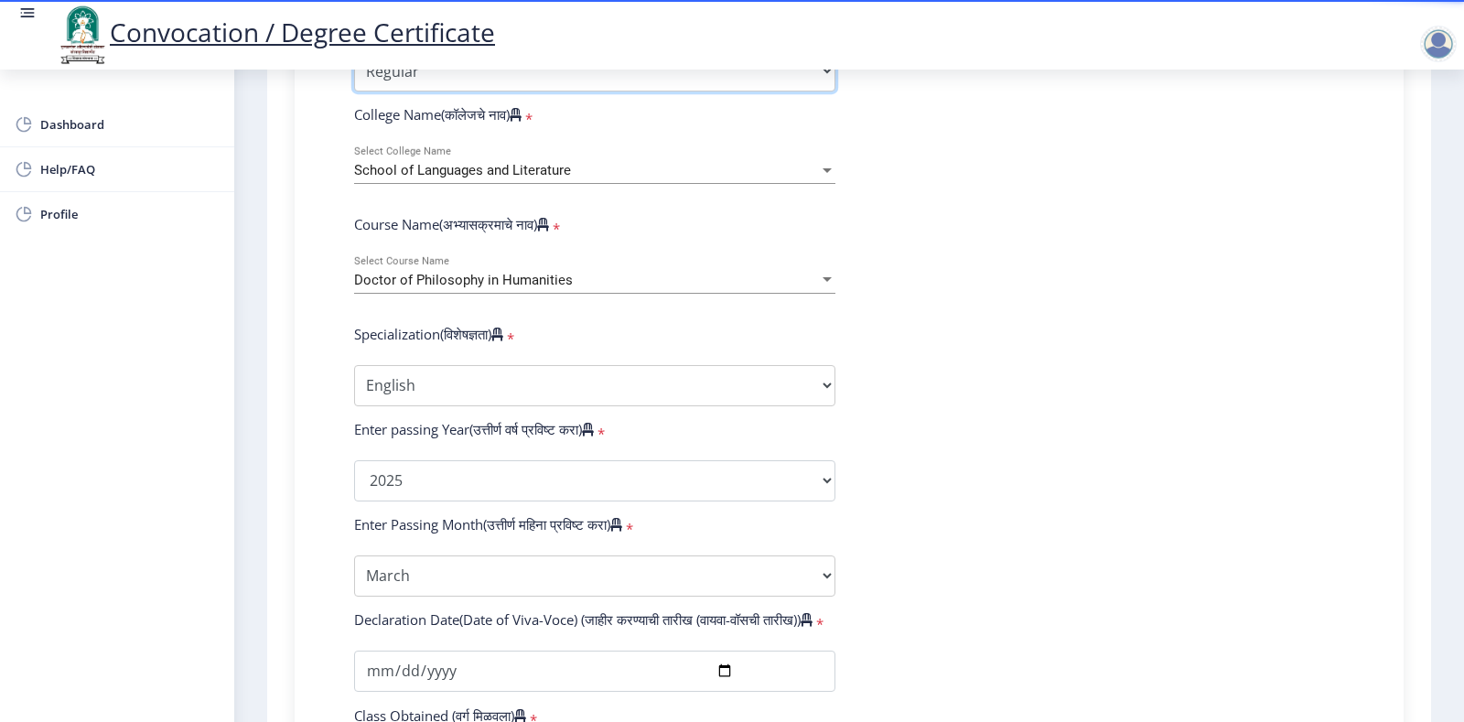
scroll to position [549, 0]
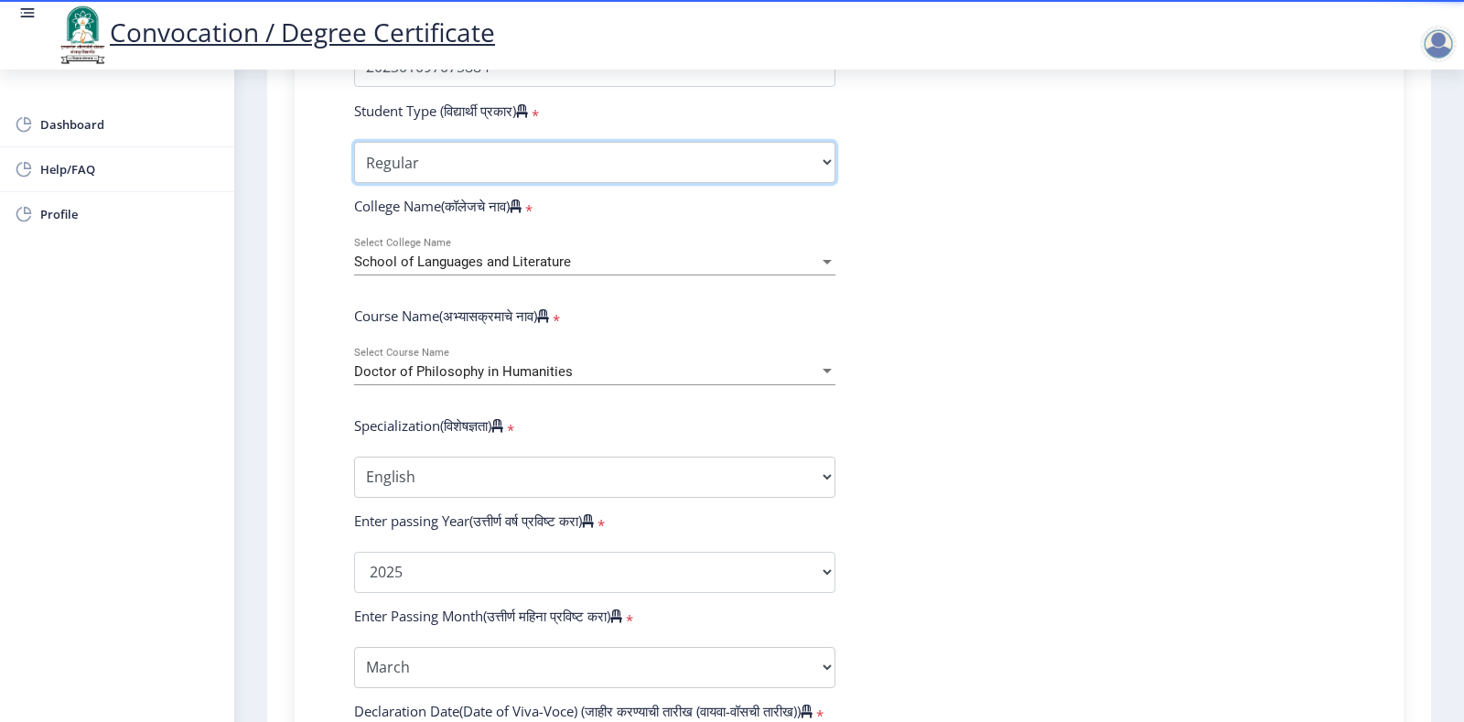
click at [476, 169] on select "Select Student Type Regular External" at bounding box center [594, 162] width 481 height 41
select select "External"
click at [354, 159] on select "Select Student Type Regular External" at bounding box center [594, 162] width 481 height 41
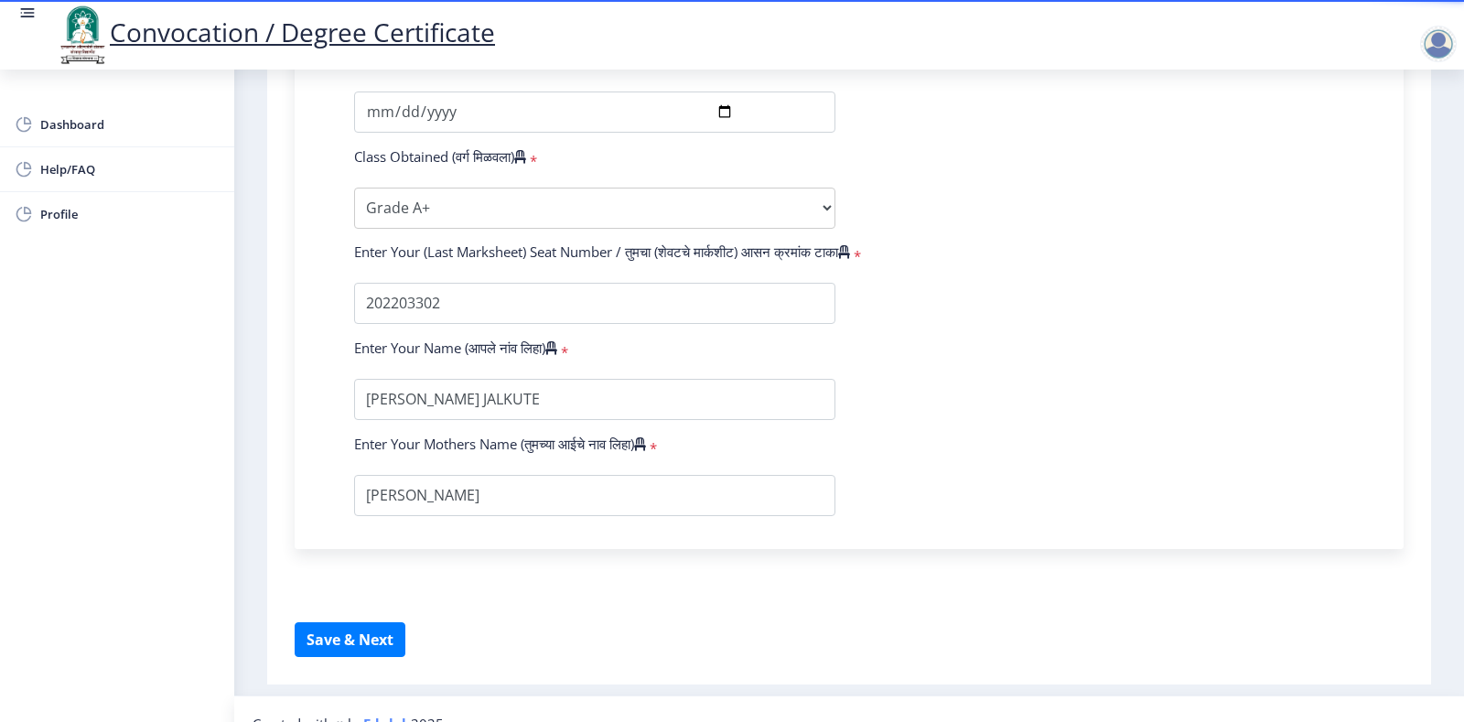
scroll to position [1155, 0]
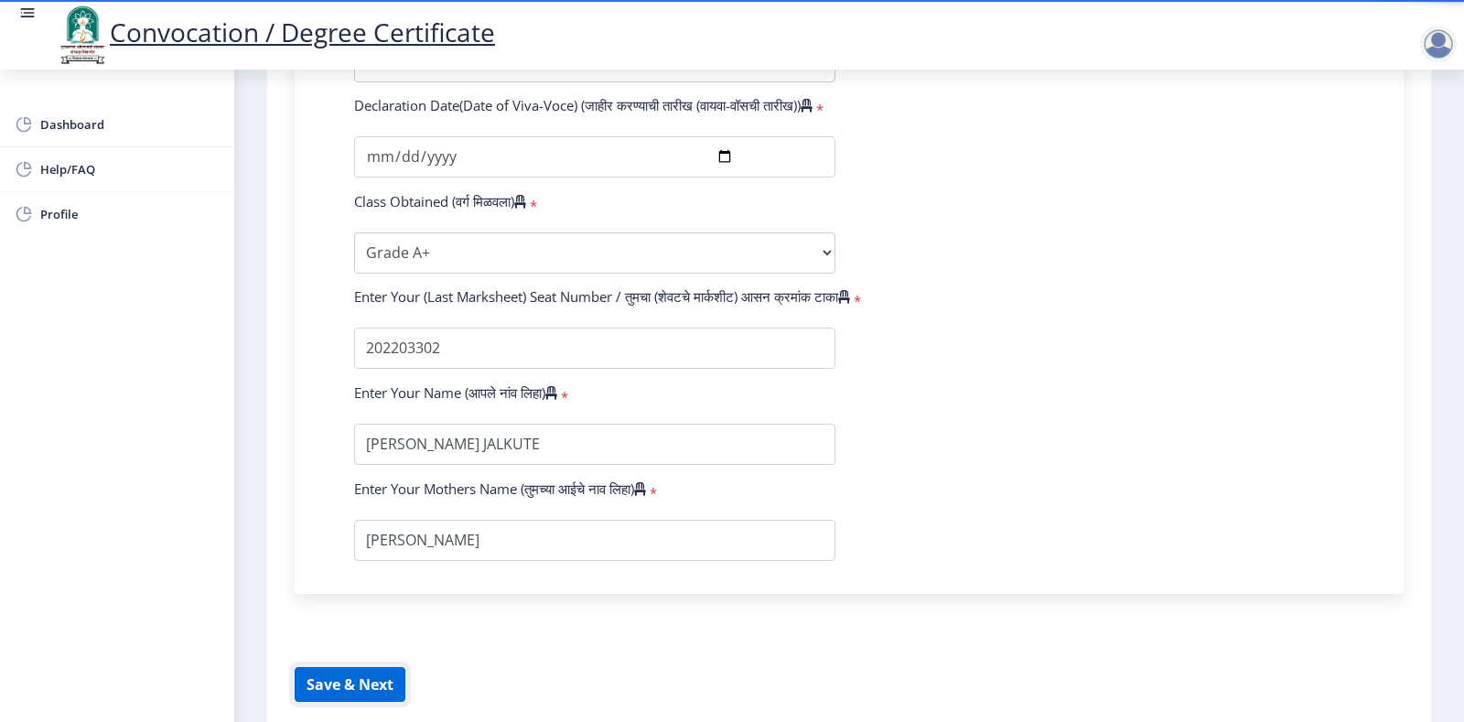
click at [360, 701] on button "Save & Next" at bounding box center [350, 684] width 111 height 35
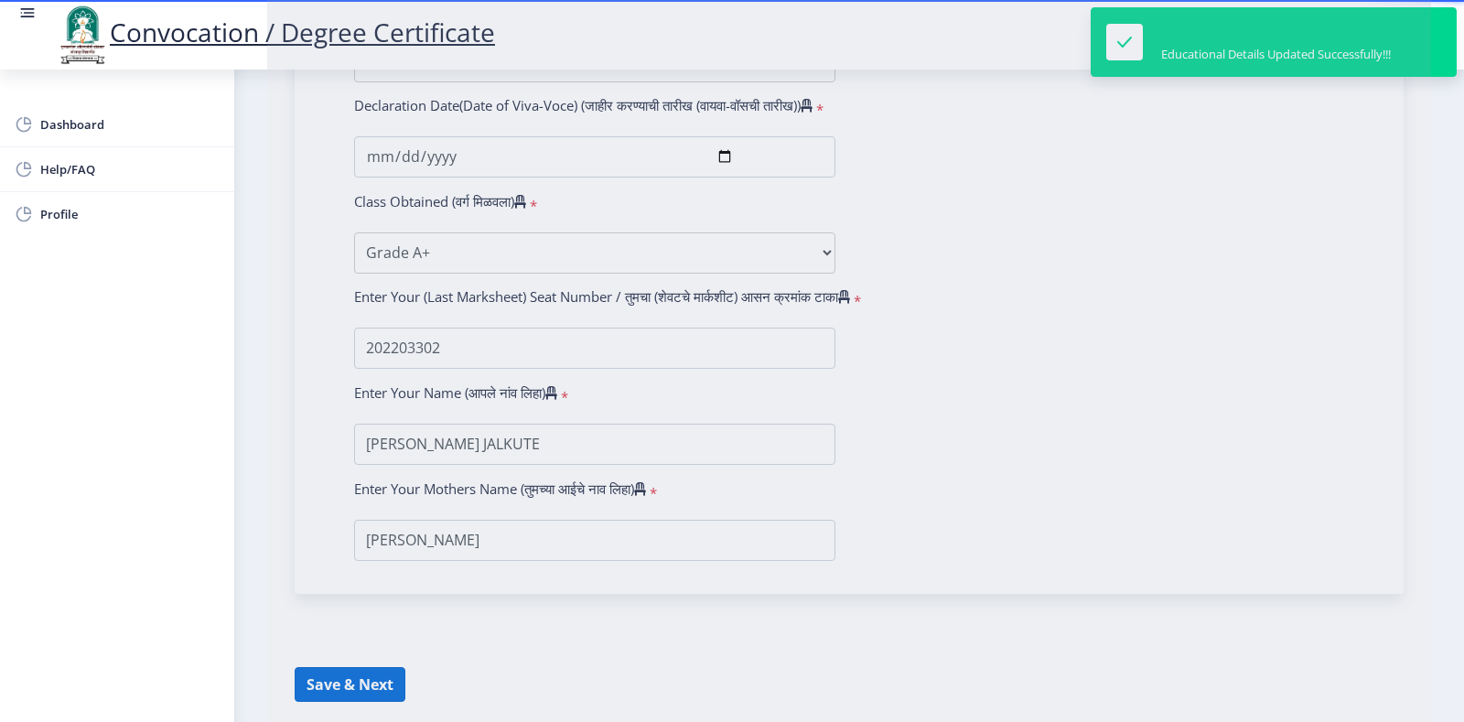
select select
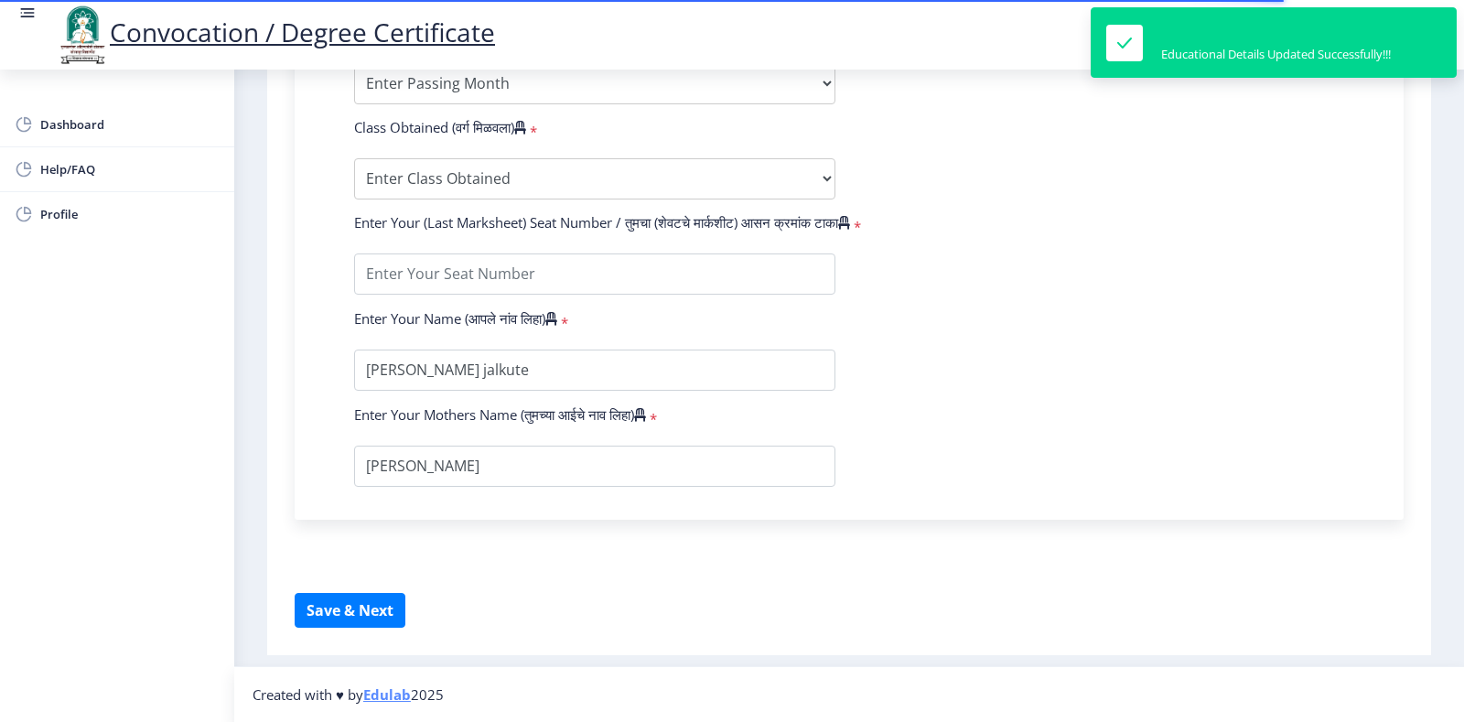
type input "202301097075884"
select select "External"
select select "2025"
select select "Grade A+"
type input "202203302"
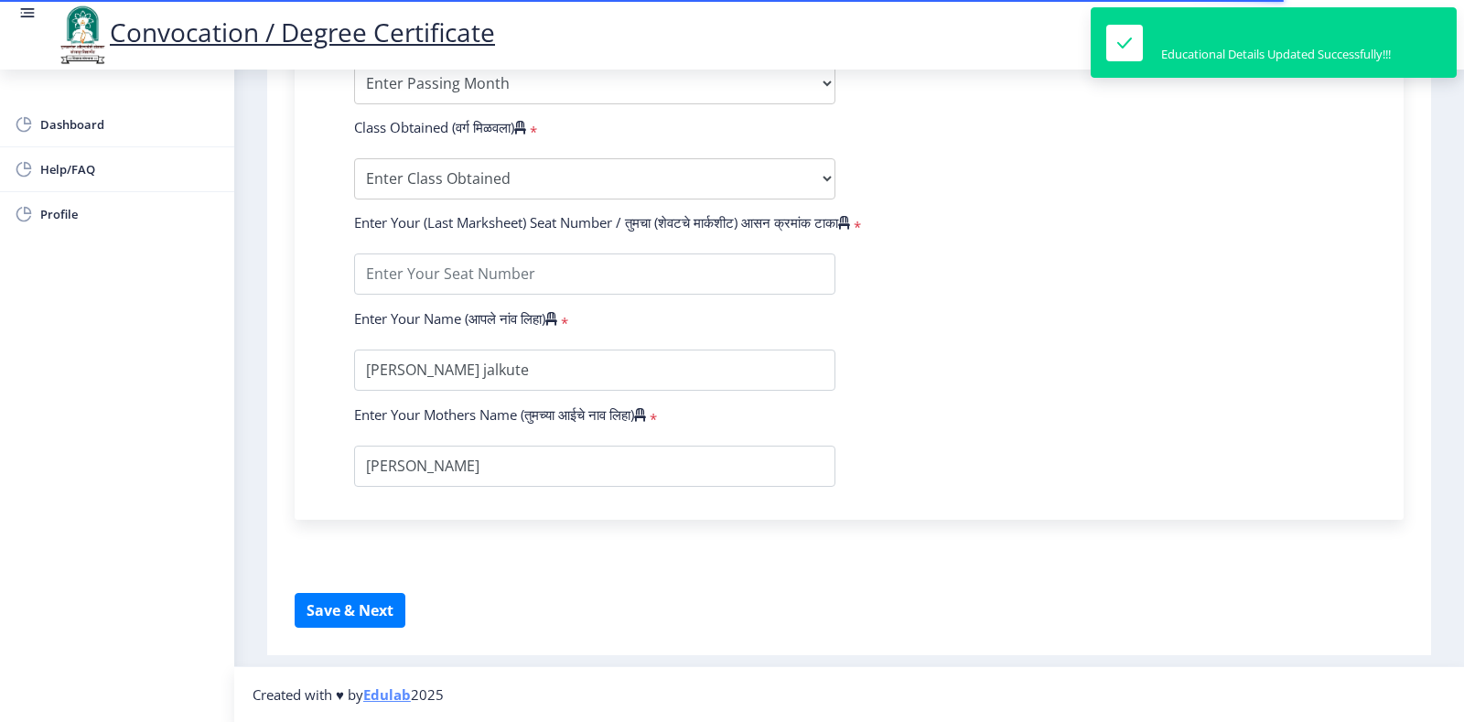
type input "[PERSON_NAME] JALKUTE"
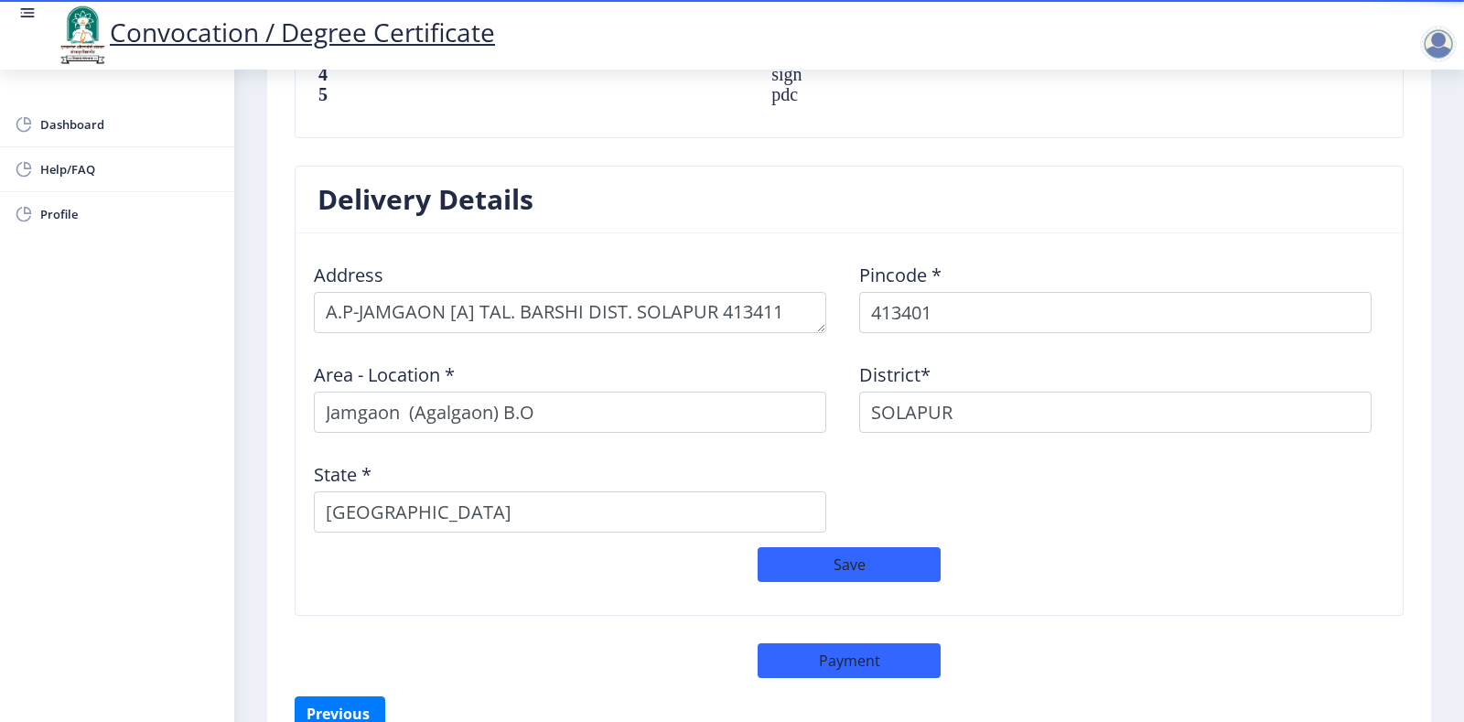
scroll to position [1480, 0]
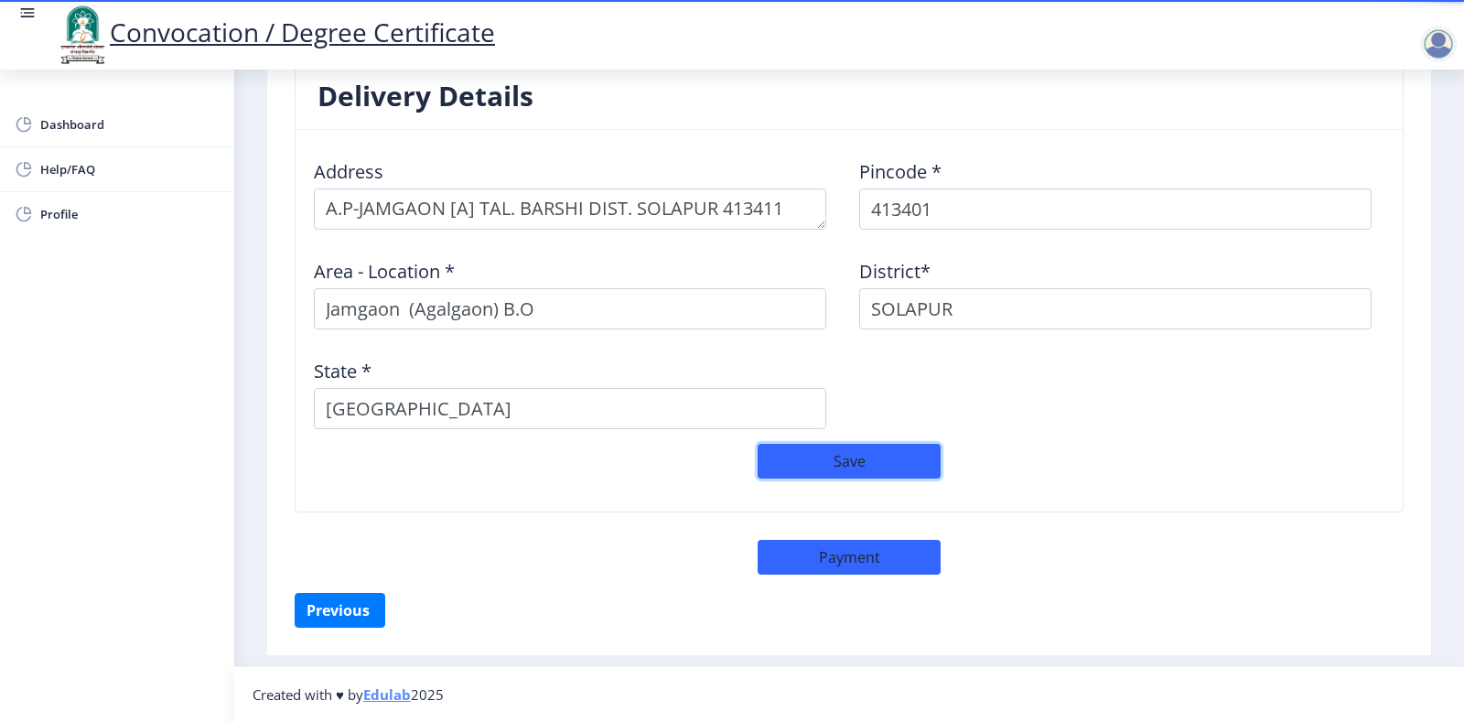
click at [836, 461] on button "Save" at bounding box center [849, 461] width 183 height 35
click at [809, 554] on button "Payment" at bounding box center [849, 557] width 183 height 35
select select "sealed"
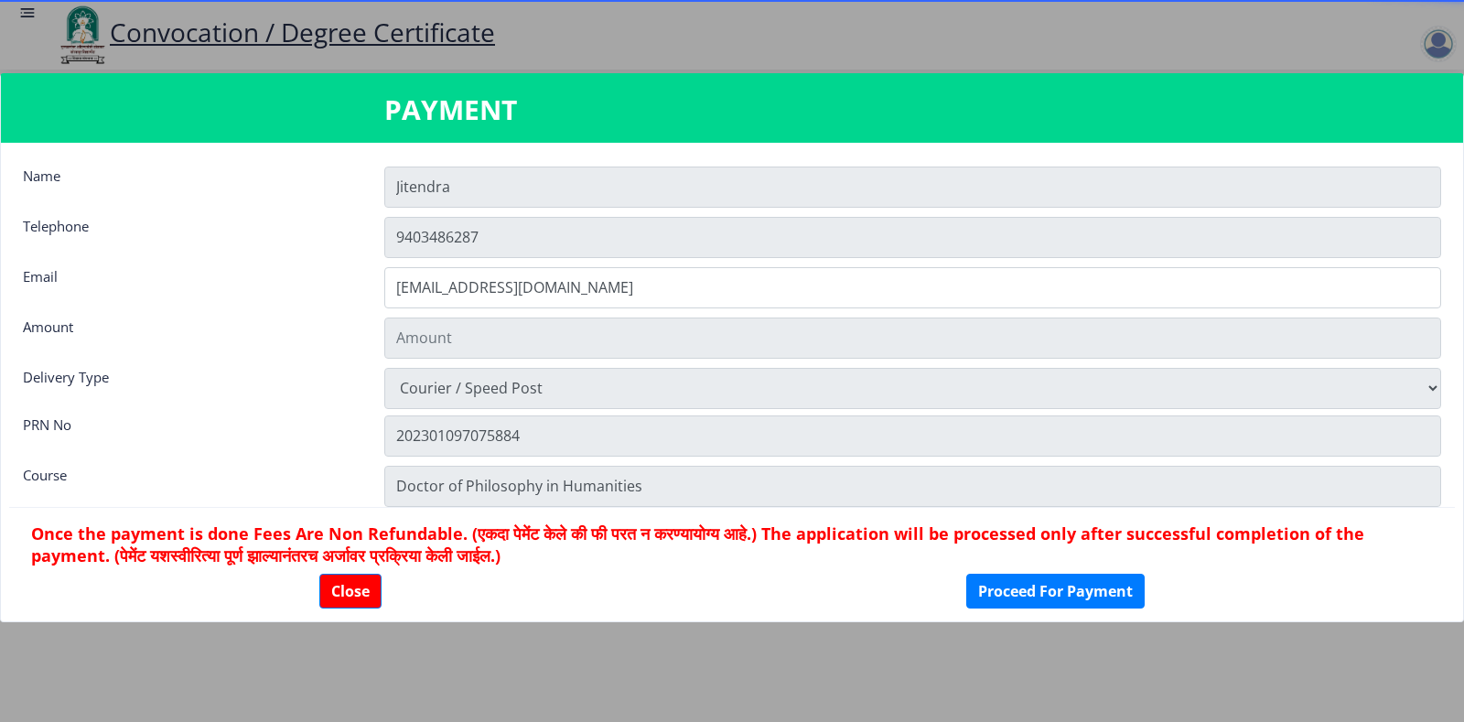
type input "1885"
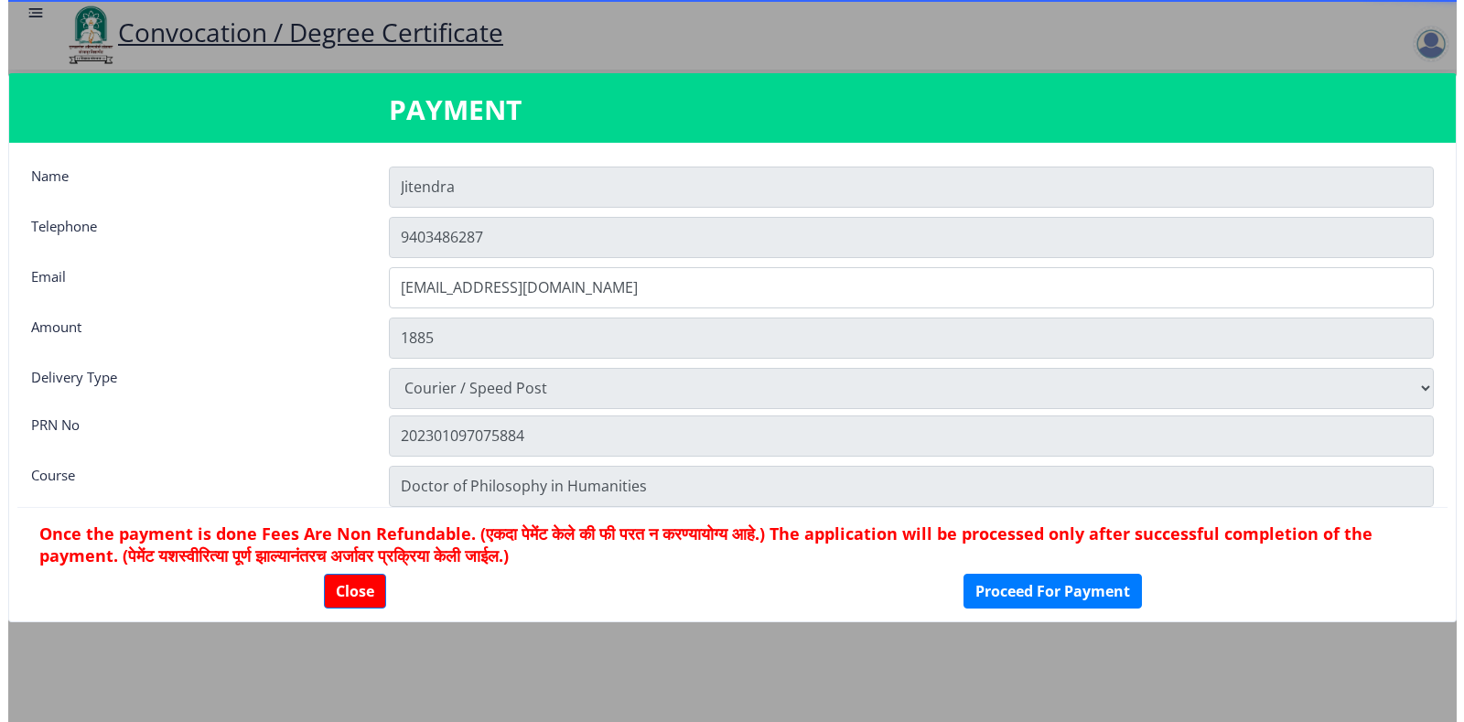
scroll to position [1478, 0]
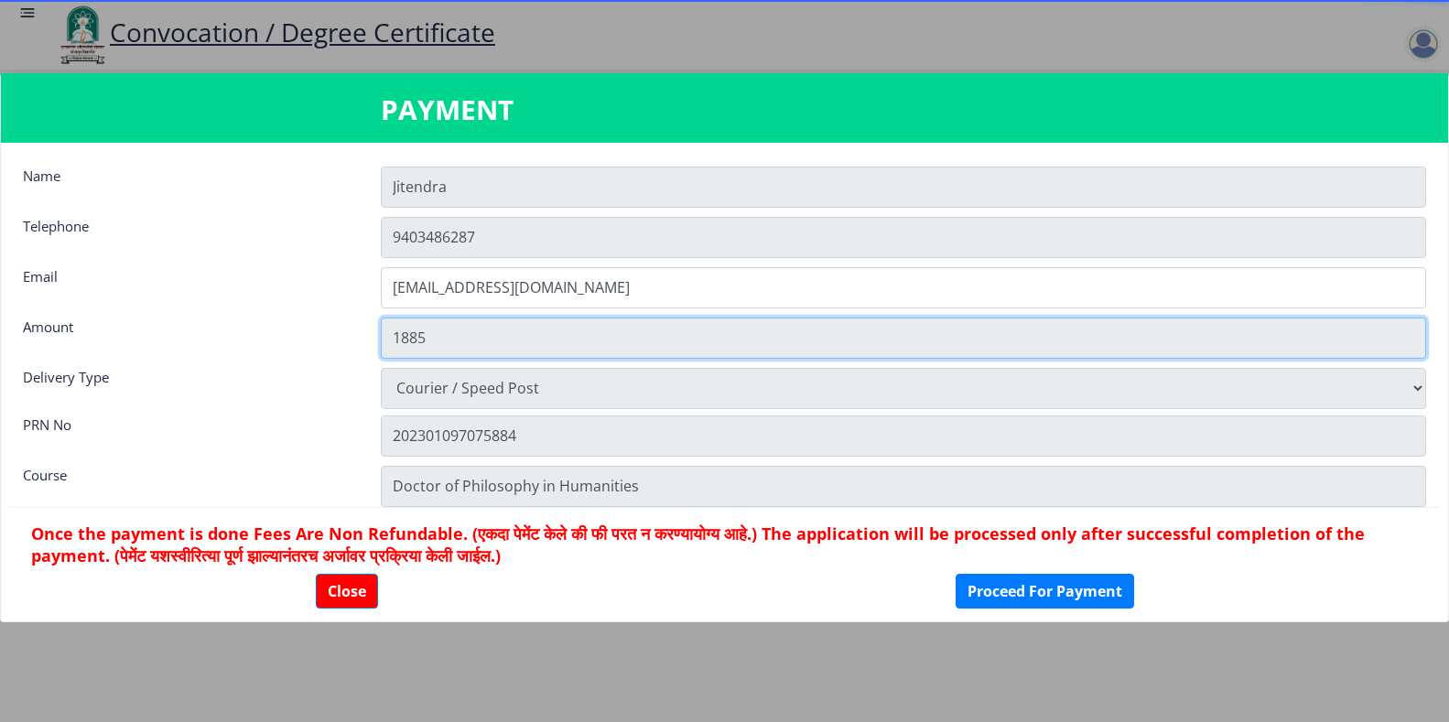
drag, startPoint x: 452, startPoint y: 338, endPoint x: 348, endPoint y: 340, distance: 104.4
click at [348, 340] on div "Amount 1885" at bounding box center [724, 338] width 1430 height 41
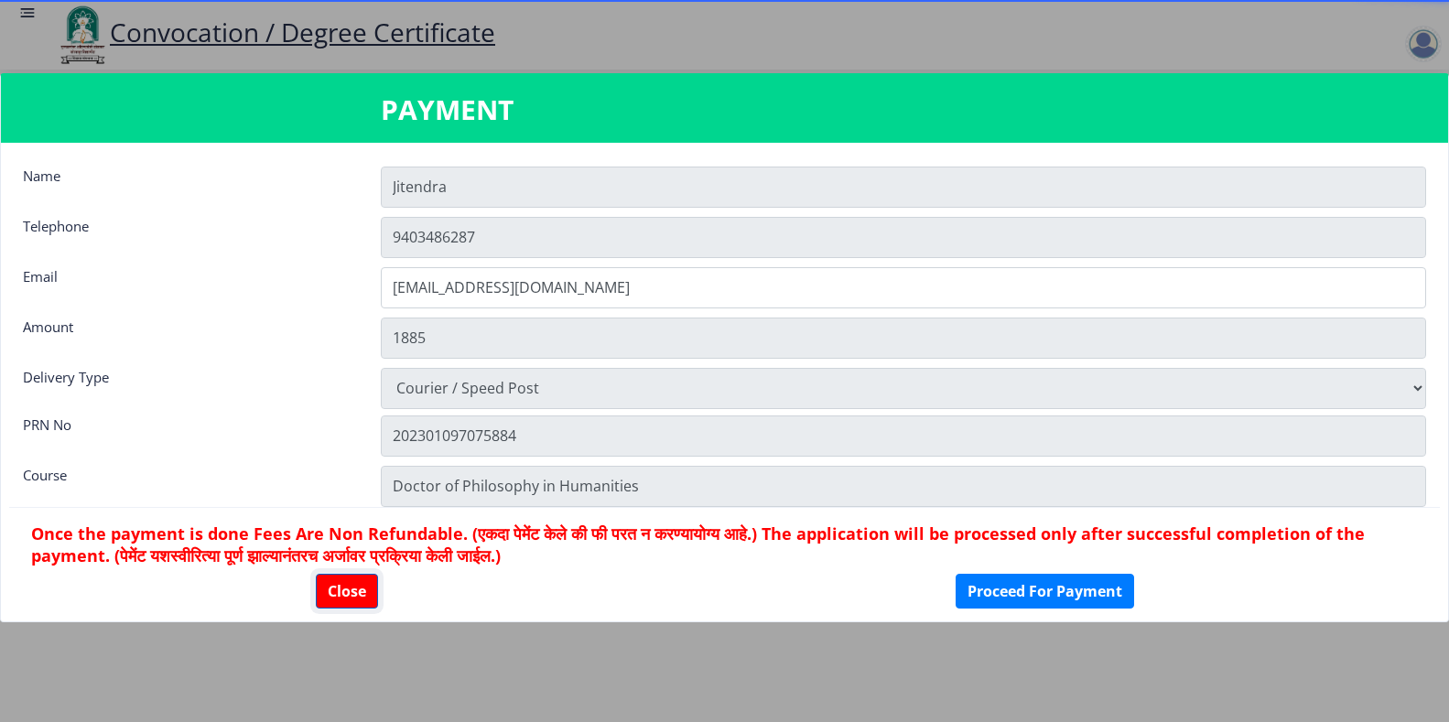
click at [342, 584] on button "Close" at bounding box center [347, 591] width 62 height 35
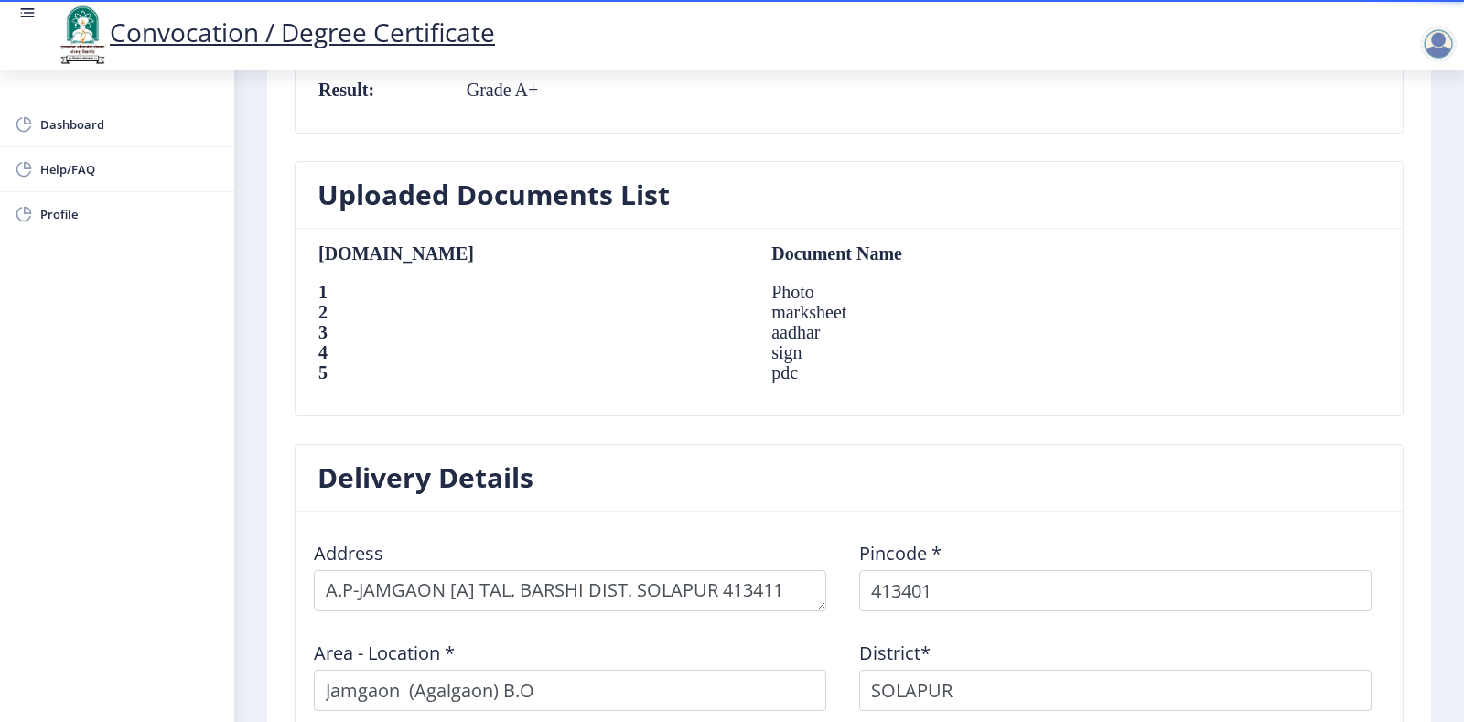
scroll to position [1480, 0]
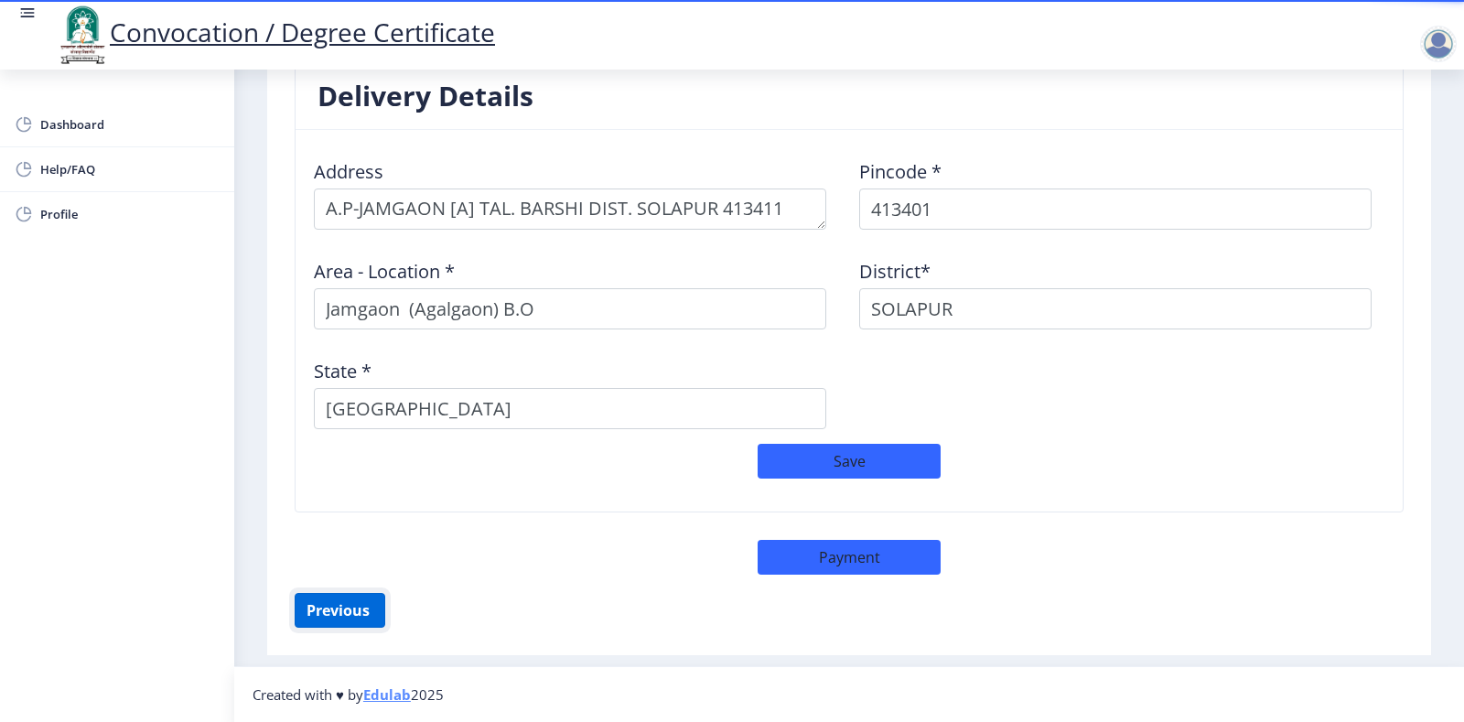
click at [349, 617] on button "Previous ‍" at bounding box center [340, 610] width 91 height 35
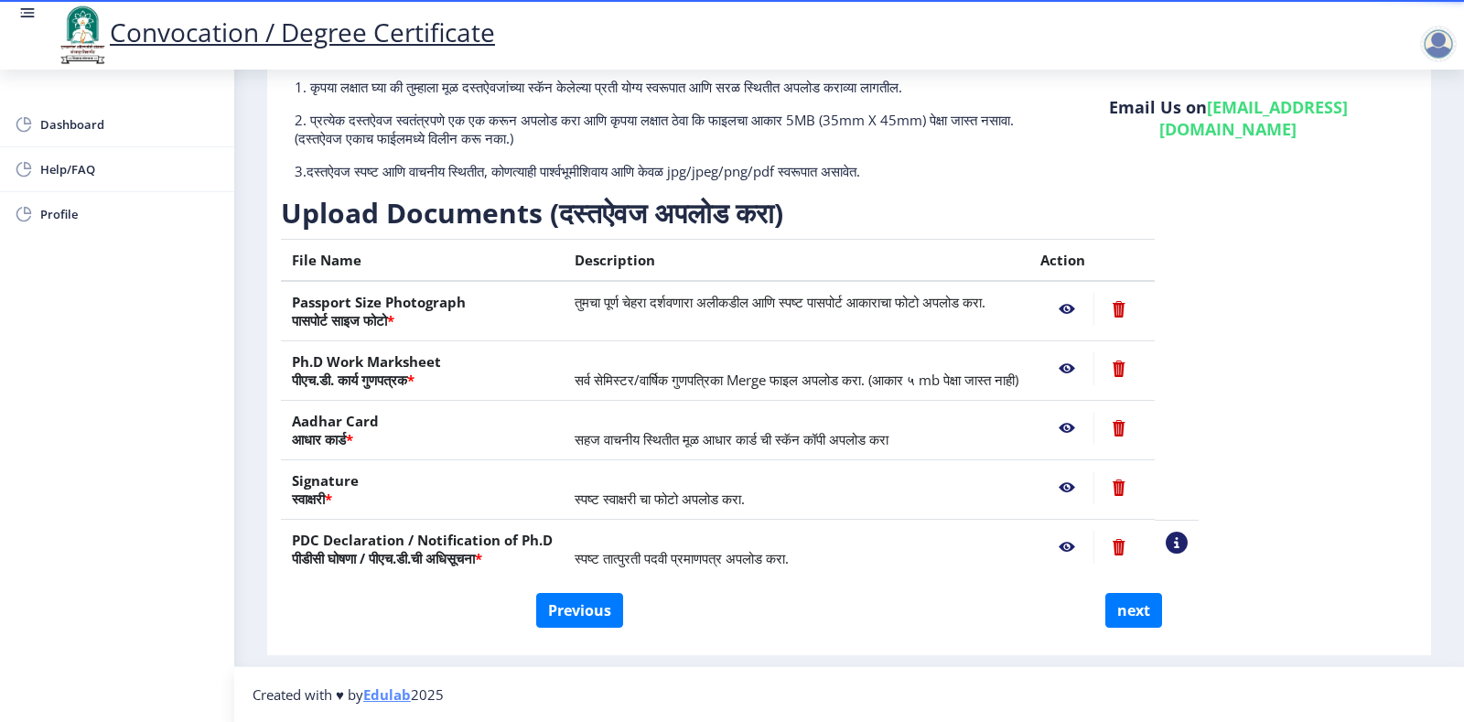
scroll to position [147, 0]
click at [570, 610] on button "Previous" at bounding box center [579, 610] width 87 height 35
select select "External"
select select "English"
select select "March"
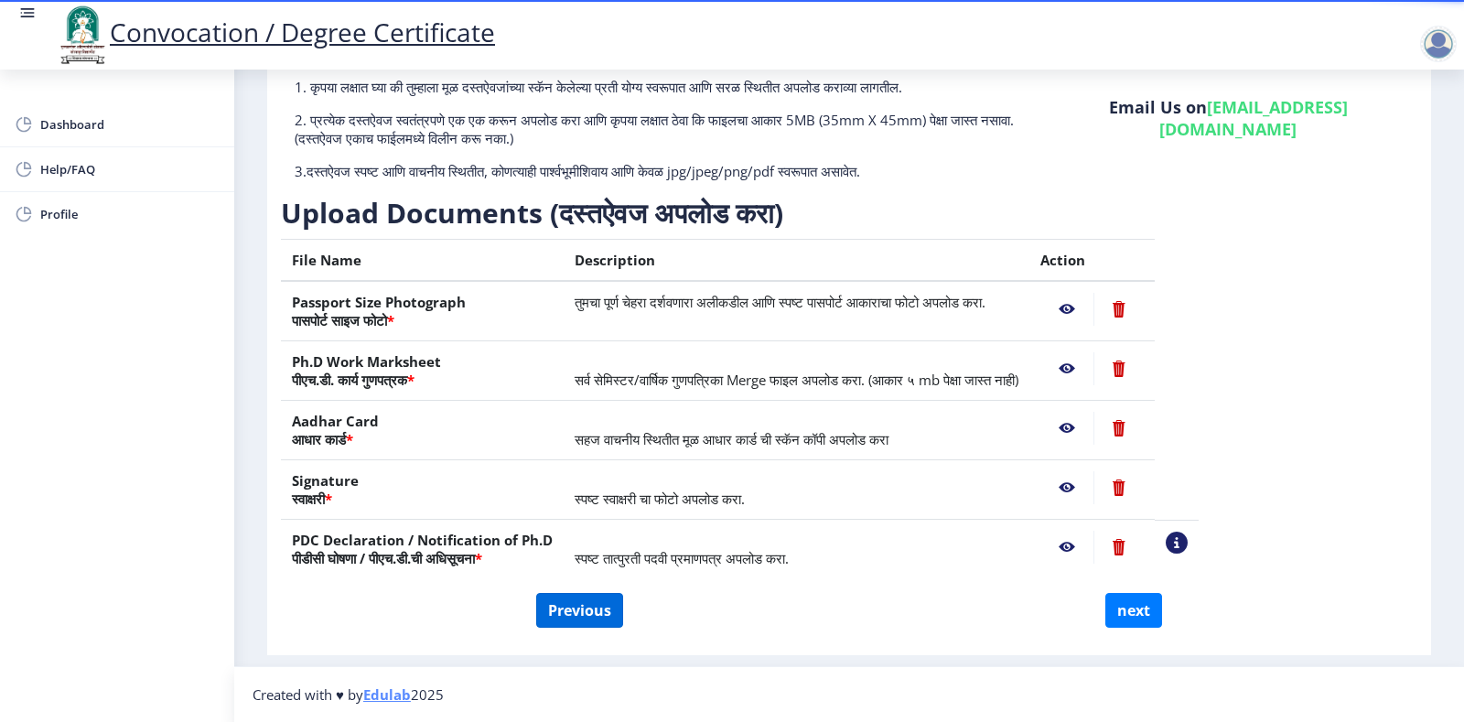
select select "Grade A+"
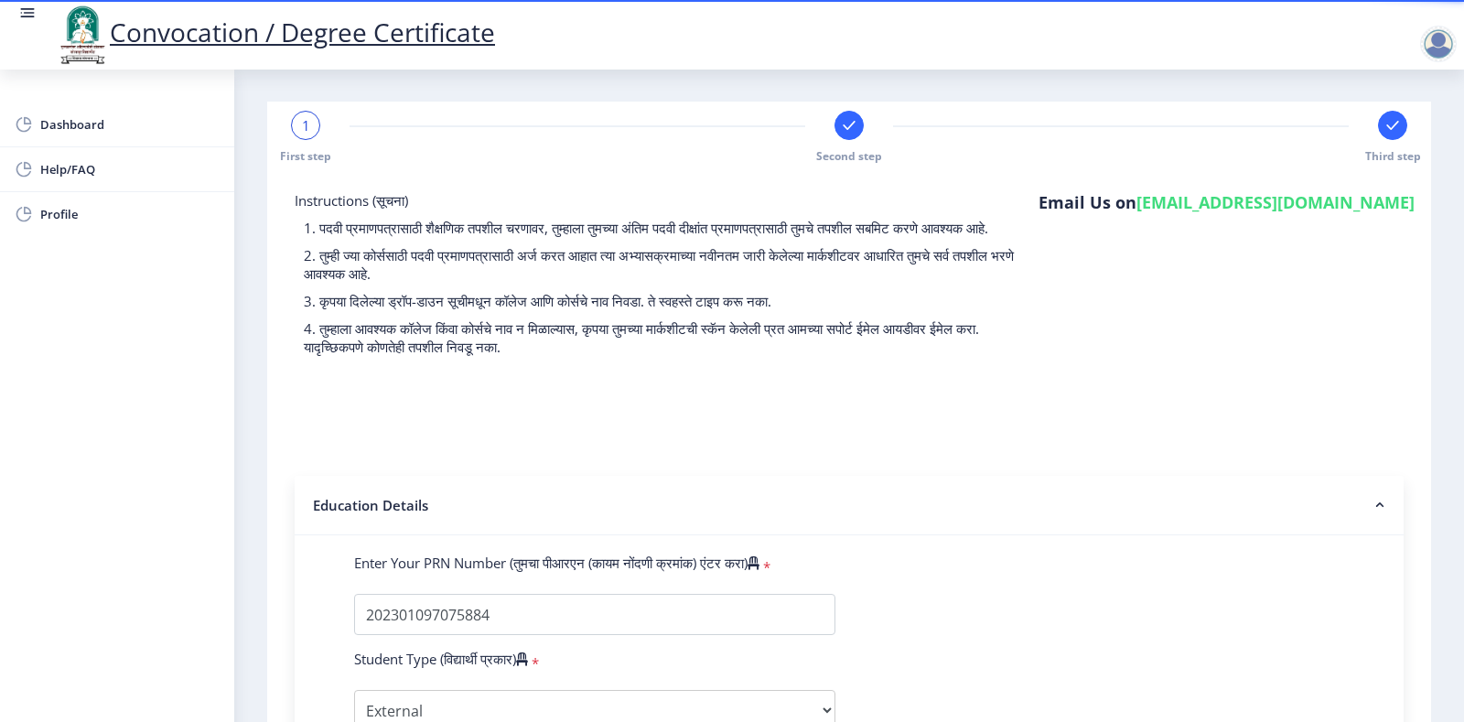
scroll to position [0, 0]
click at [313, 120] on div "1" at bounding box center [305, 126] width 29 height 29
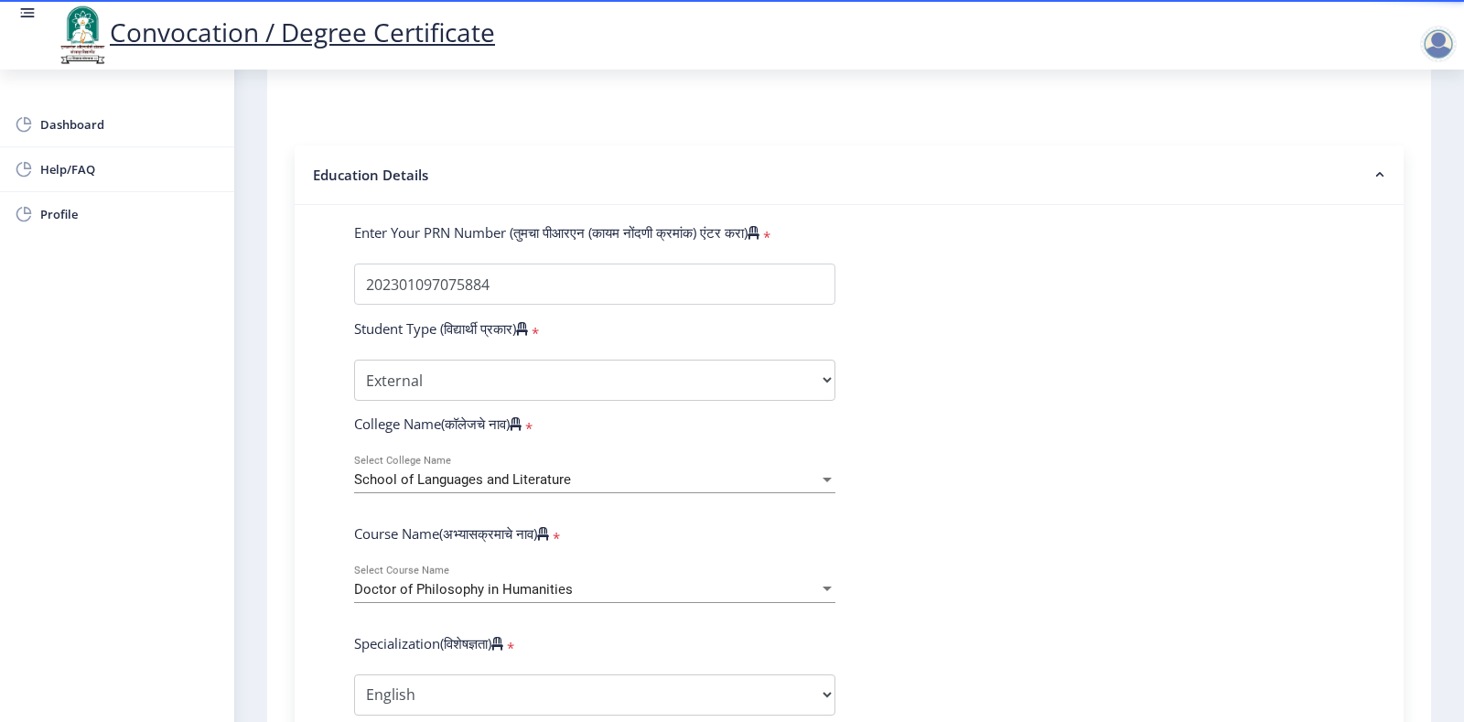
scroll to position [148, 0]
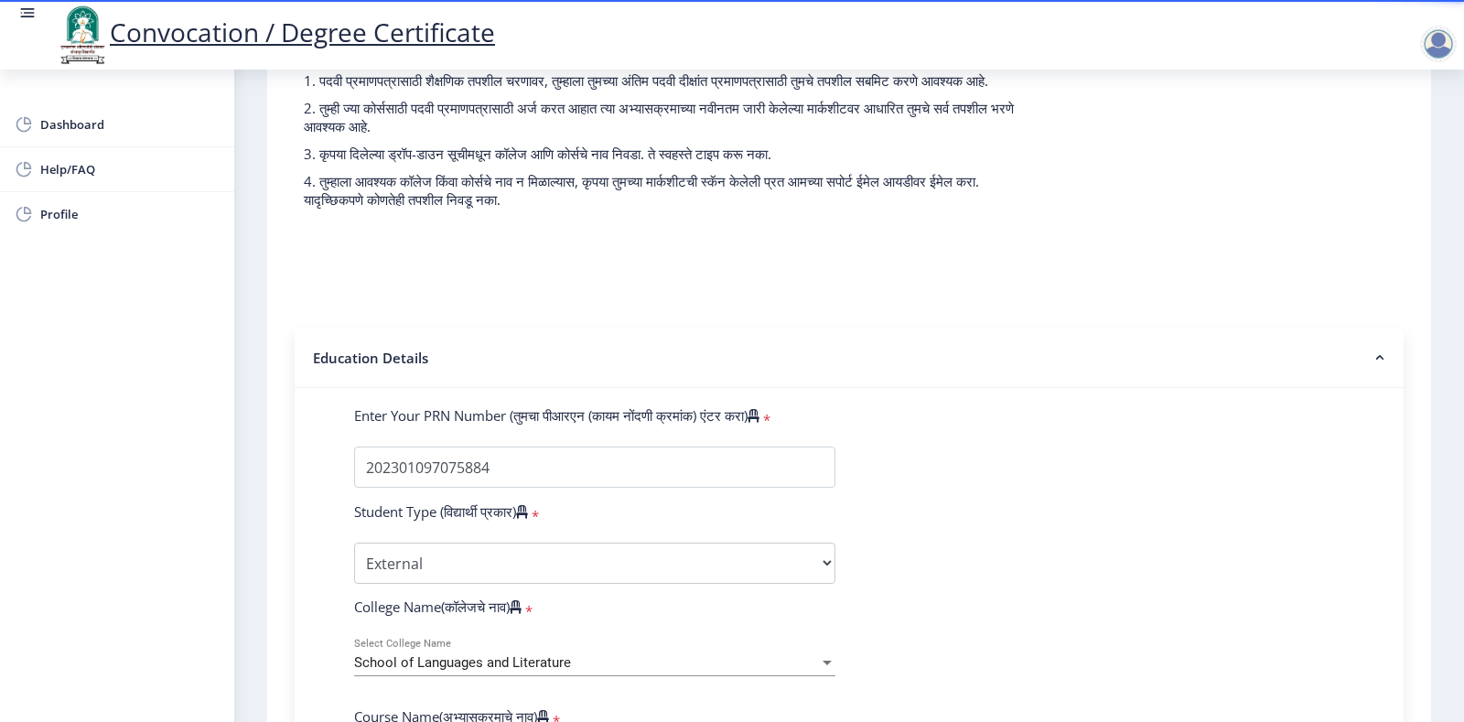
click at [1371, 367] on rect at bounding box center [1380, 358] width 18 height 18
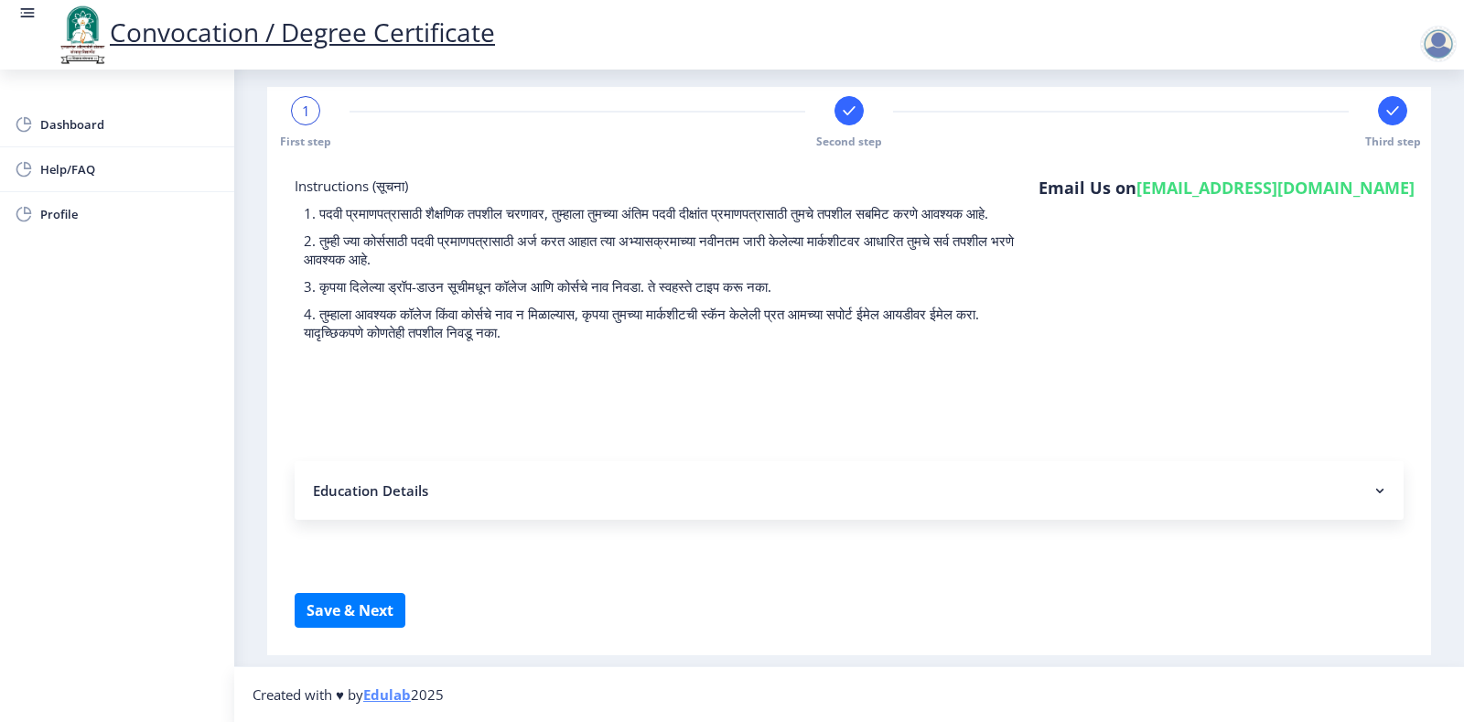
click at [1371, 482] on rect at bounding box center [1380, 490] width 18 height 18
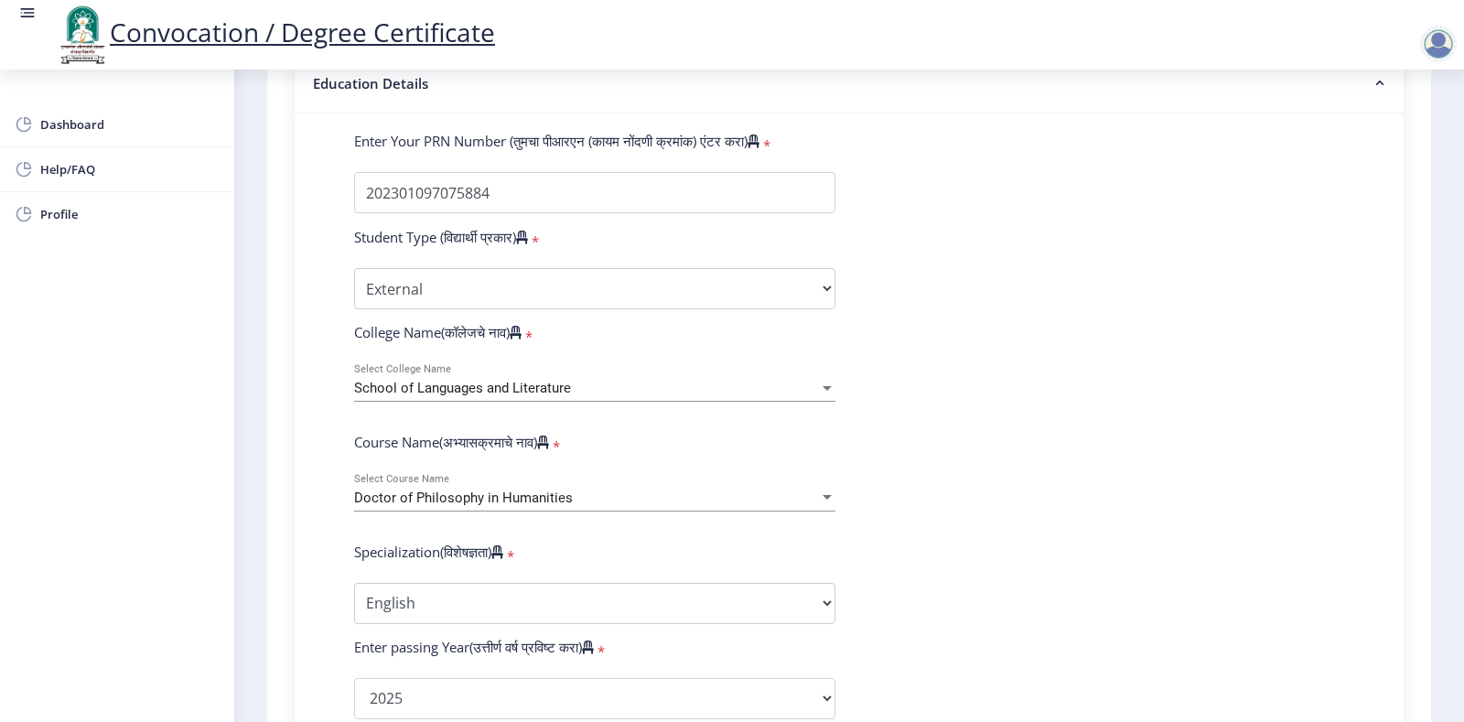
scroll to position [331, 0]
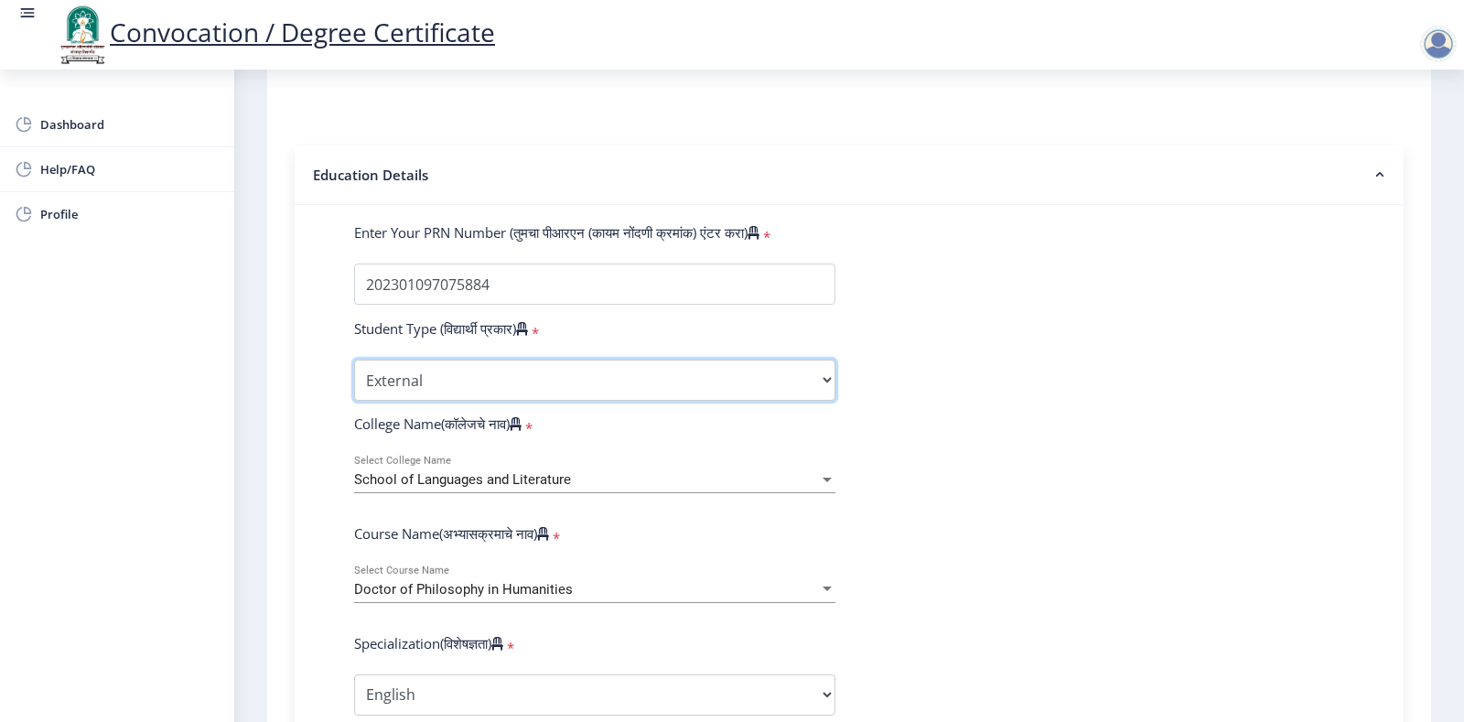
click at [487, 399] on select "Select Student Type Regular External" at bounding box center [594, 380] width 481 height 41
drag, startPoint x: 1183, startPoint y: 309, endPoint x: 1182, endPoint y: 297, distance: 11.9
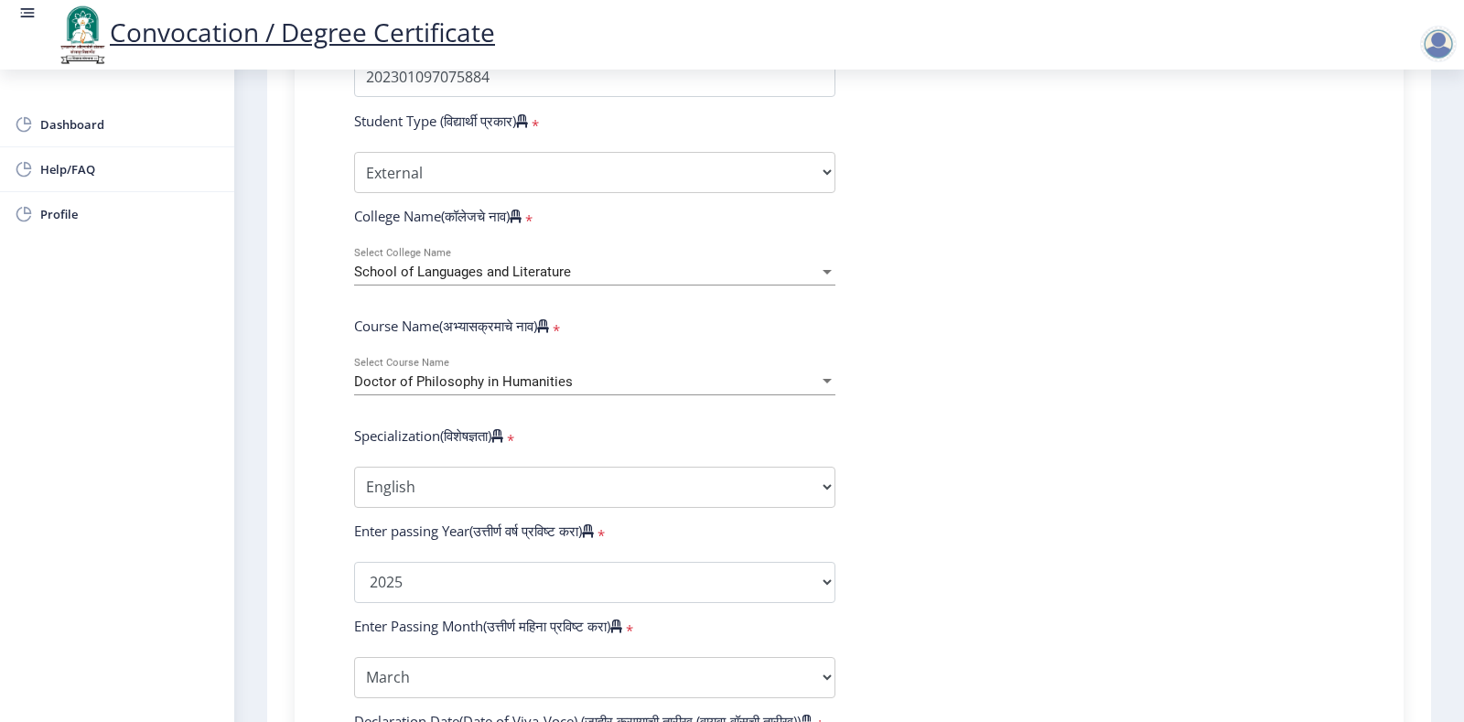
scroll to position [514, 0]
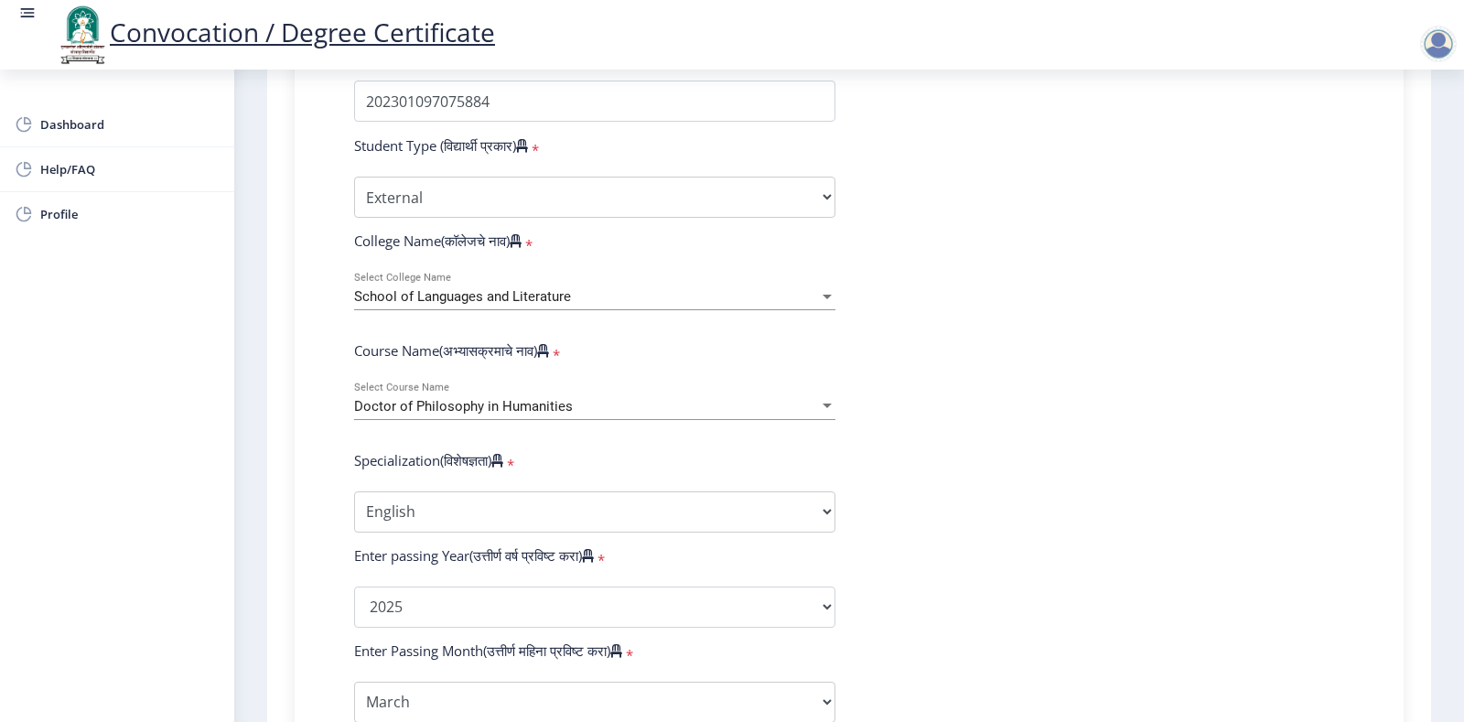
click at [1063, 234] on form "Enter Your PRN Number (तुमचा पीआरएन (कायम नोंदणी क्रमांक) एंटर करा) * Student T…" at bounding box center [849, 620] width 1018 height 1161
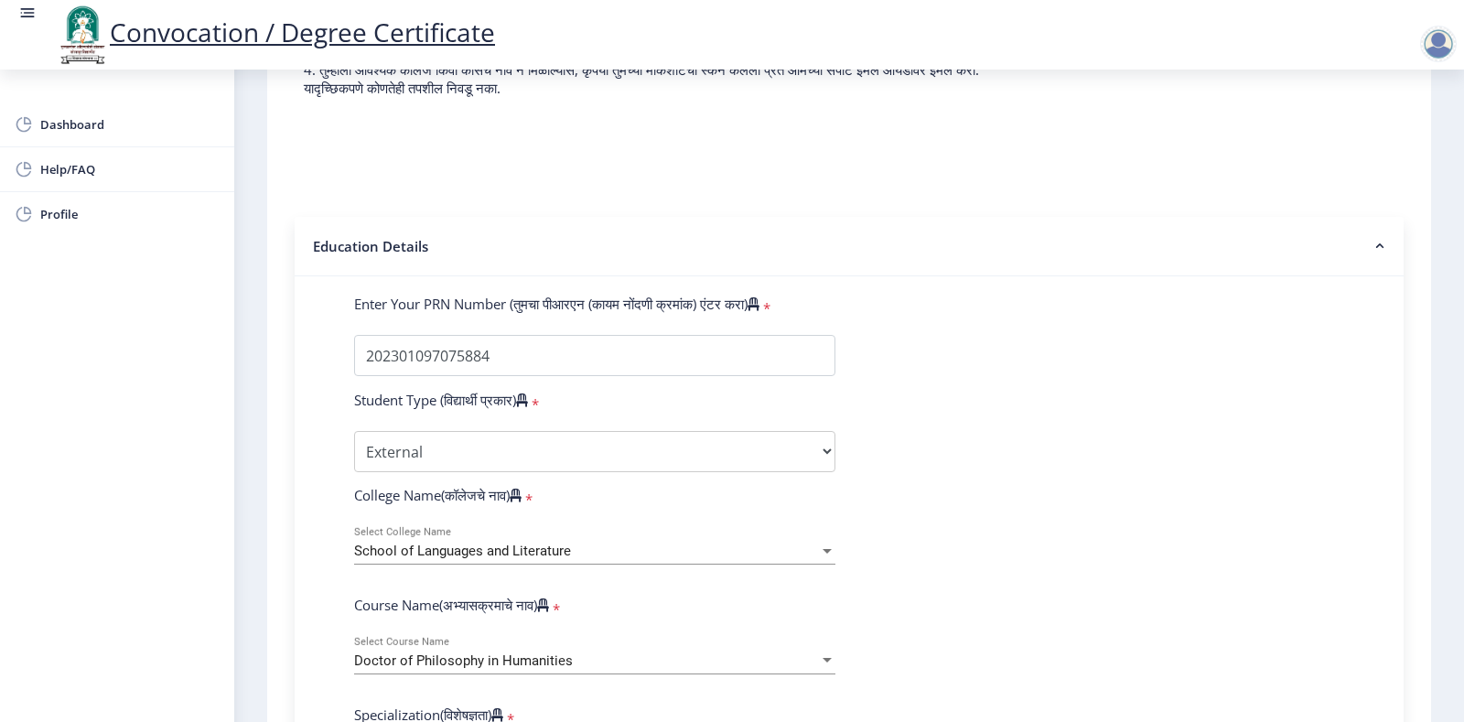
scroll to position [240, 0]
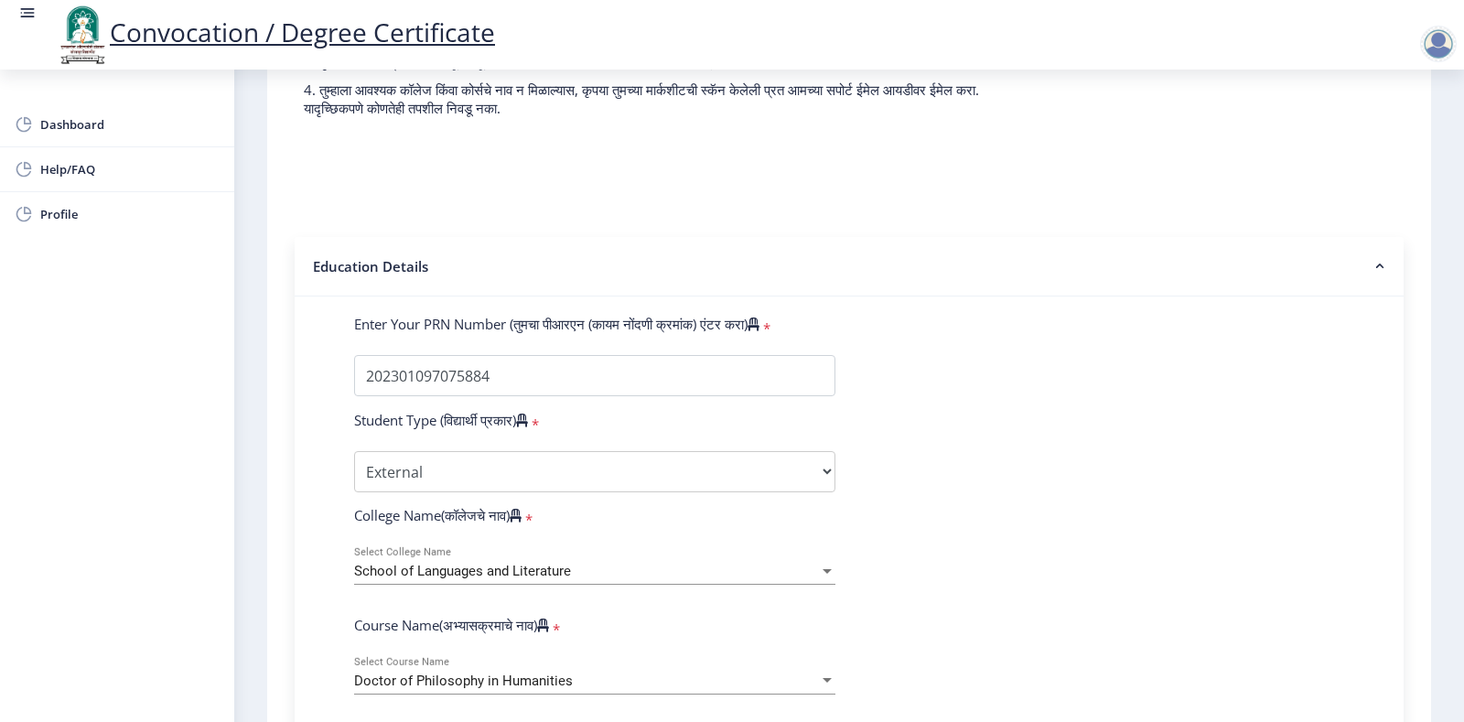
click at [1316, 261] on nb-accordion-item-header "Education Details" at bounding box center [849, 266] width 1109 height 59
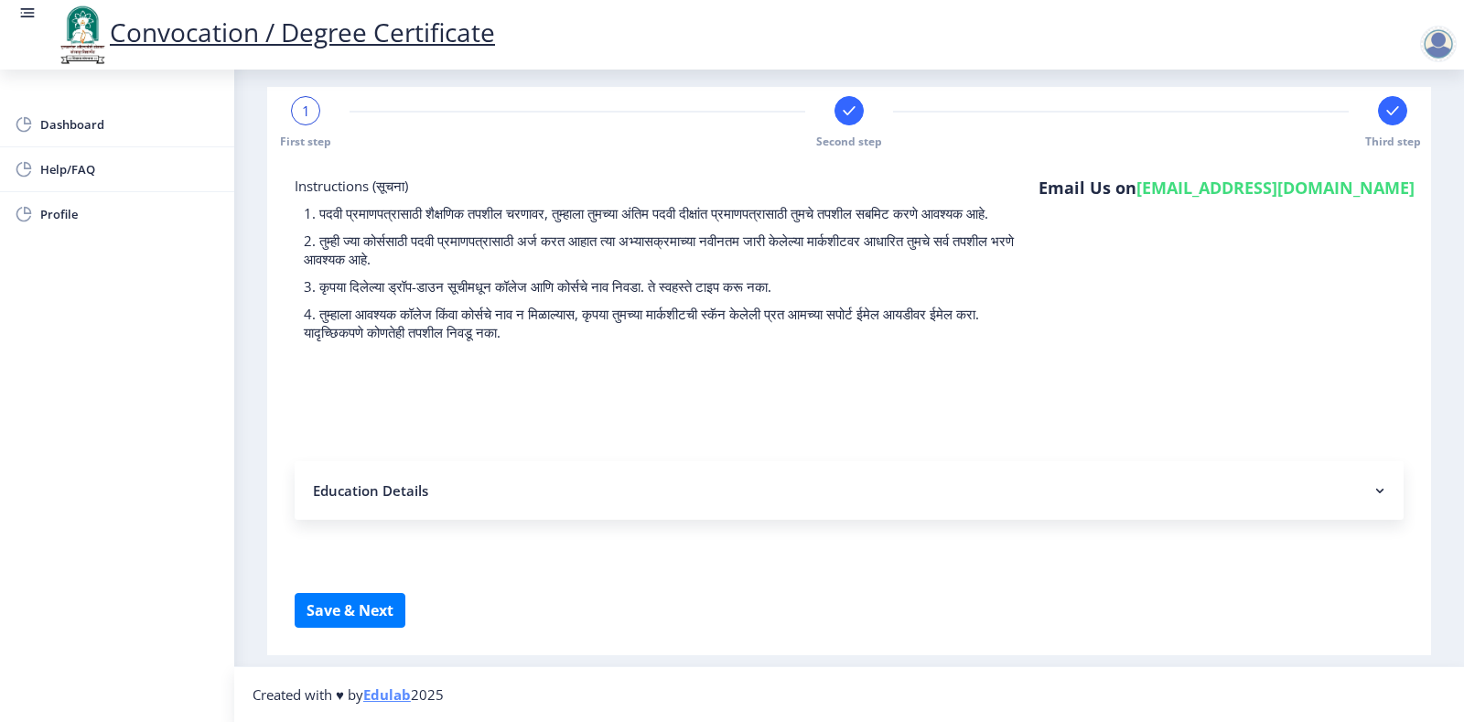
click at [1346, 492] on nb-accordion-item-header "Education Details" at bounding box center [849, 490] width 1109 height 59
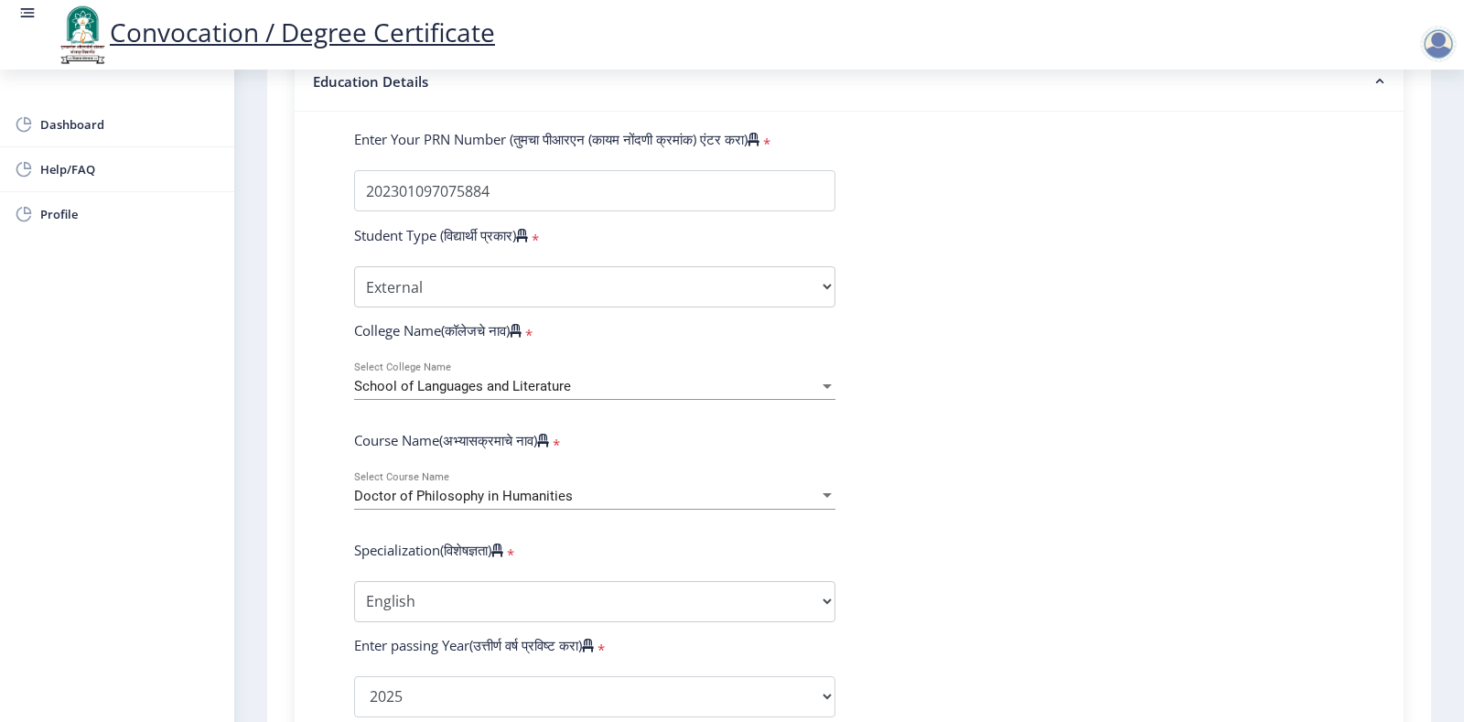
scroll to position [423, 0]
click at [462, 305] on select "Select Student Type Regular External" at bounding box center [594, 288] width 481 height 41
select select "Regular"
click at [354, 286] on select "Select Student Type Regular External" at bounding box center [594, 288] width 481 height 41
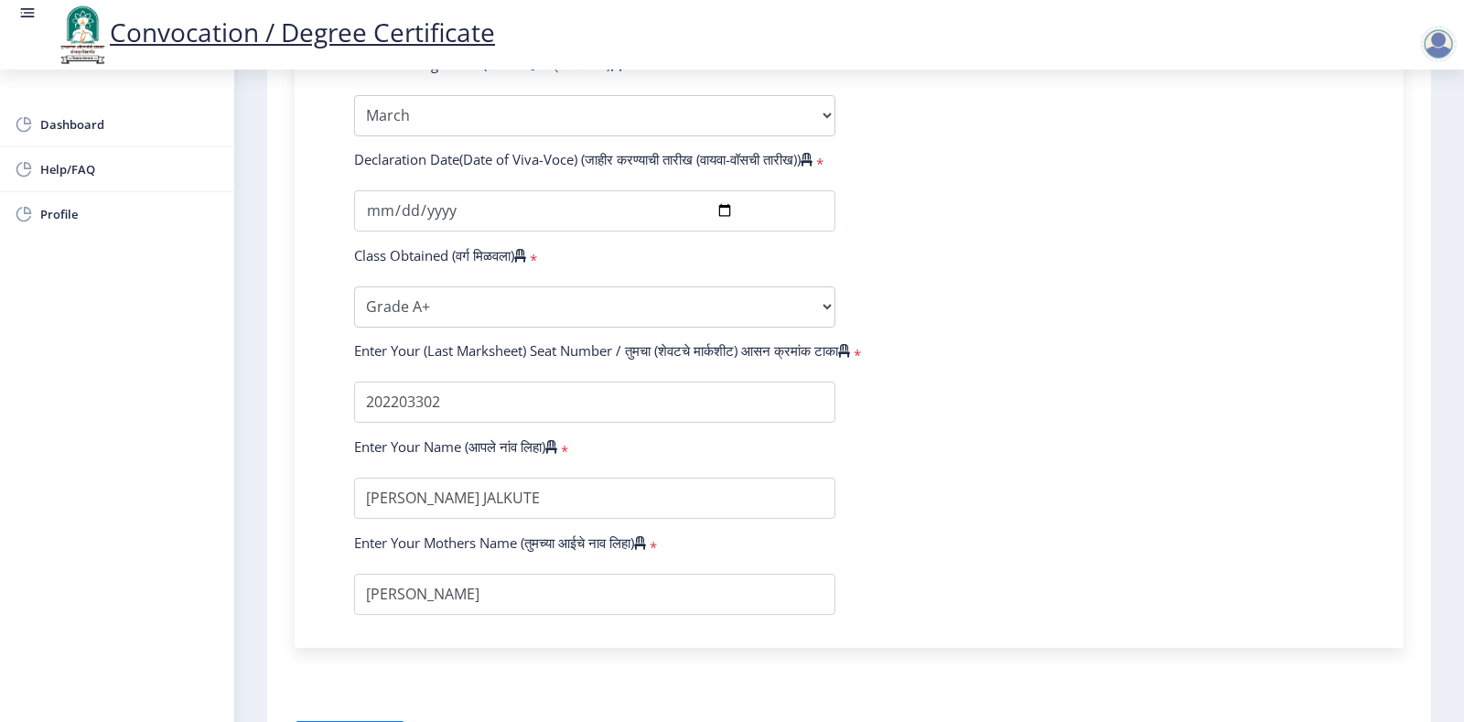
scroll to position [1246, 0]
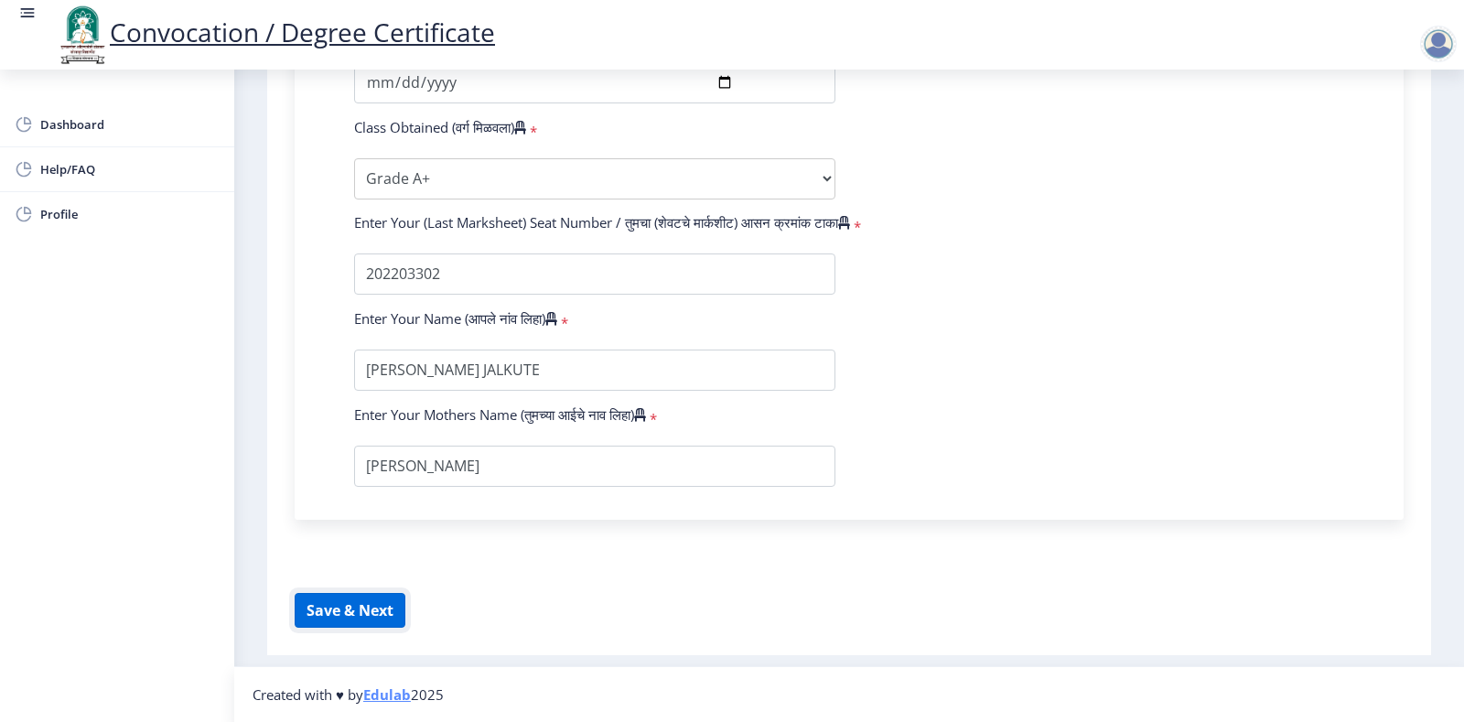
click at [323, 600] on button "Save & Next" at bounding box center [350, 610] width 111 height 35
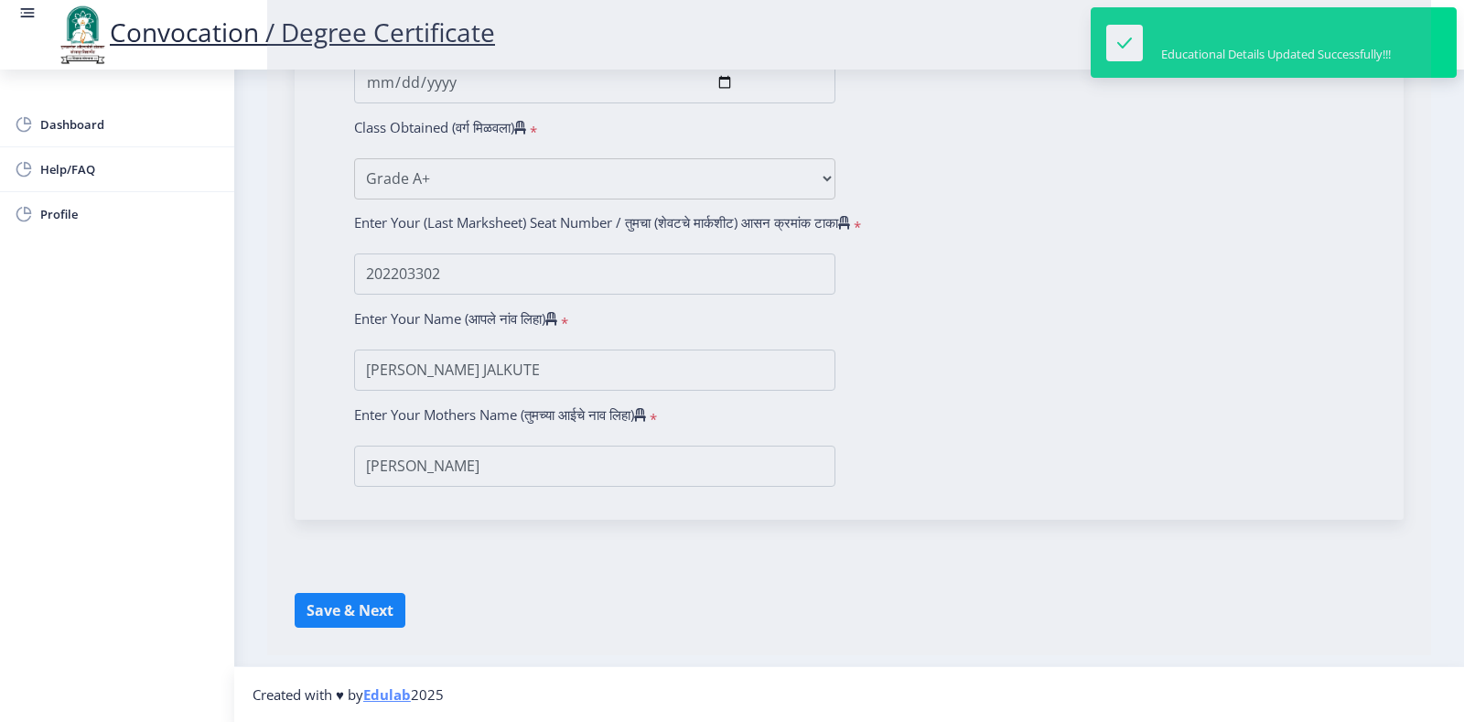
select select
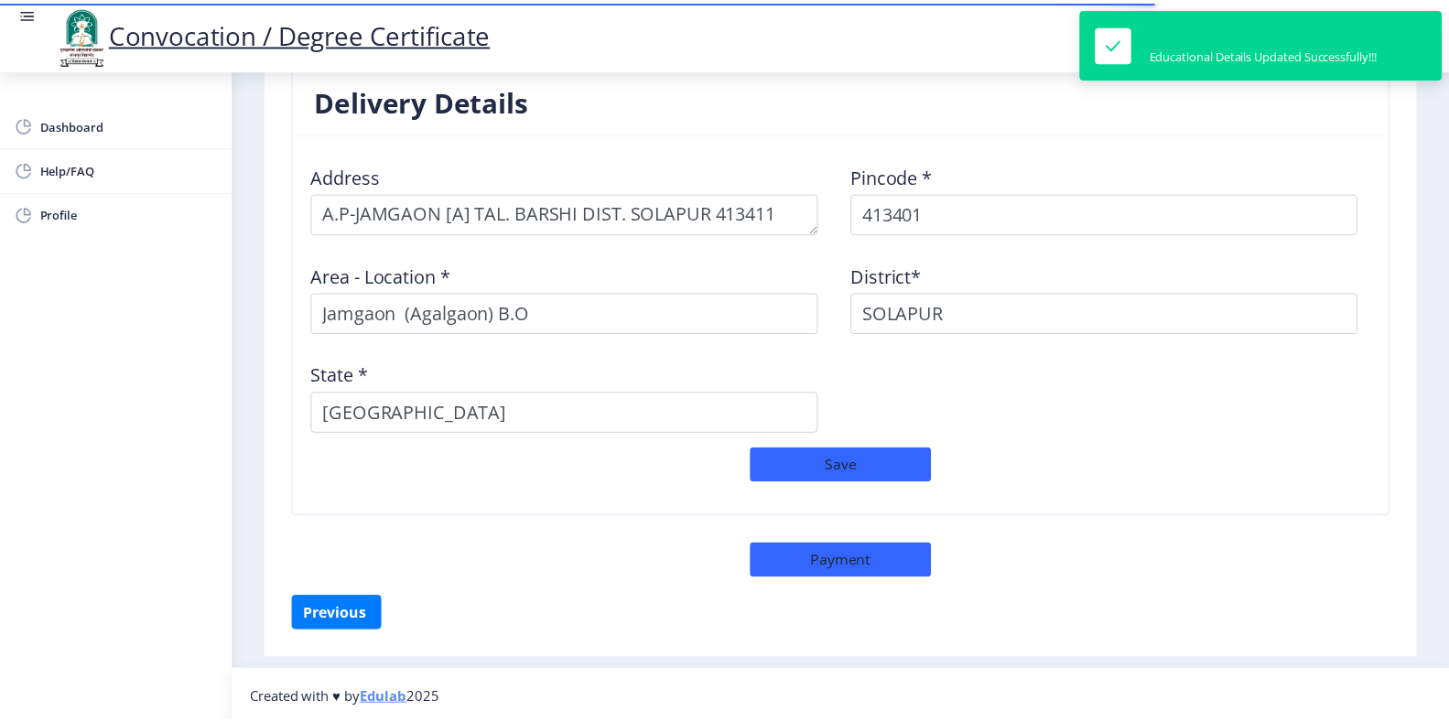
scroll to position [1480, 0]
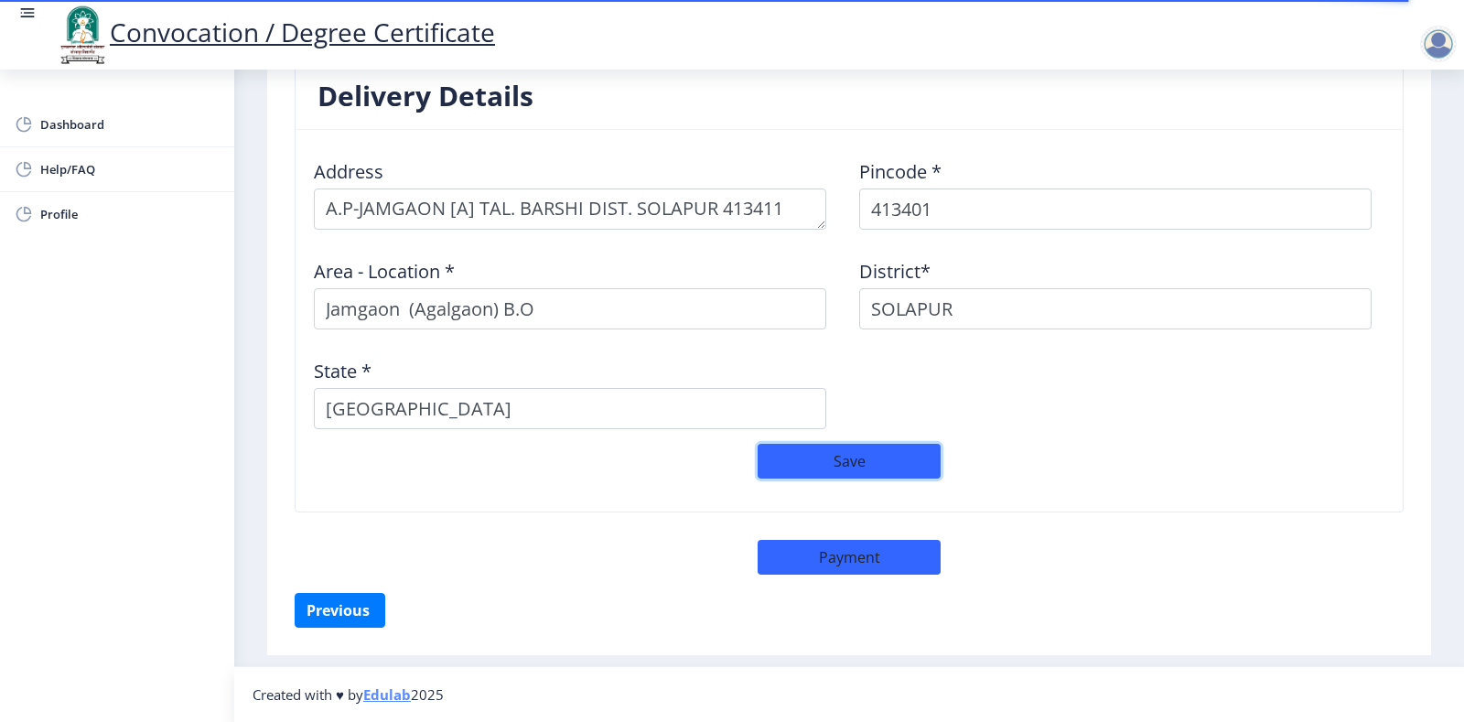
click at [860, 463] on button "Save" at bounding box center [849, 461] width 183 height 35
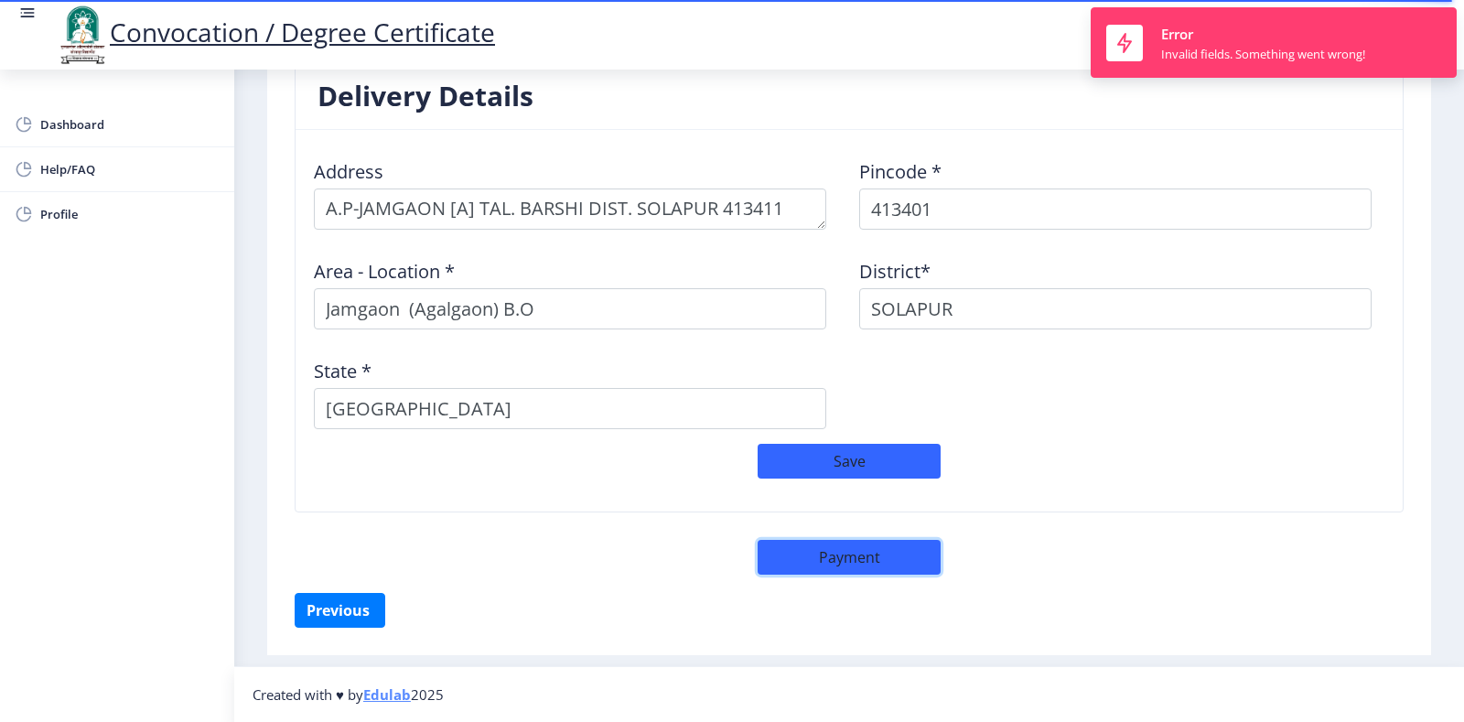
click at [911, 558] on button "Payment" at bounding box center [849, 557] width 183 height 35
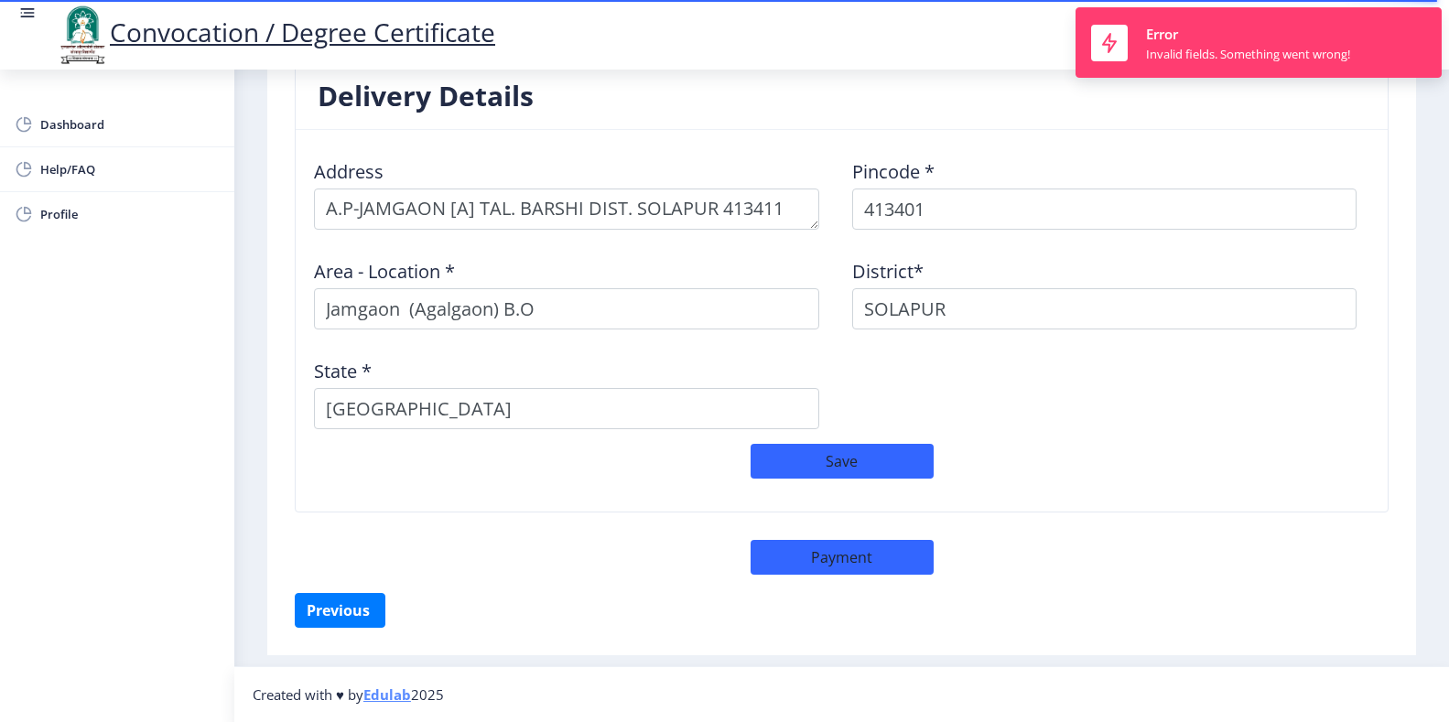
scroll to position [1478, 0]
select select "sealed"
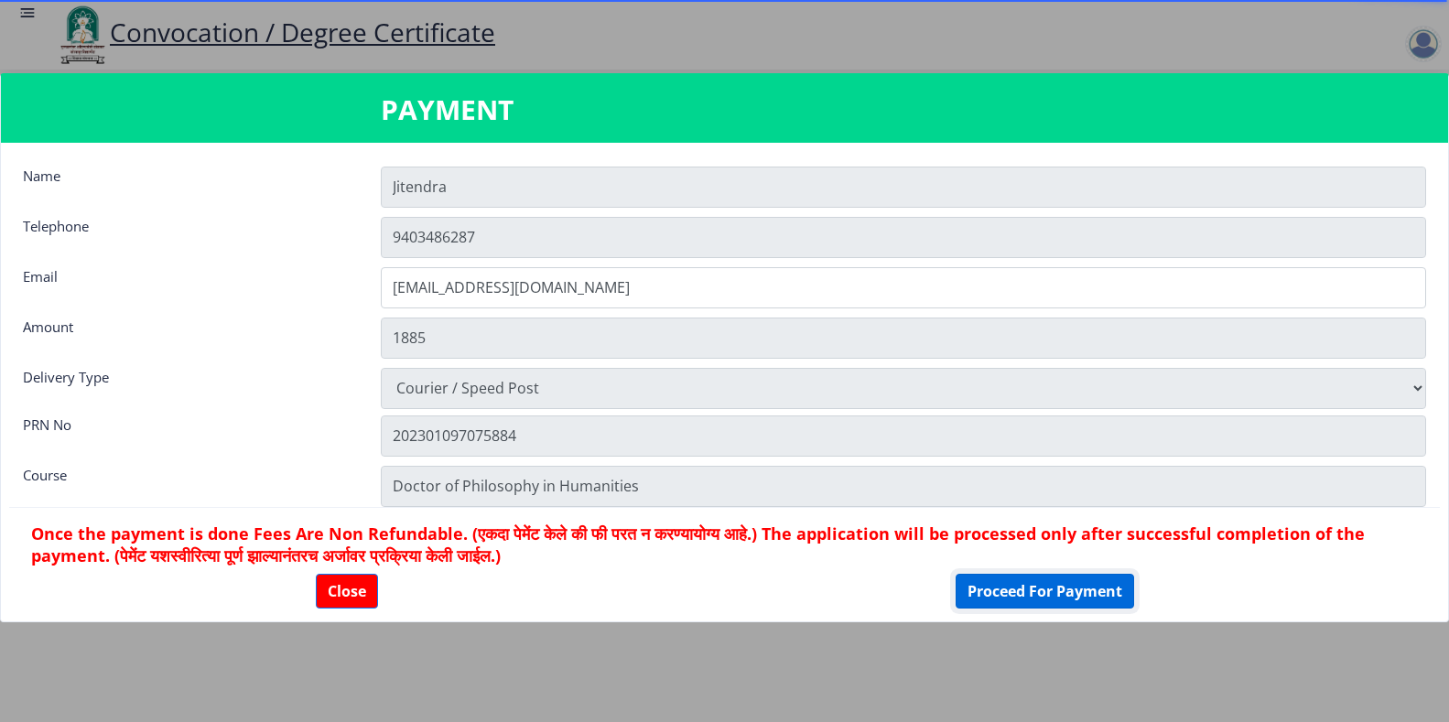
click at [1027, 588] on button "Proceed For Payment" at bounding box center [1044, 591] width 178 height 35
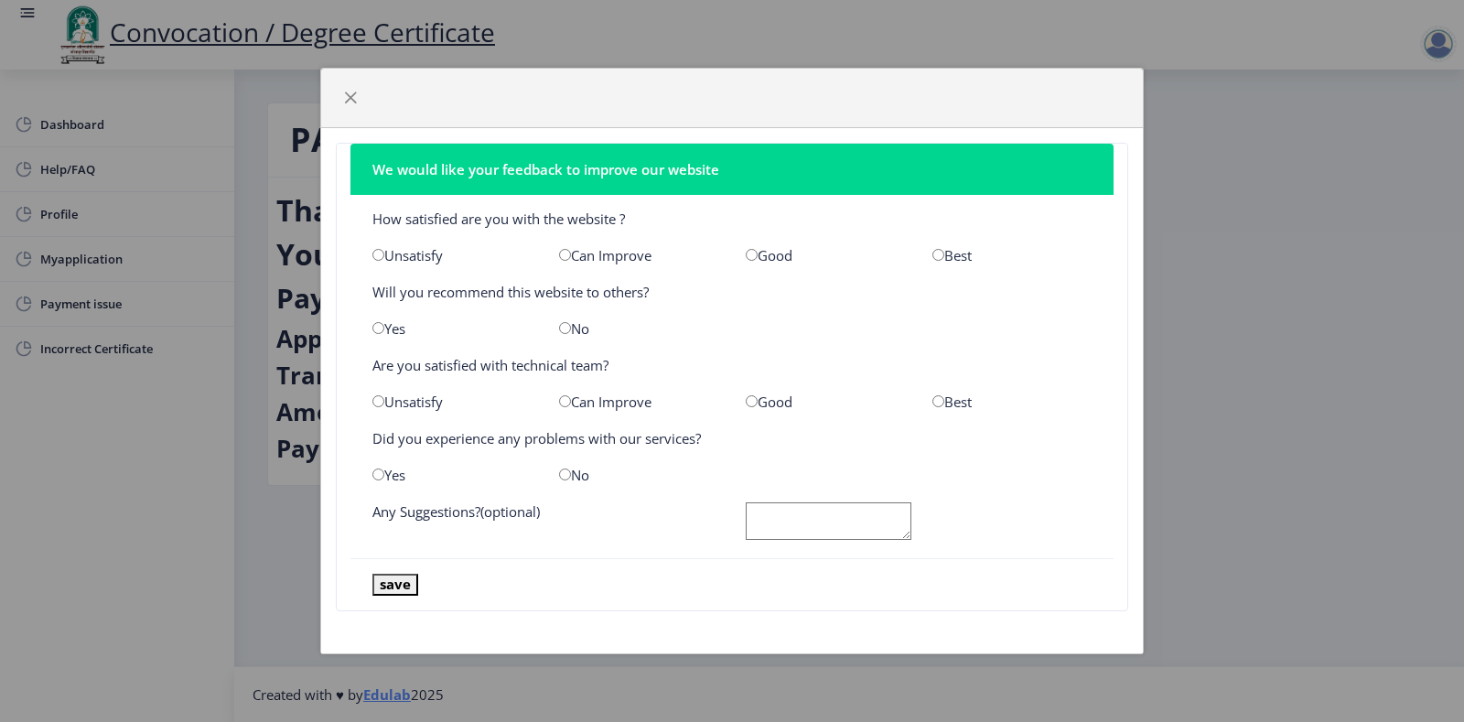
click at [381, 255] on input "radio" at bounding box center [378, 255] width 12 height 12
radio input "true"
click at [566, 331] on input "radio" at bounding box center [565, 328] width 12 height 12
radio input "true"
click at [379, 402] on input "radio" at bounding box center [378, 401] width 12 height 12
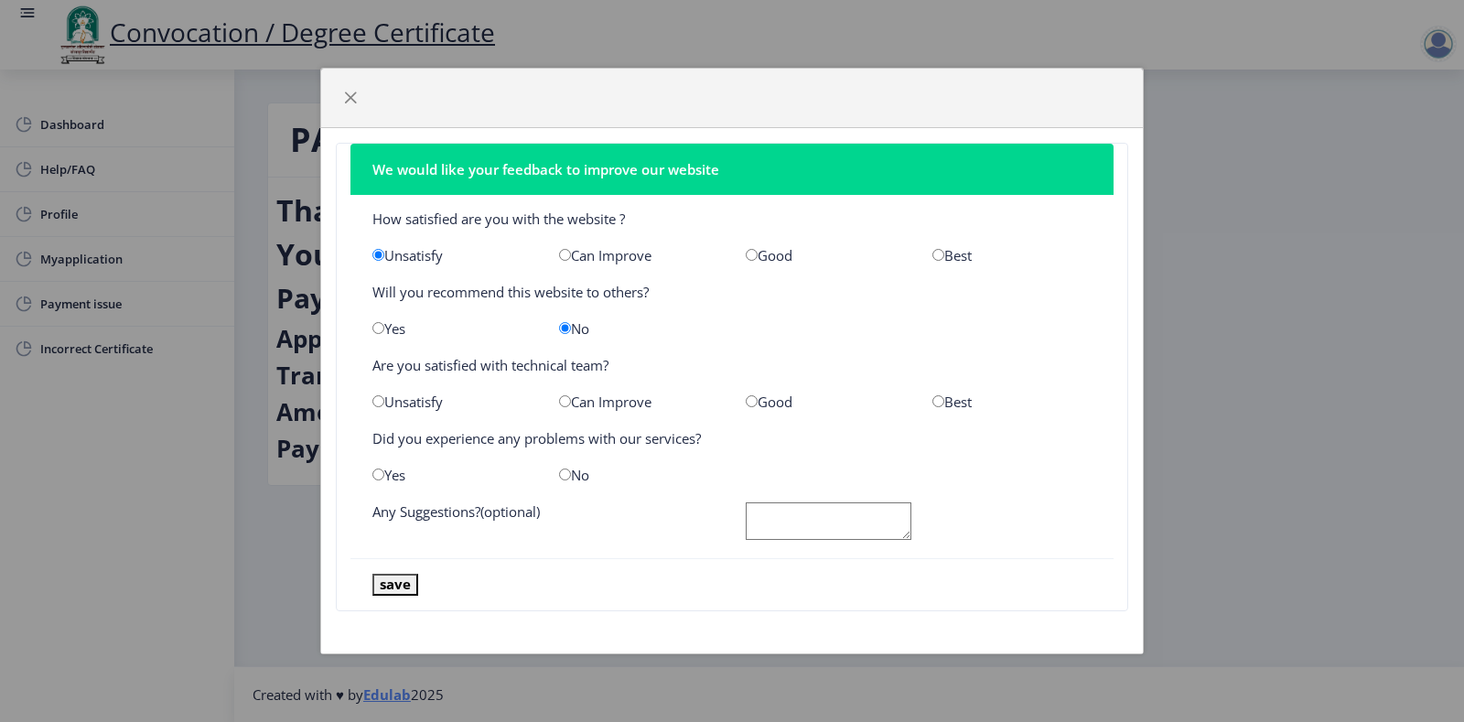
radio input "true"
click at [565, 475] on input "radio" at bounding box center [565, 475] width 12 height 12
radio input "true"
click at [793, 508] on textarea at bounding box center [829, 521] width 166 height 38
type textarea "v"
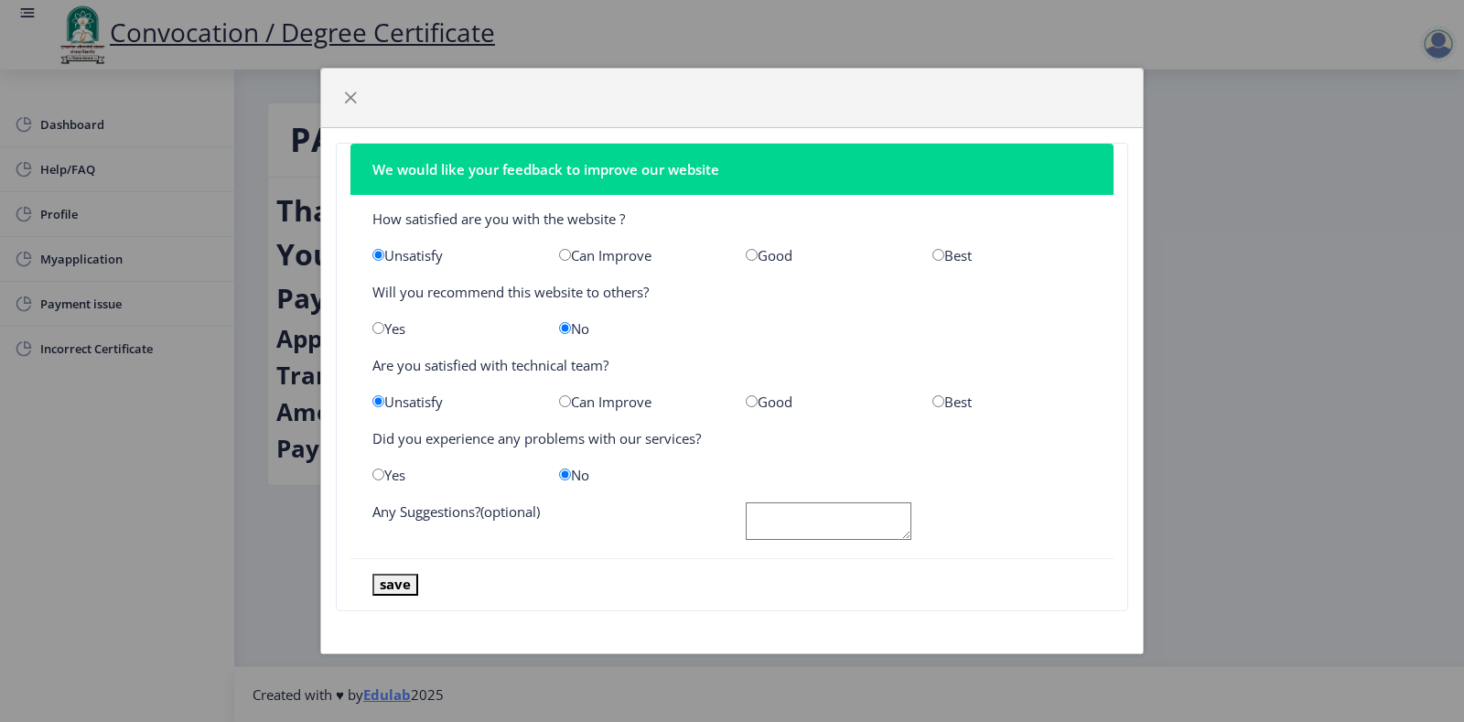
type textarea "v"
type textarea "Very problamatic"
click at [396, 583] on button "save" at bounding box center [395, 584] width 46 height 21
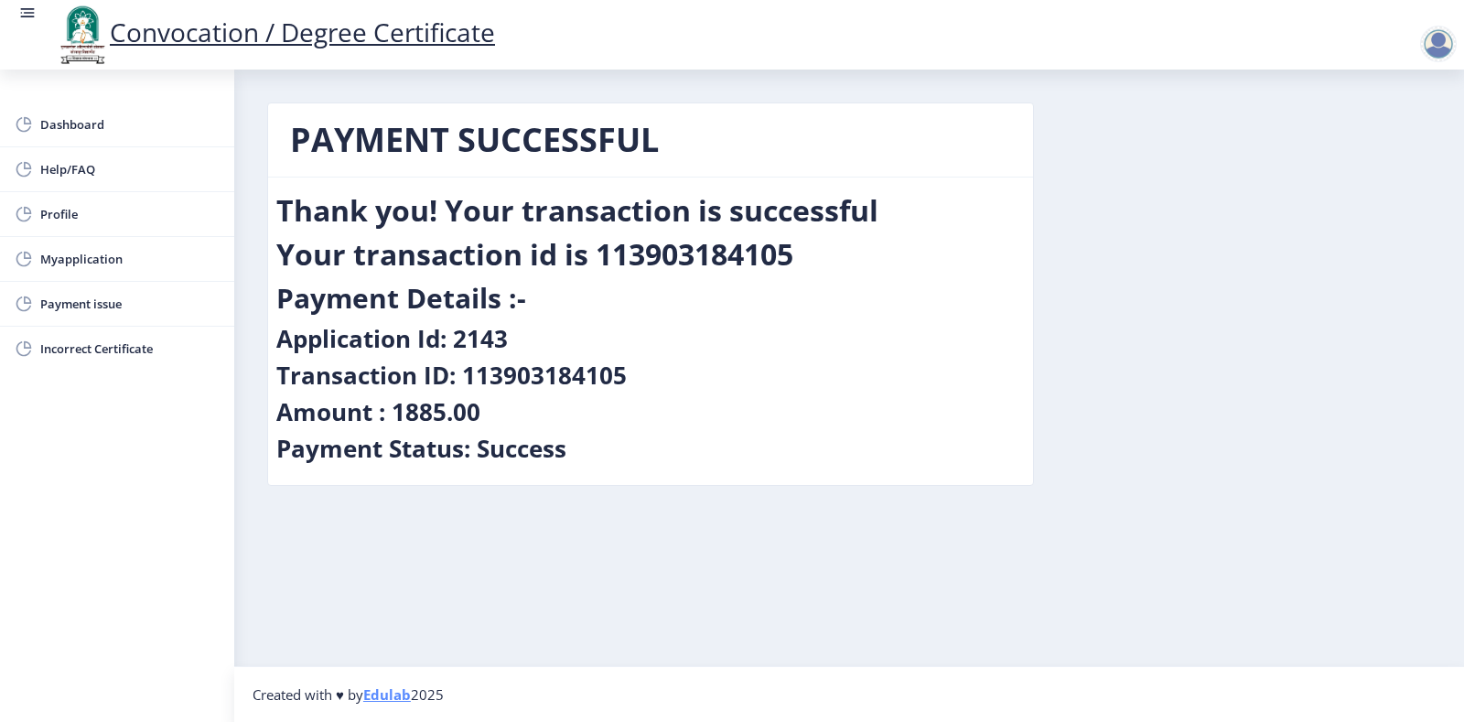
click at [1445, 40] on div at bounding box center [1438, 44] width 37 height 37
click at [1400, 147] on span "Log out" at bounding box center [1391, 143] width 117 height 22
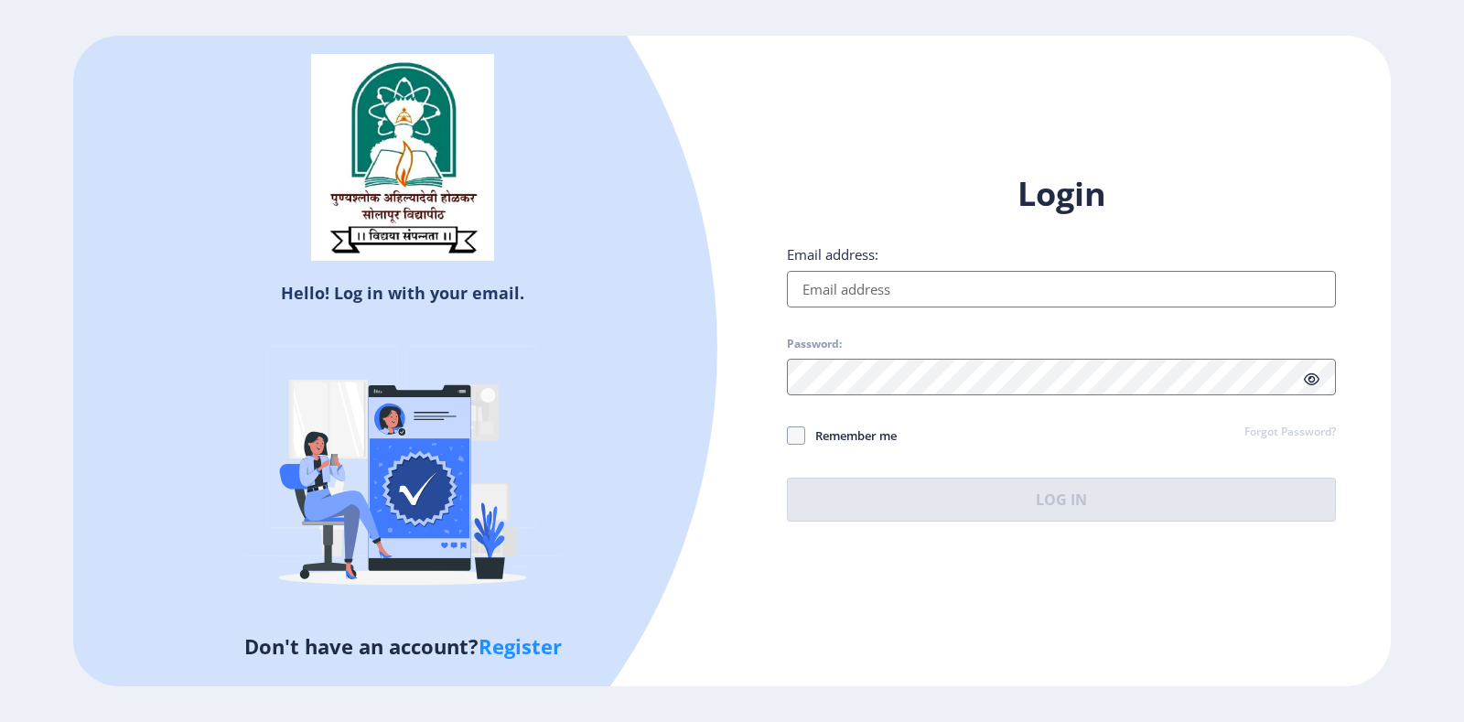
type input "[EMAIL_ADDRESS][DOMAIN_NAME]"
